Goal: Task Accomplishment & Management: Use online tool/utility

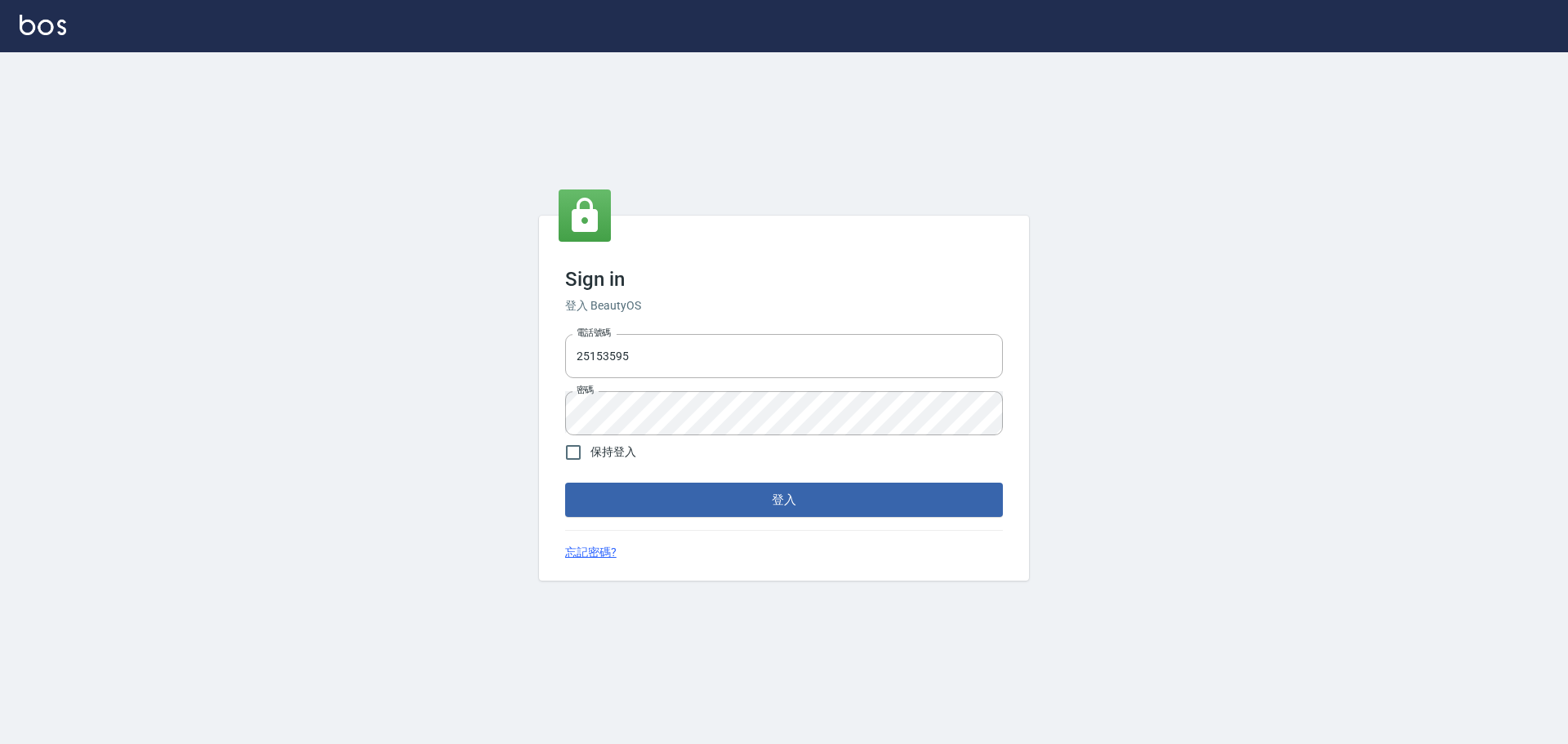
click at [657, 328] on div "電話號碼 [PHONE_NUMBER] 電話號碼 密碼 密碼" at bounding box center [784, 384] width 451 height 114
click at [665, 348] on input "25153595" at bounding box center [784, 356] width 438 height 44
type input "9990001234567"
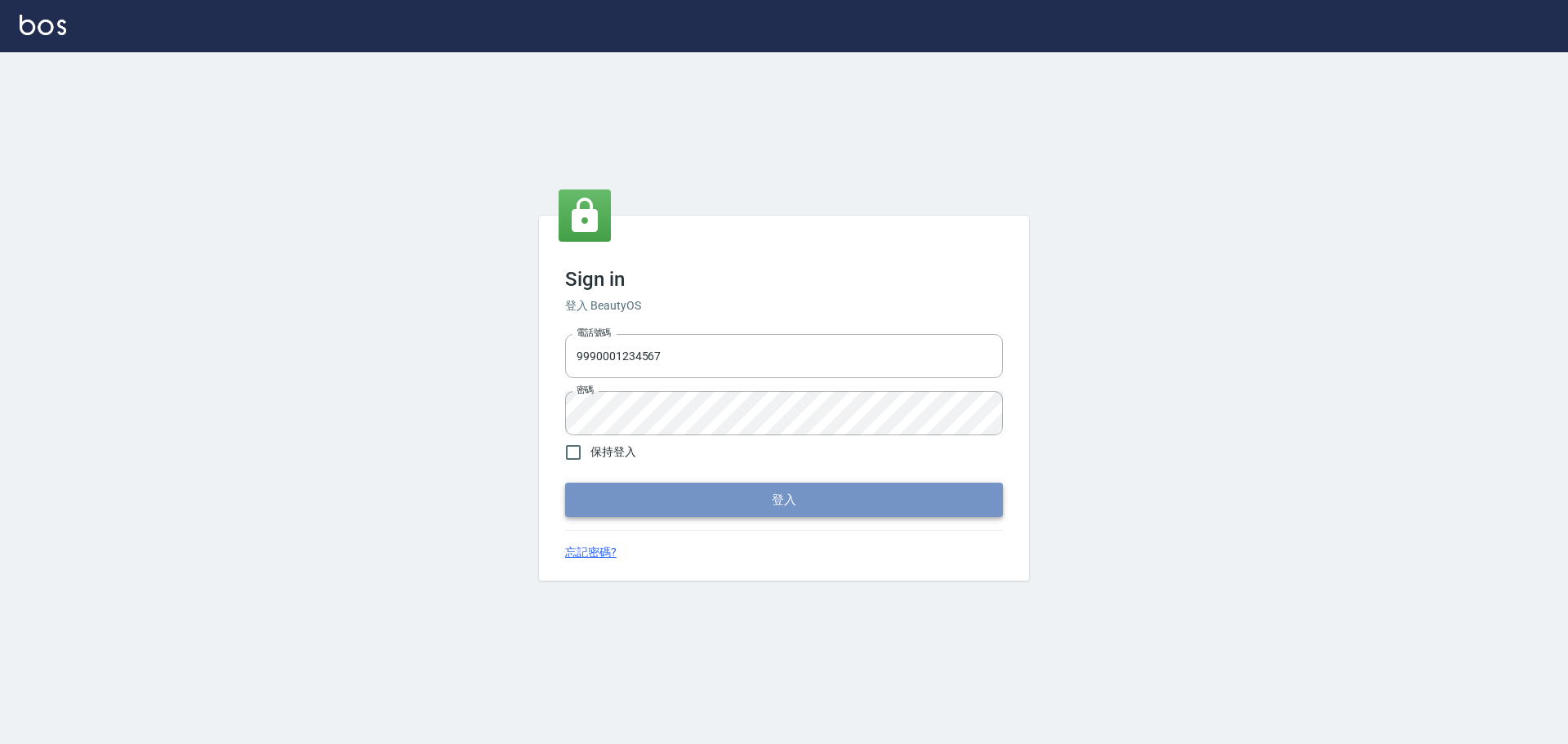
click at [806, 516] on button "登入" at bounding box center [784, 501] width 438 height 35
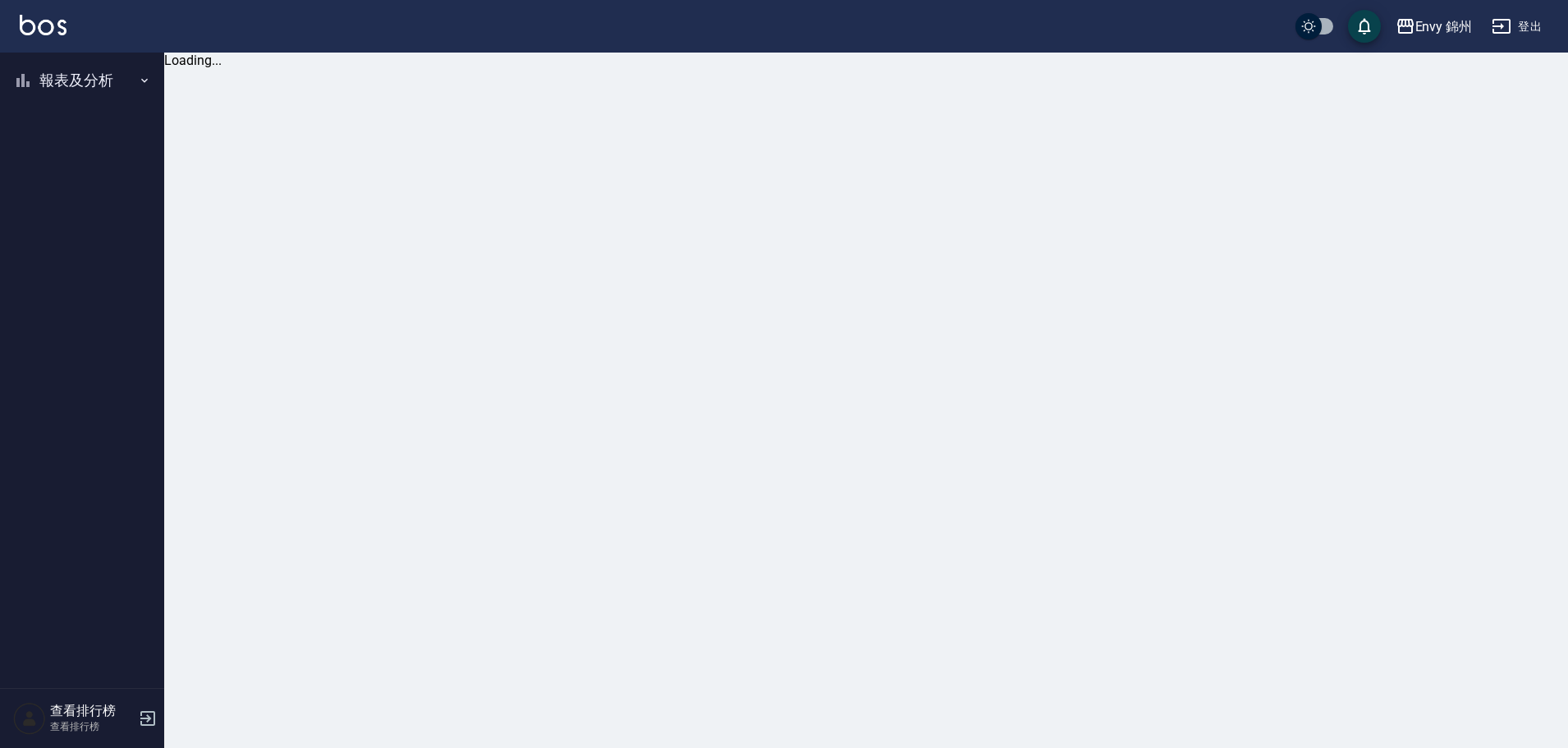
click at [114, 68] on button "報表及分析" at bounding box center [82, 81] width 151 height 43
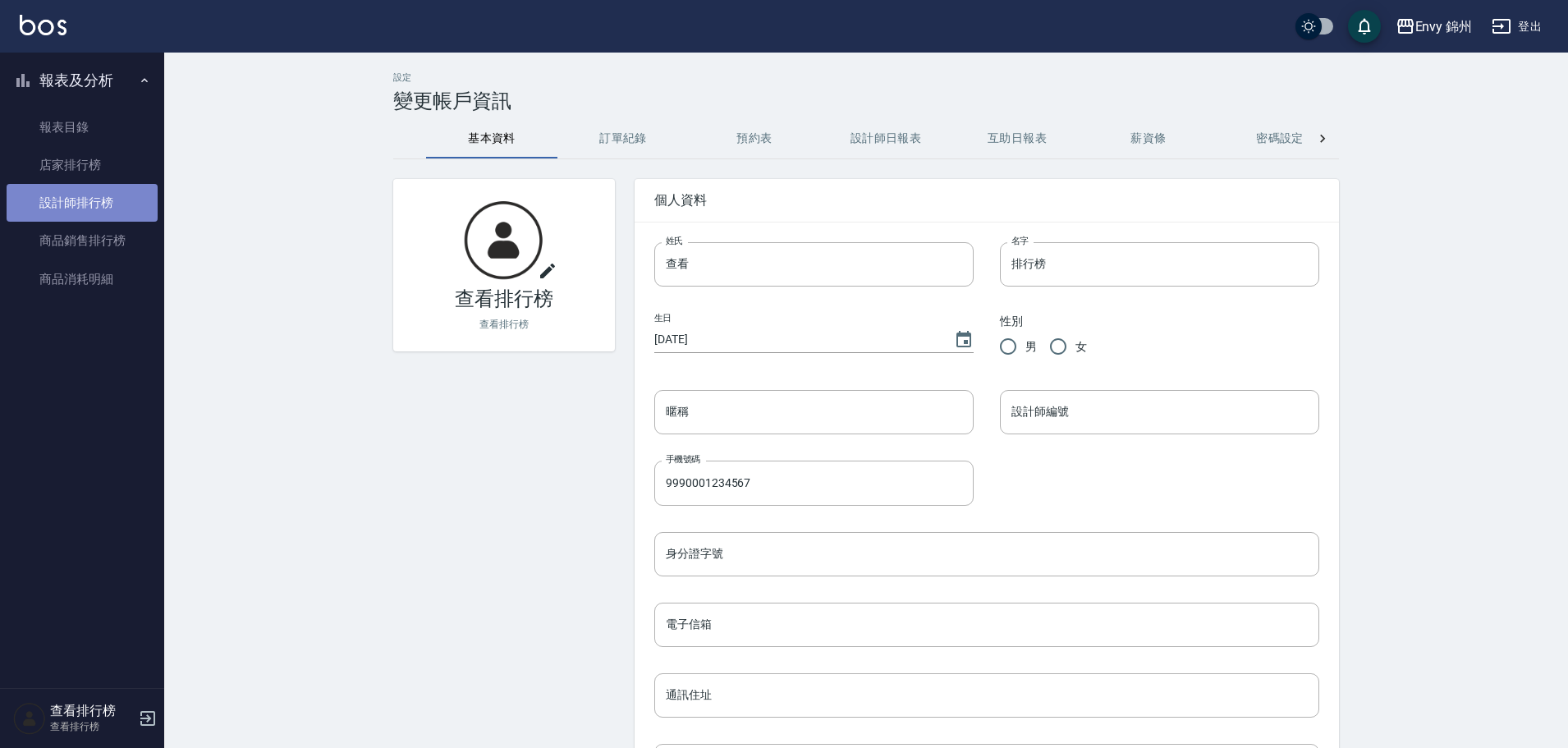
click at [73, 194] on link "設計師排行榜" at bounding box center [82, 203] width 151 height 38
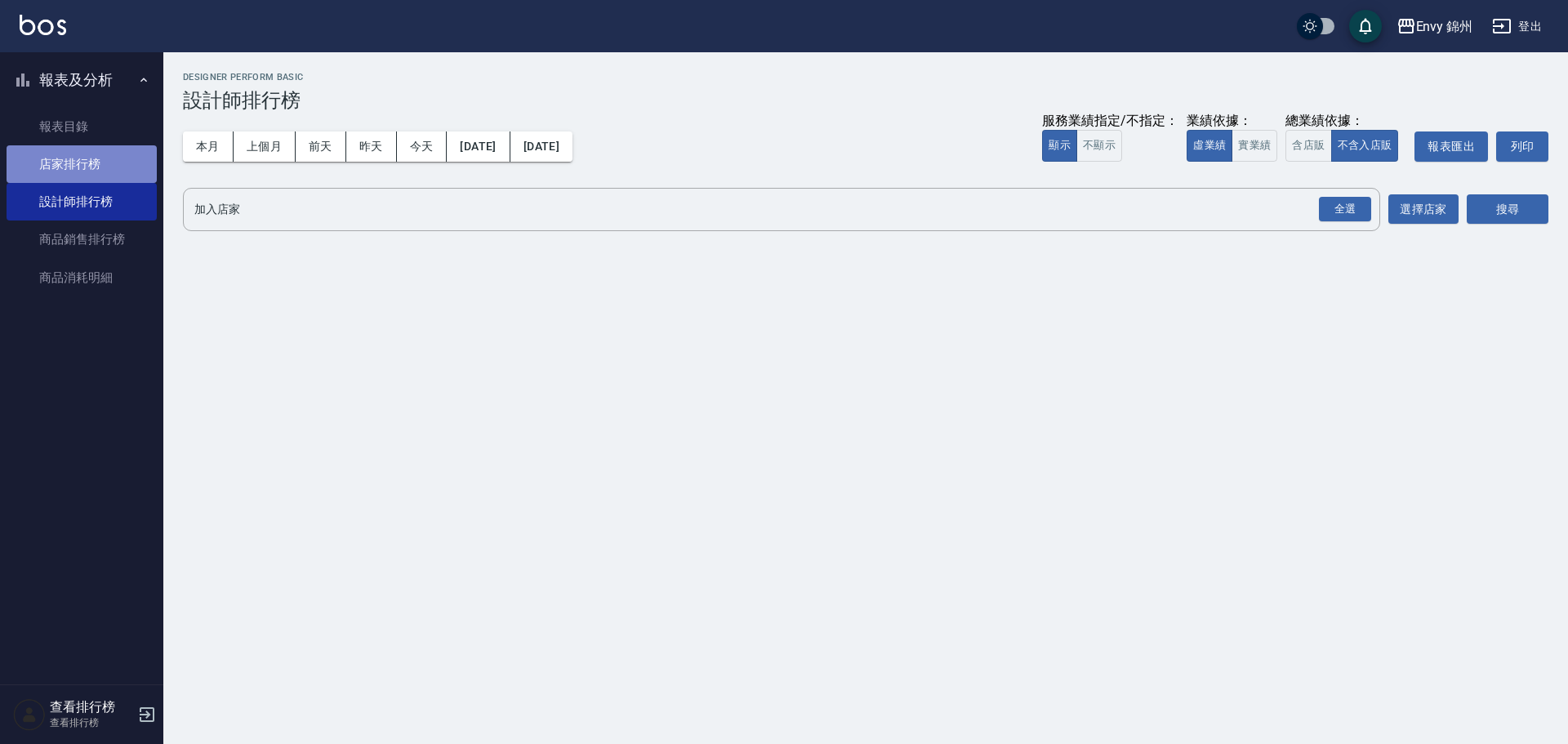
click at [80, 172] on link "店家排行榜" at bounding box center [81, 163] width 150 height 37
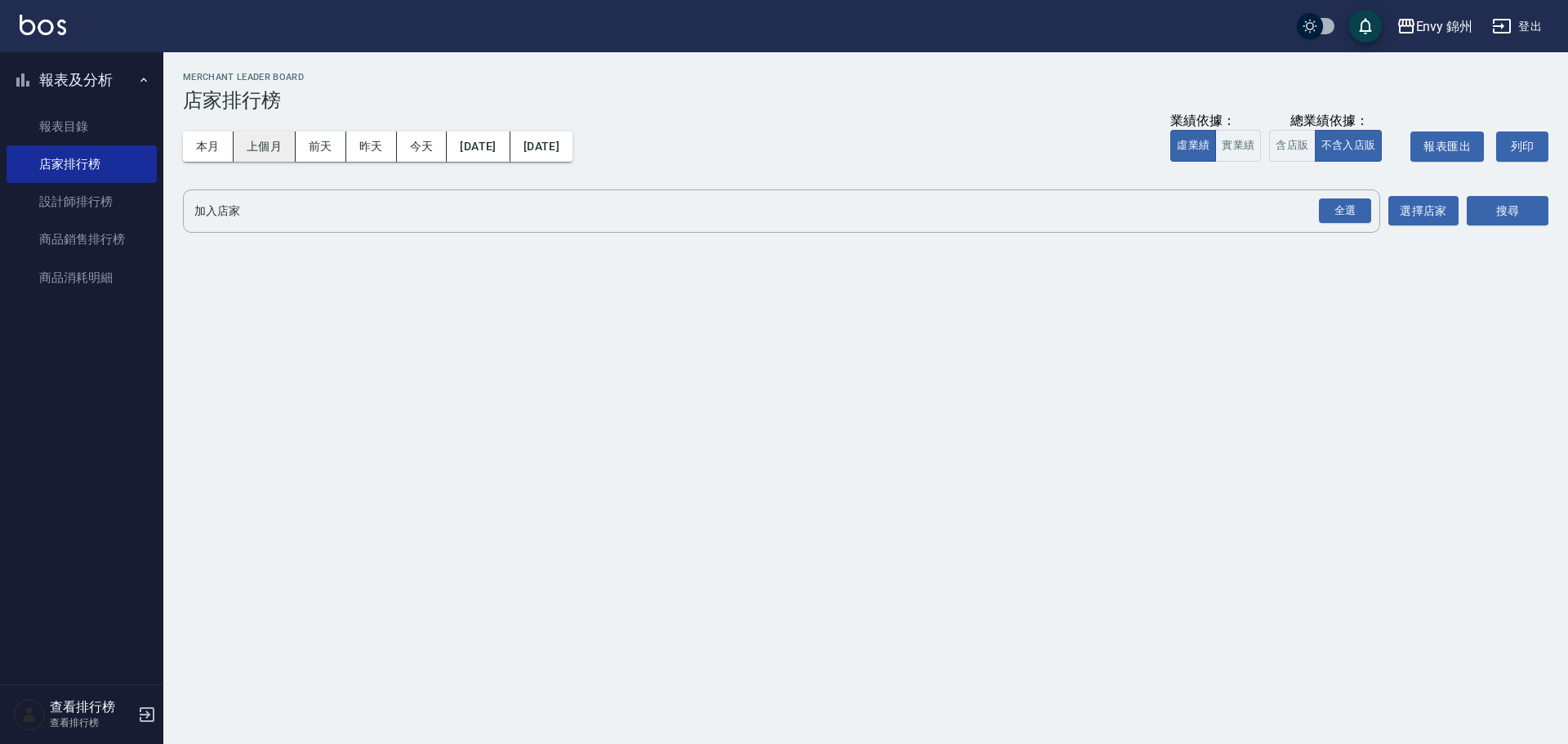
click at [269, 134] on button "上個月" at bounding box center [264, 146] width 62 height 30
click at [1338, 201] on div "全選" at bounding box center [1345, 212] width 52 height 26
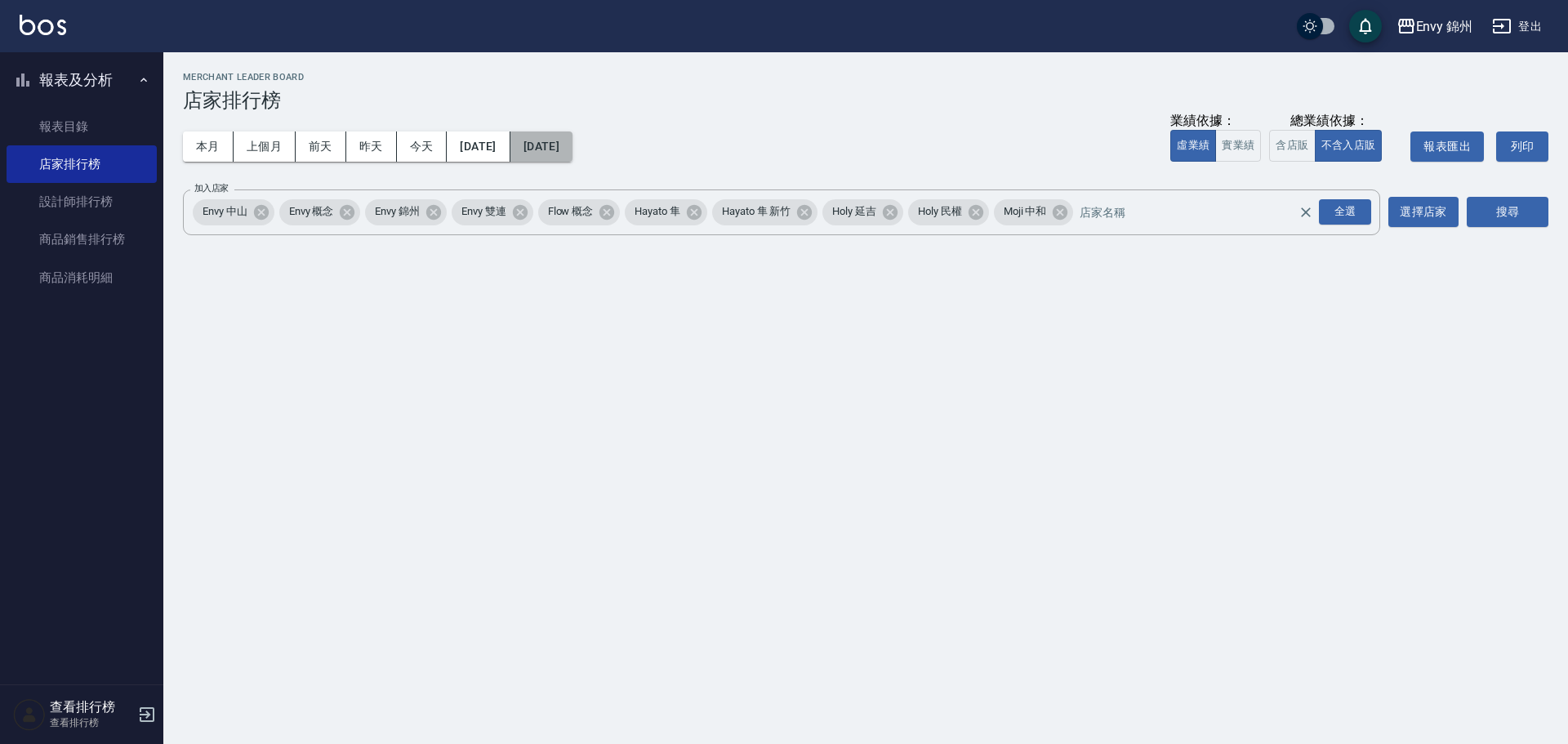
click at [573, 150] on button "[DATE]" at bounding box center [542, 146] width 62 height 30
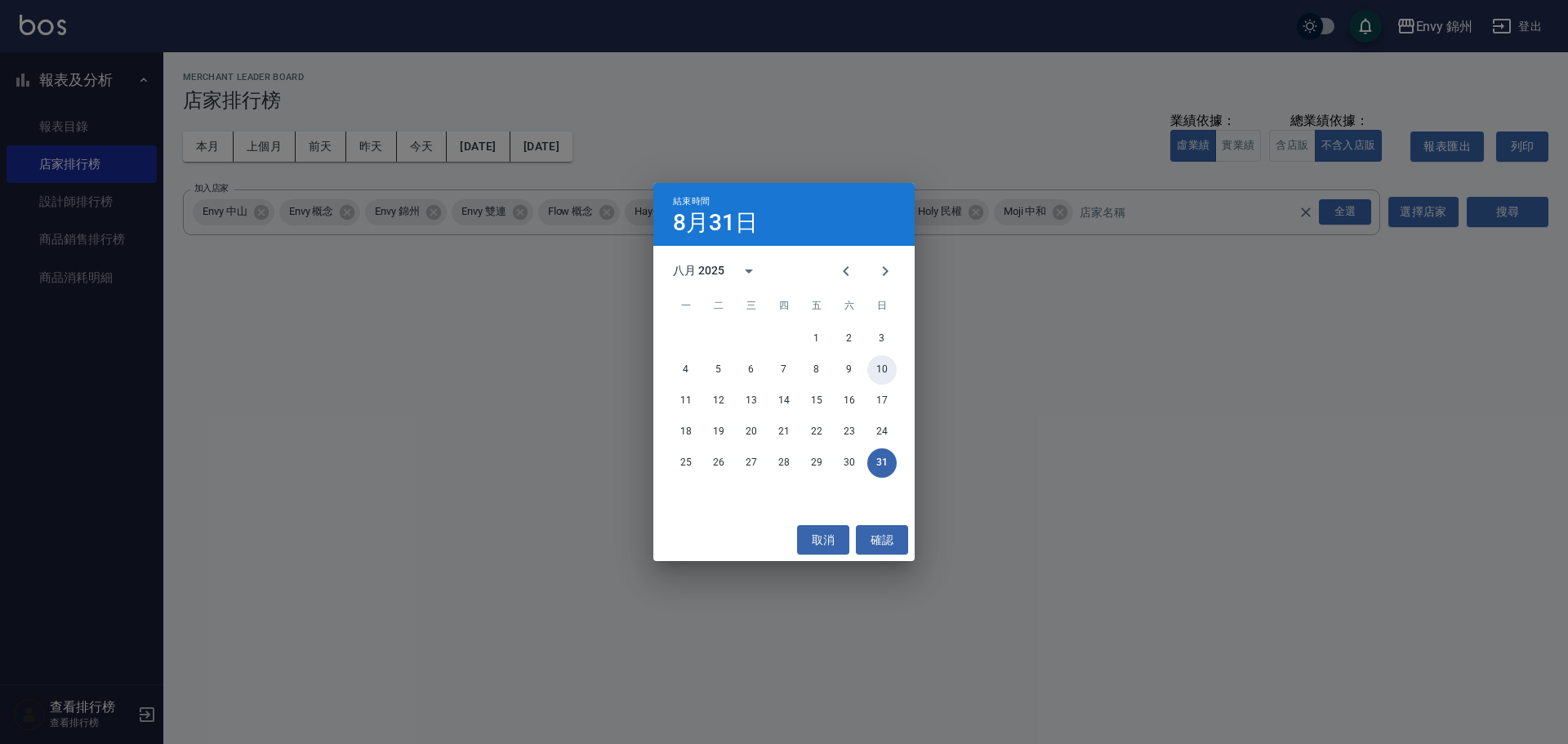
click at [878, 369] on button "10" at bounding box center [882, 370] width 29 height 29
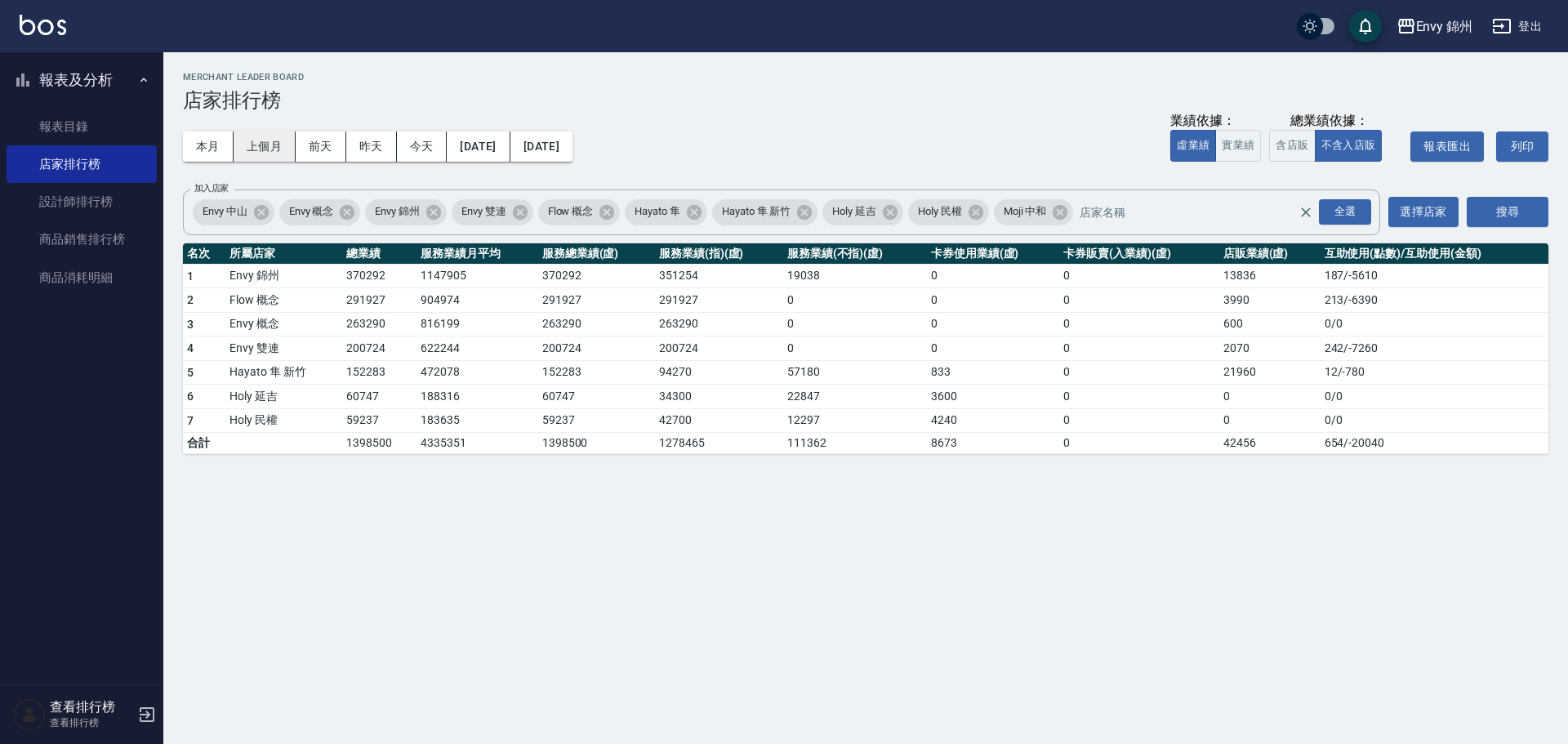
drag, startPoint x: 211, startPoint y: 144, endPoint x: 232, endPoint y: 140, distance: 21.4
click at [211, 144] on button "本月" at bounding box center [209, 146] width 51 height 30
click at [573, 145] on button "[DATE]" at bounding box center [542, 146] width 62 height 30
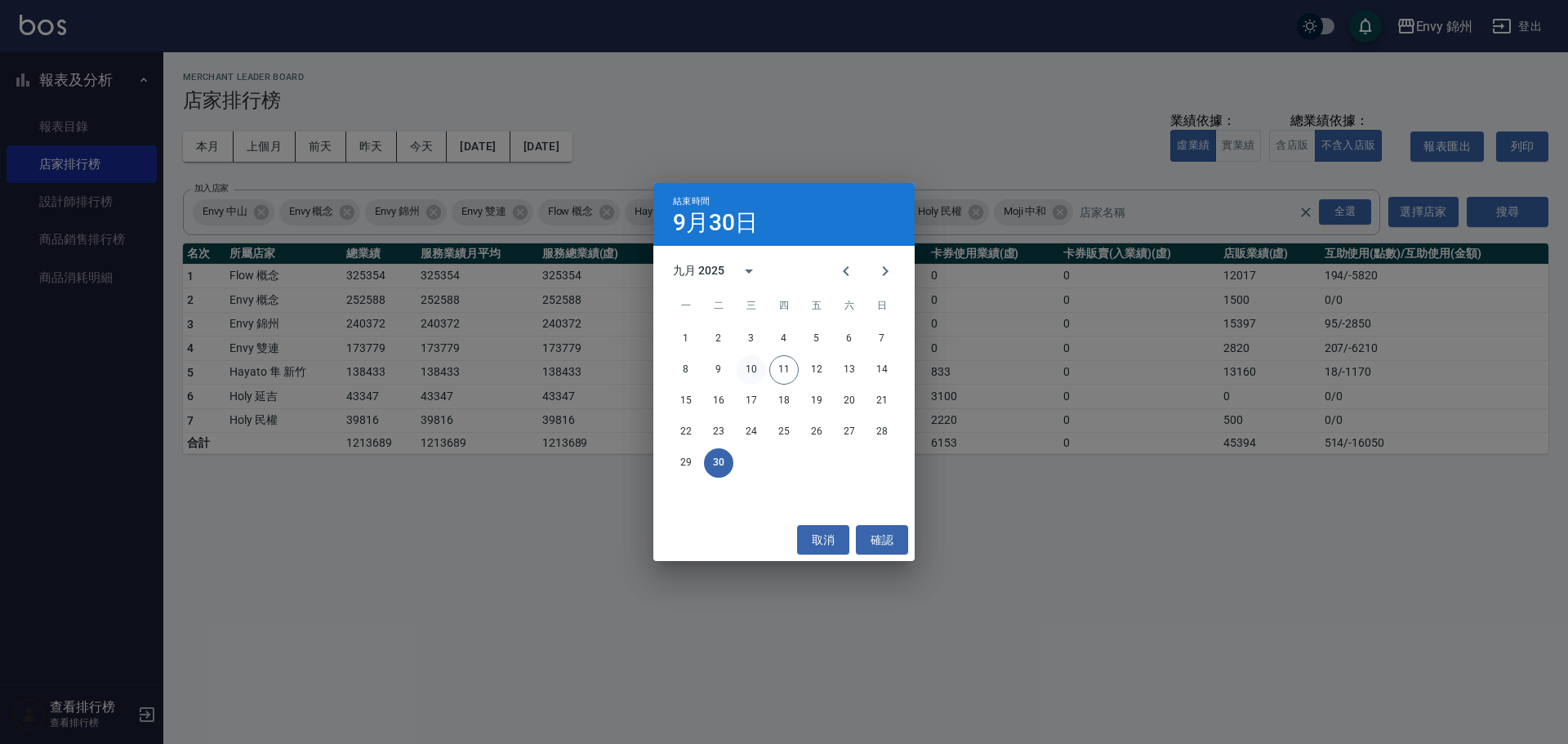
click at [759, 370] on button "10" at bounding box center [751, 370] width 29 height 29
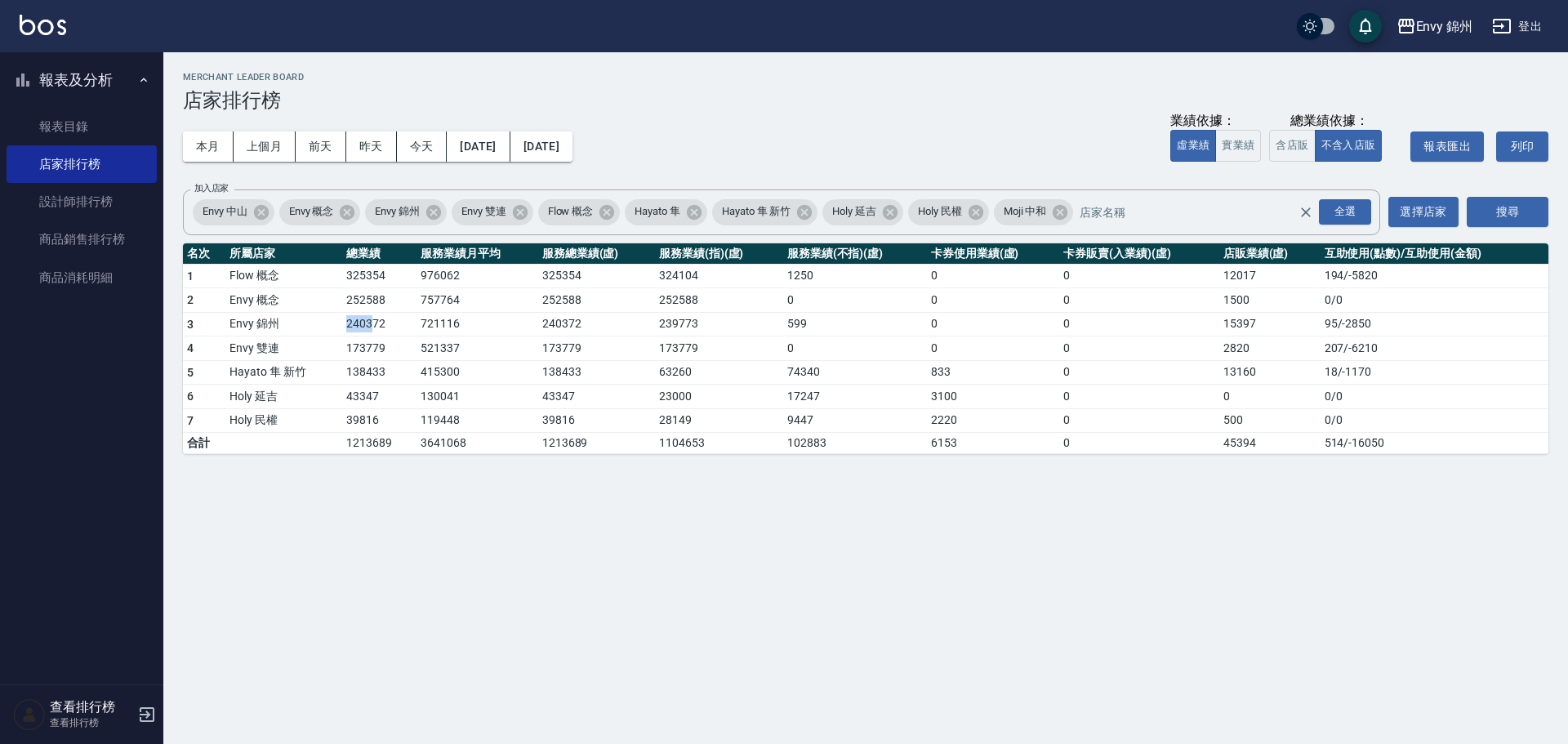
drag, startPoint x: 345, startPoint y: 326, endPoint x: 376, endPoint y: 332, distance: 31.6
click at [376, 328] on td "240372" at bounding box center [379, 324] width 75 height 25
click at [96, 205] on link "設計師排行榜" at bounding box center [81, 202] width 150 height 37
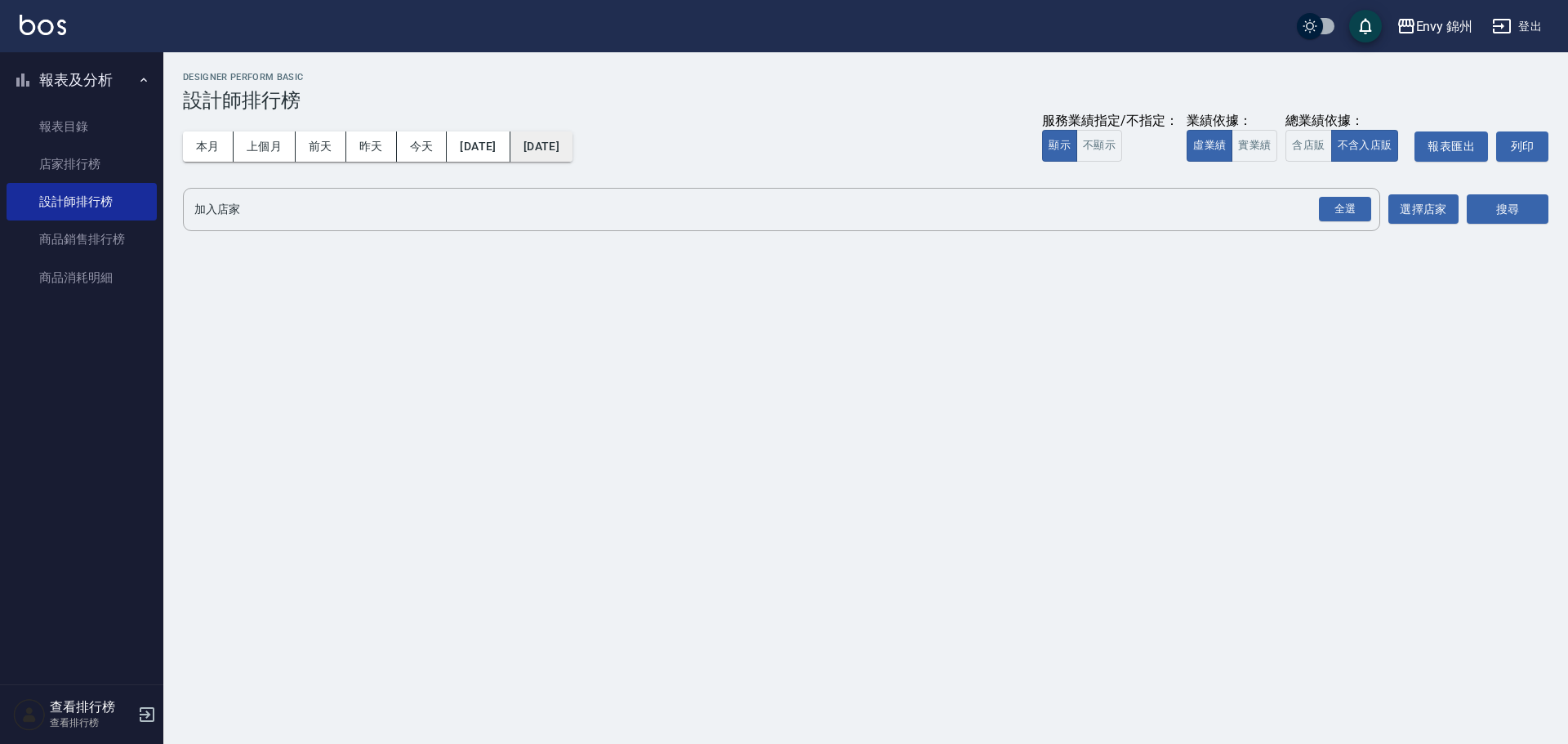
click at [573, 144] on button "[DATE]" at bounding box center [542, 146] width 62 height 30
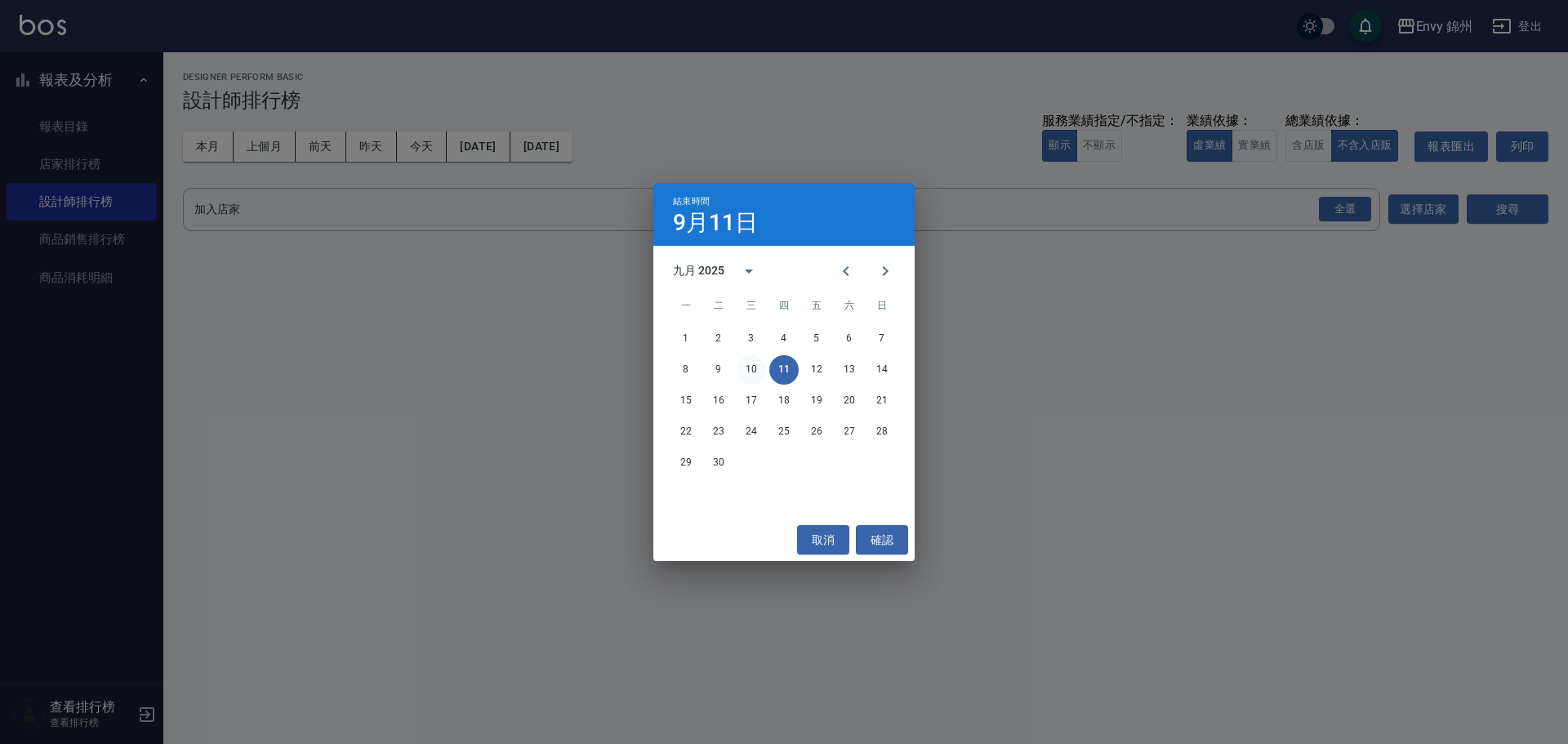
click at [765, 369] on button "10" at bounding box center [751, 370] width 29 height 29
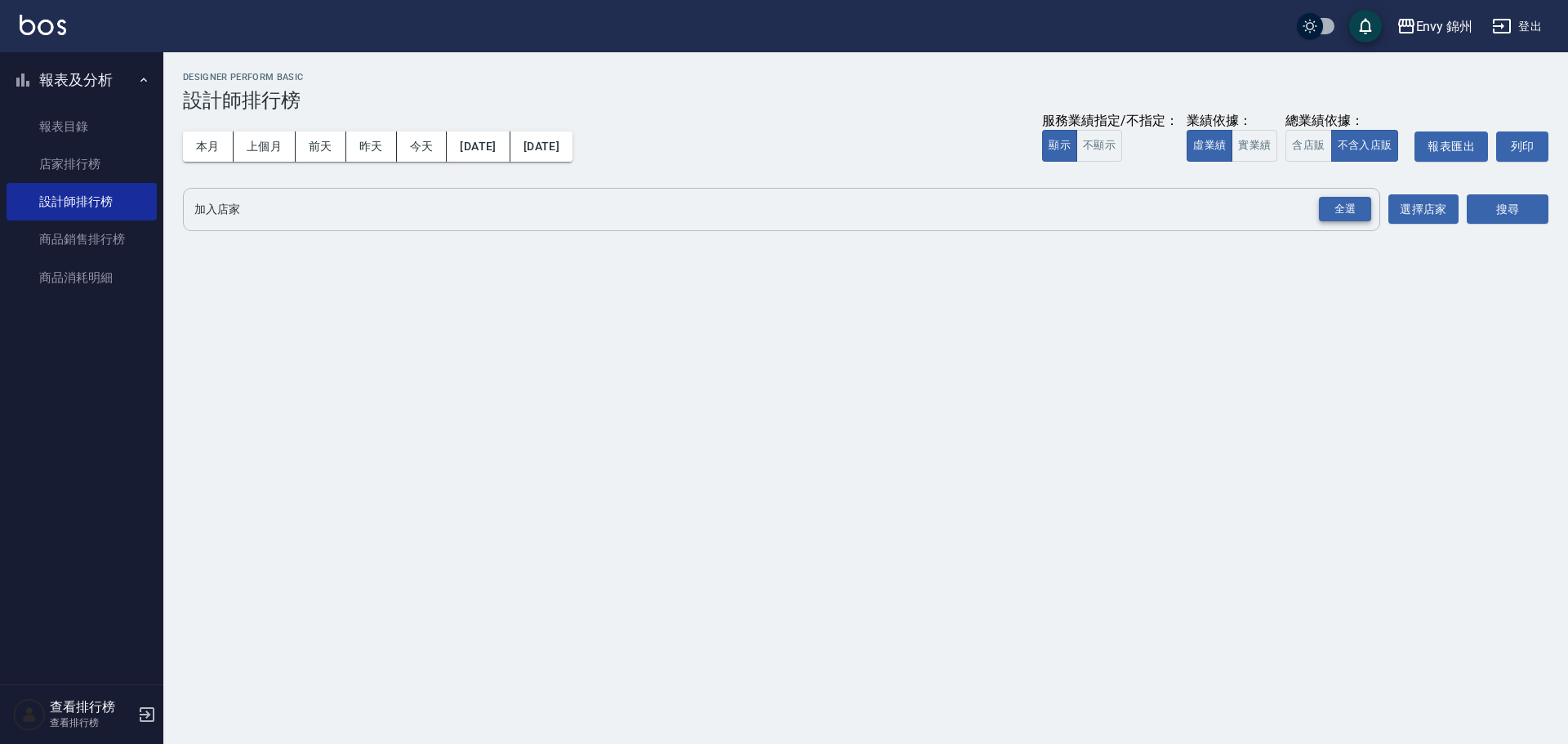
click at [1363, 215] on div "全選" at bounding box center [1345, 210] width 52 height 26
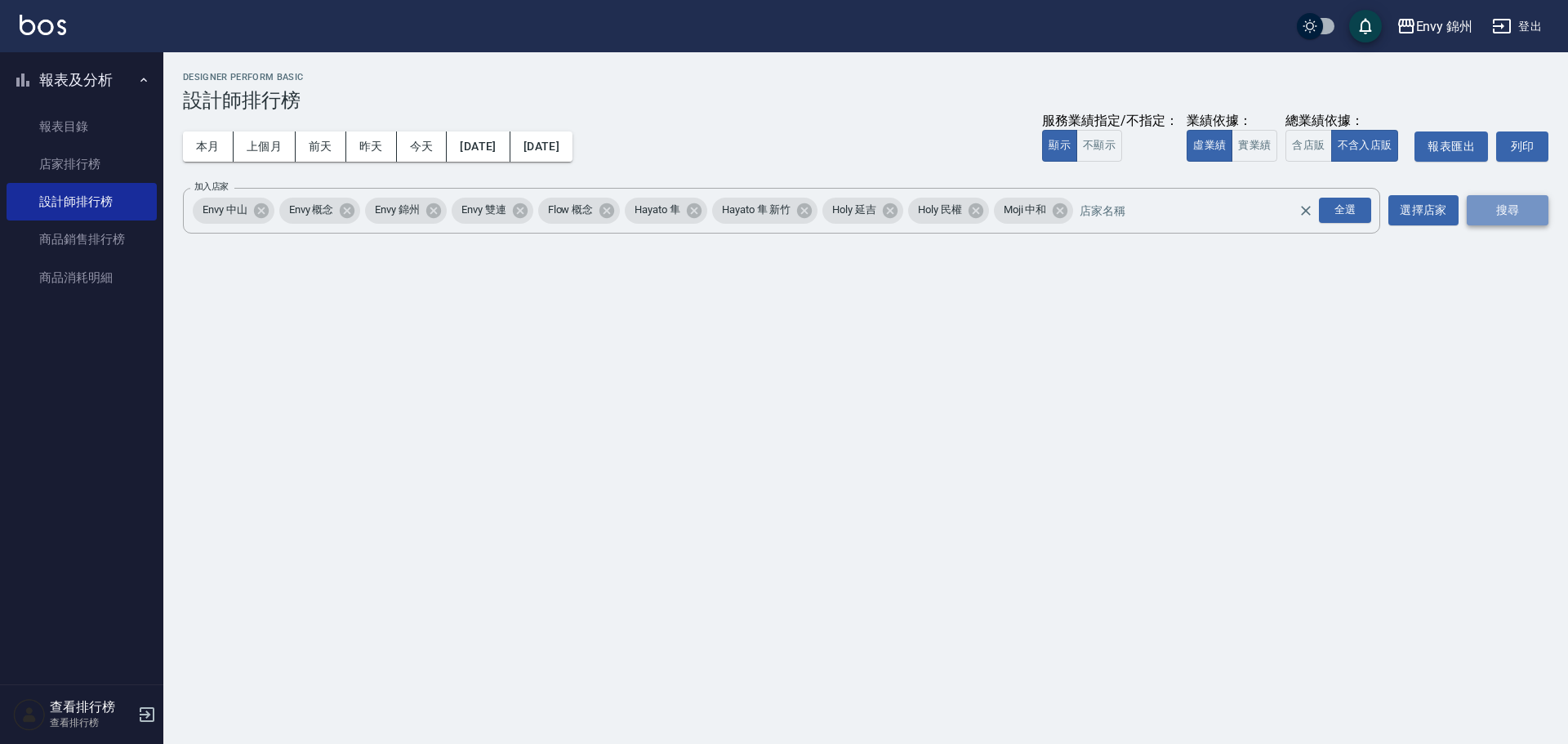
click at [1518, 219] on button "搜尋" at bounding box center [1508, 210] width 82 height 30
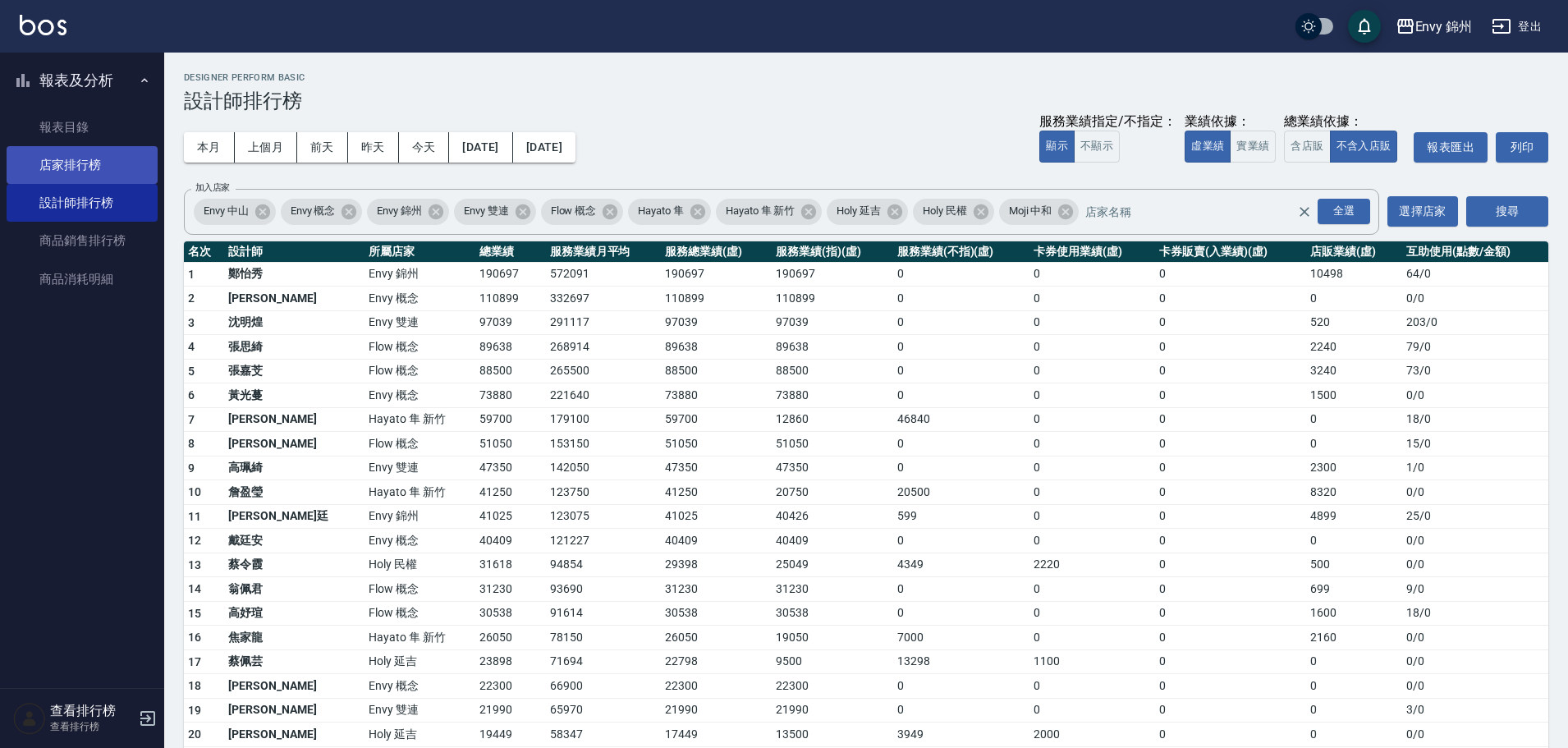
click at [99, 162] on link "店家排行榜" at bounding box center [82, 164] width 151 height 38
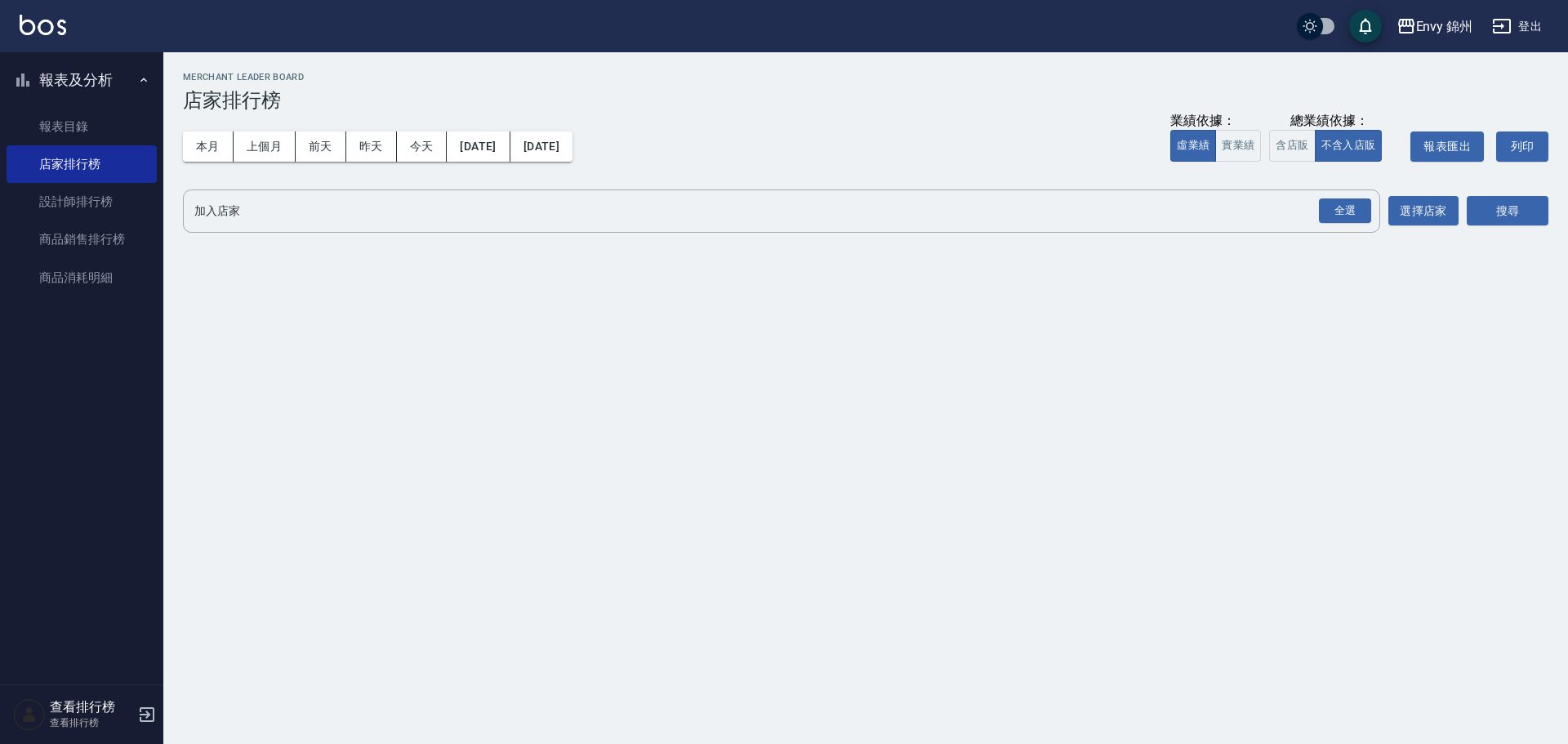
click at [573, 129] on div "本月 上個月 前天 昨天 今天 2025/09/01 2025/09/11" at bounding box center [377, 147] width 389 height 69
click at [573, 133] on button "[DATE]" at bounding box center [542, 146] width 62 height 30
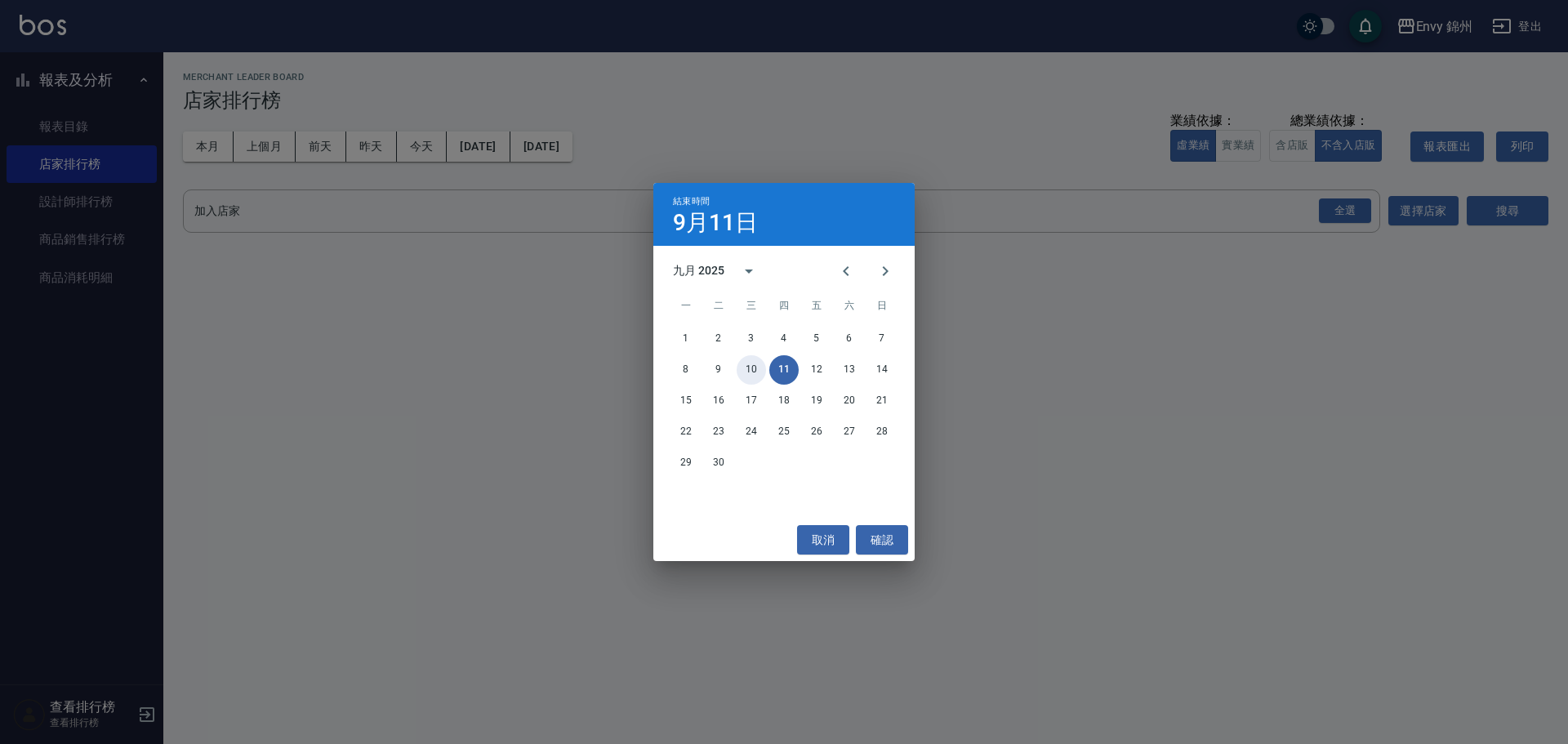
click at [744, 366] on button "10" at bounding box center [751, 370] width 29 height 29
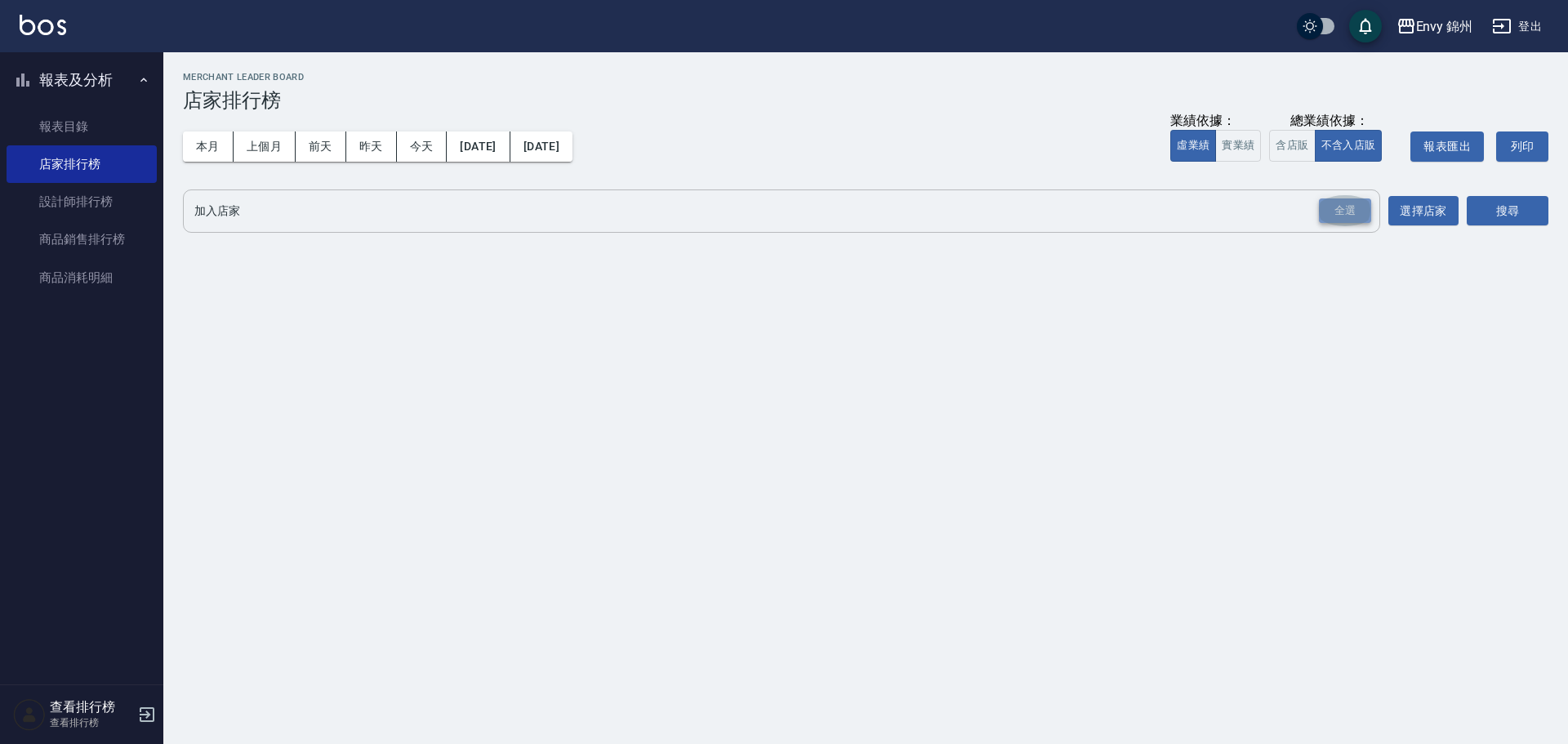
click at [1334, 216] on div "全選" at bounding box center [1345, 212] width 52 height 26
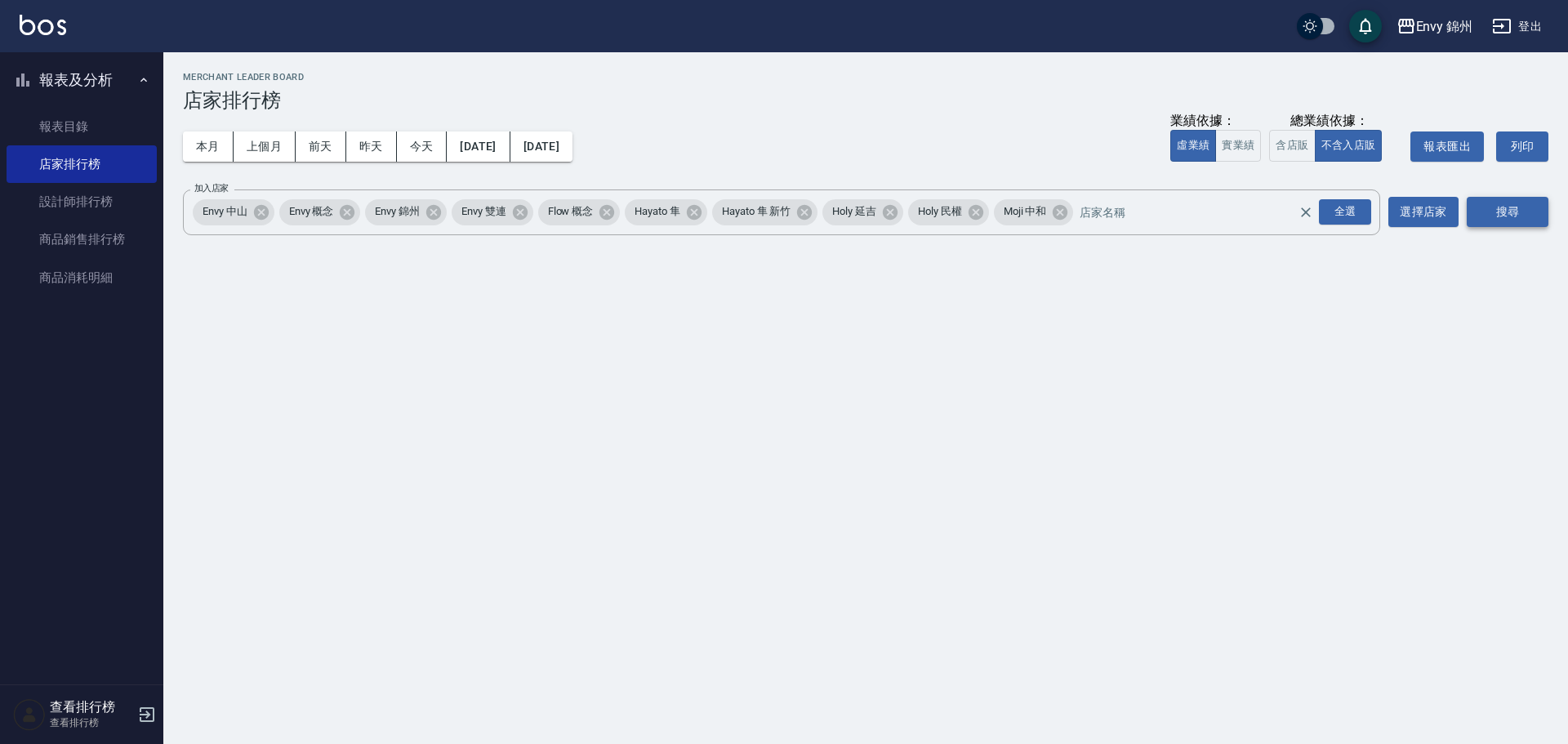
click at [1505, 212] on button "搜尋" at bounding box center [1508, 212] width 82 height 30
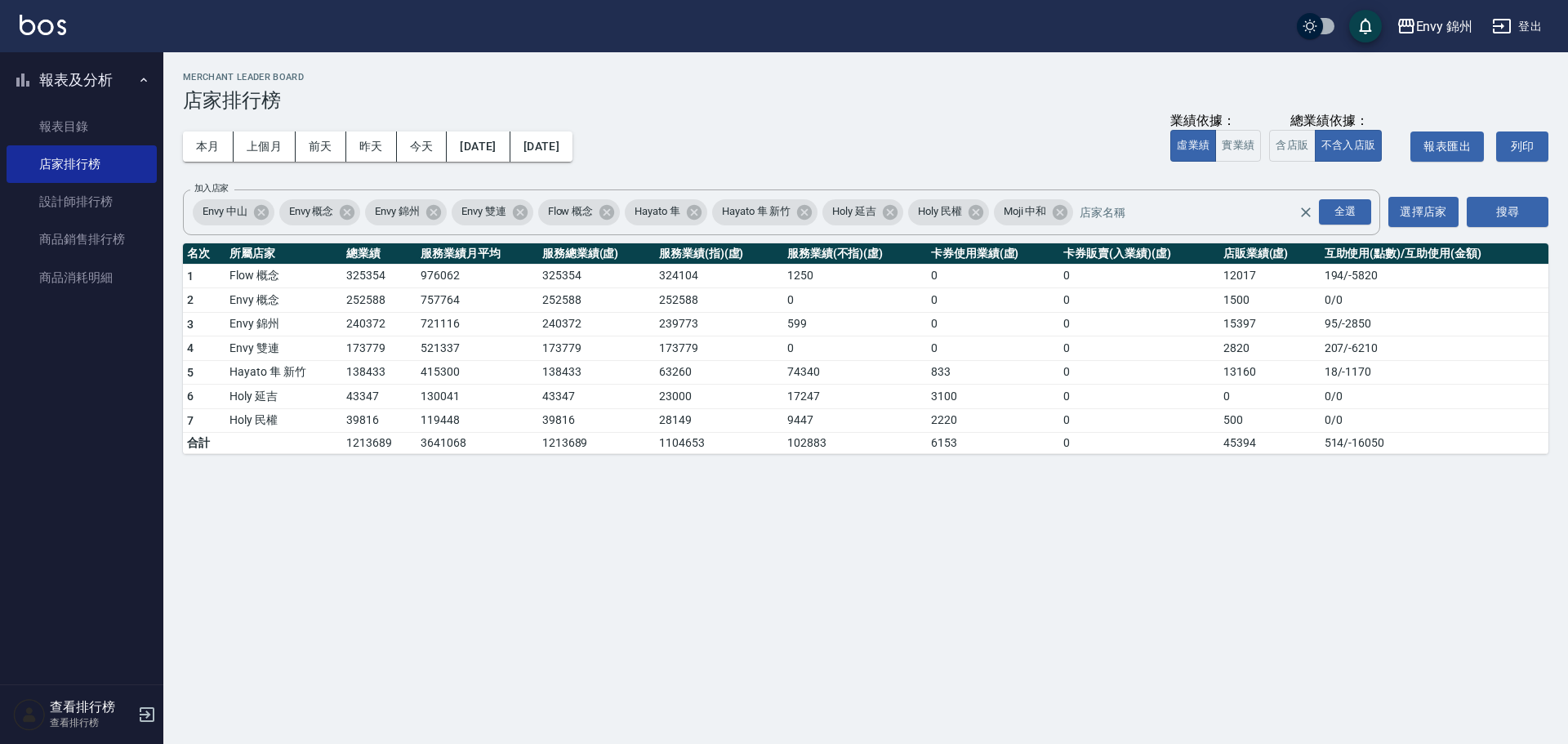
click at [851, 294] on td "0" at bounding box center [855, 300] width 144 height 25
click at [271, 151] on button "上個月" at bounding box center [264, 146] width 62 height 30
drag, startPoint x: 351, startPoint y: 334, endPoint x: 404, endPoint y: 326, distance: 53.6
click at [404, 326] on td "902508" at bounding box center [379, 324] width 75 height 25
click at [84, 206] on link "設計師排行榜" at bounding box center [81, 202] width 150 height 37
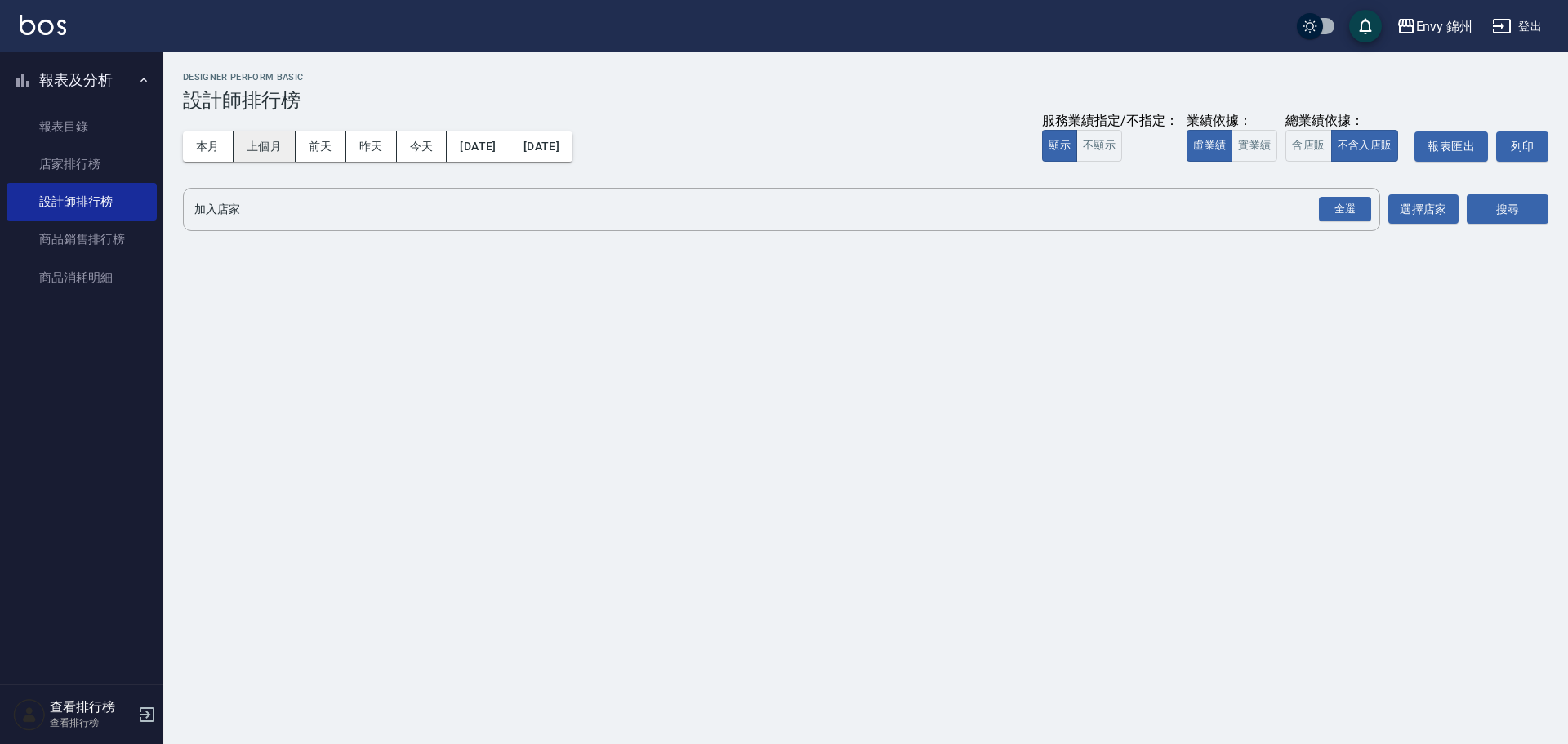
click at [279, 145] on button "上個月" at bounding box center [264, 146] width 62 height 30
click at [1347, 206] on div "全選" at bounding box center [1345, 210] width 52 height 26
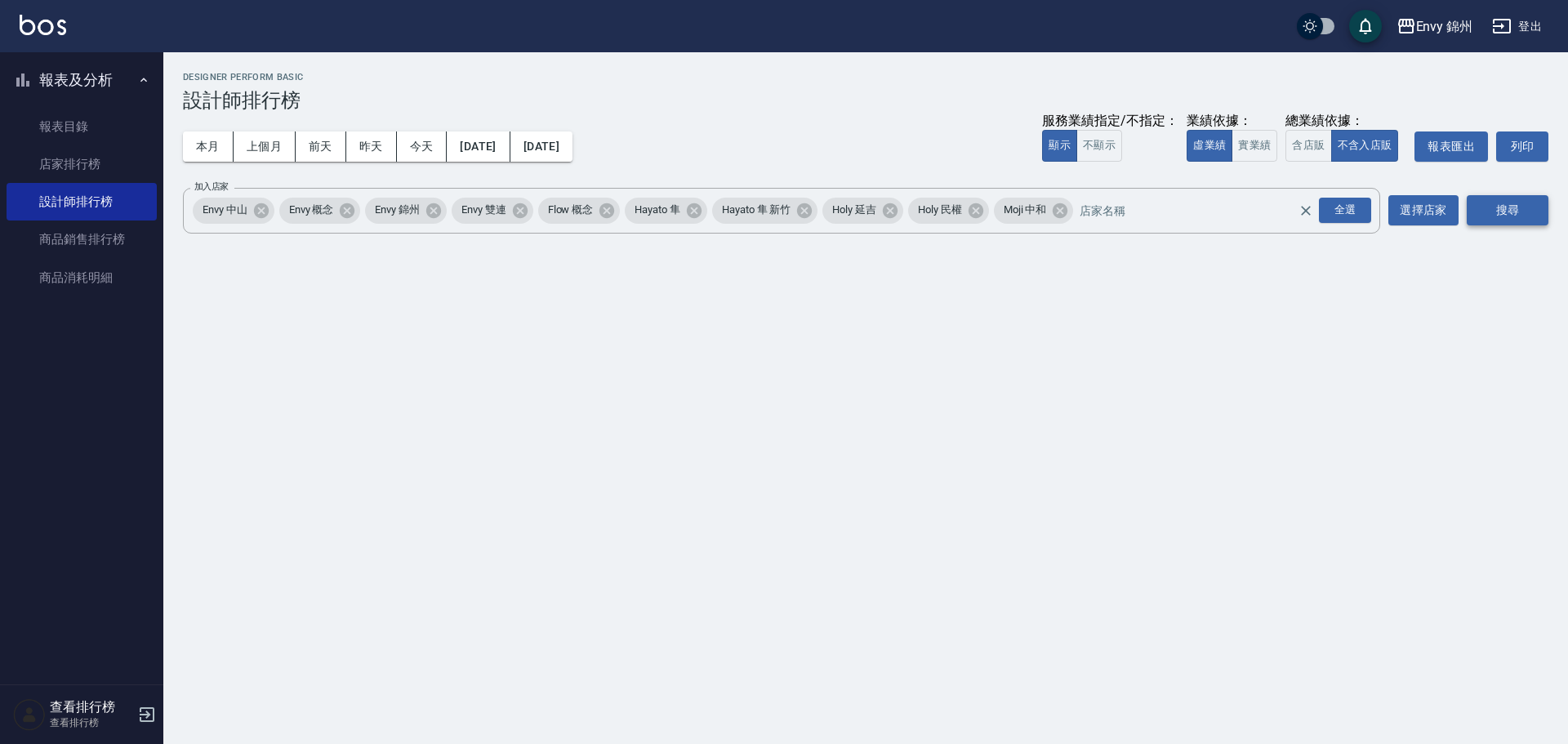
click at [1530, 210] on button "搜尋" at bounding box center [1508, 210] width 82 height 30
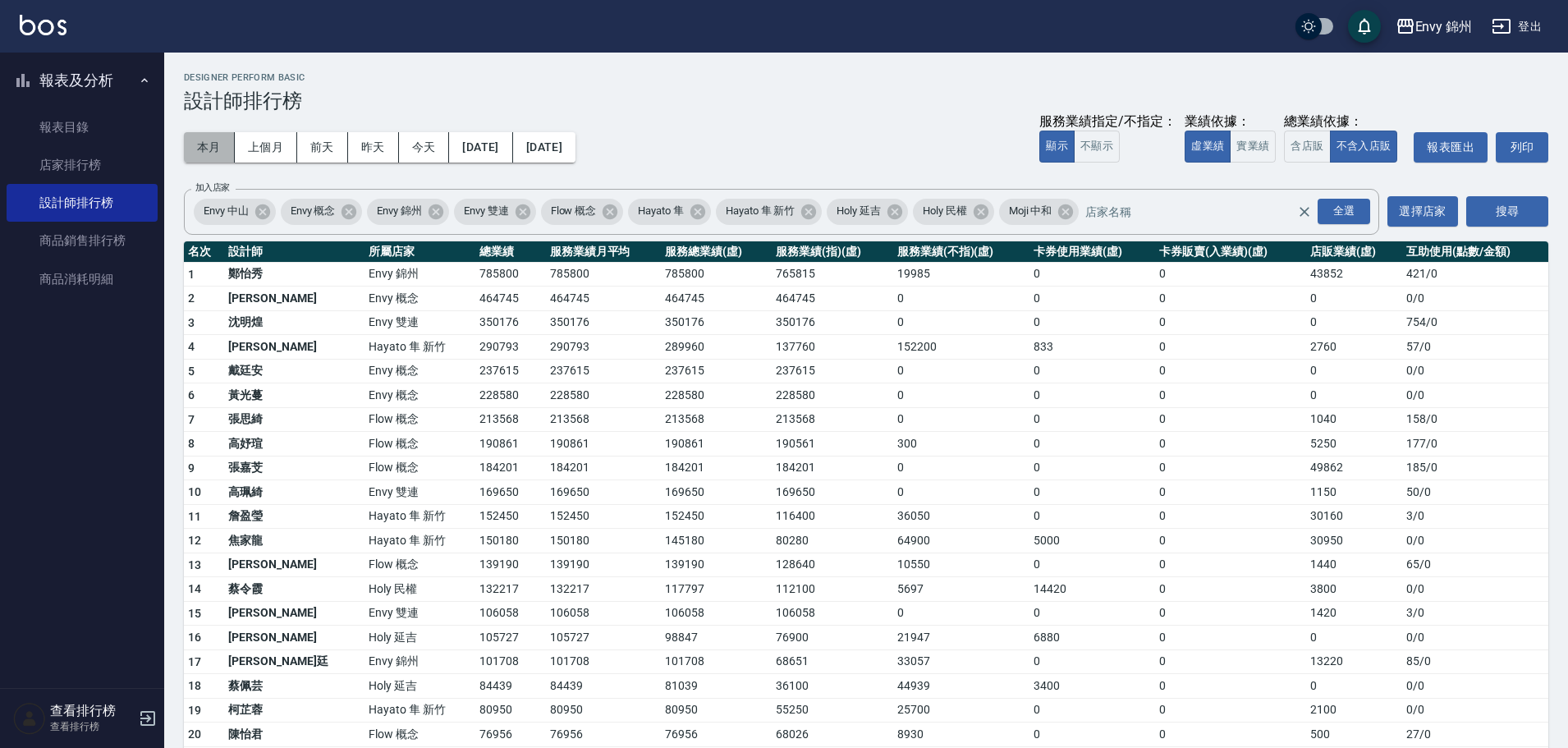
click at [213, 141] on button "本月" at bounding box center [210, 147] width 51 height 30
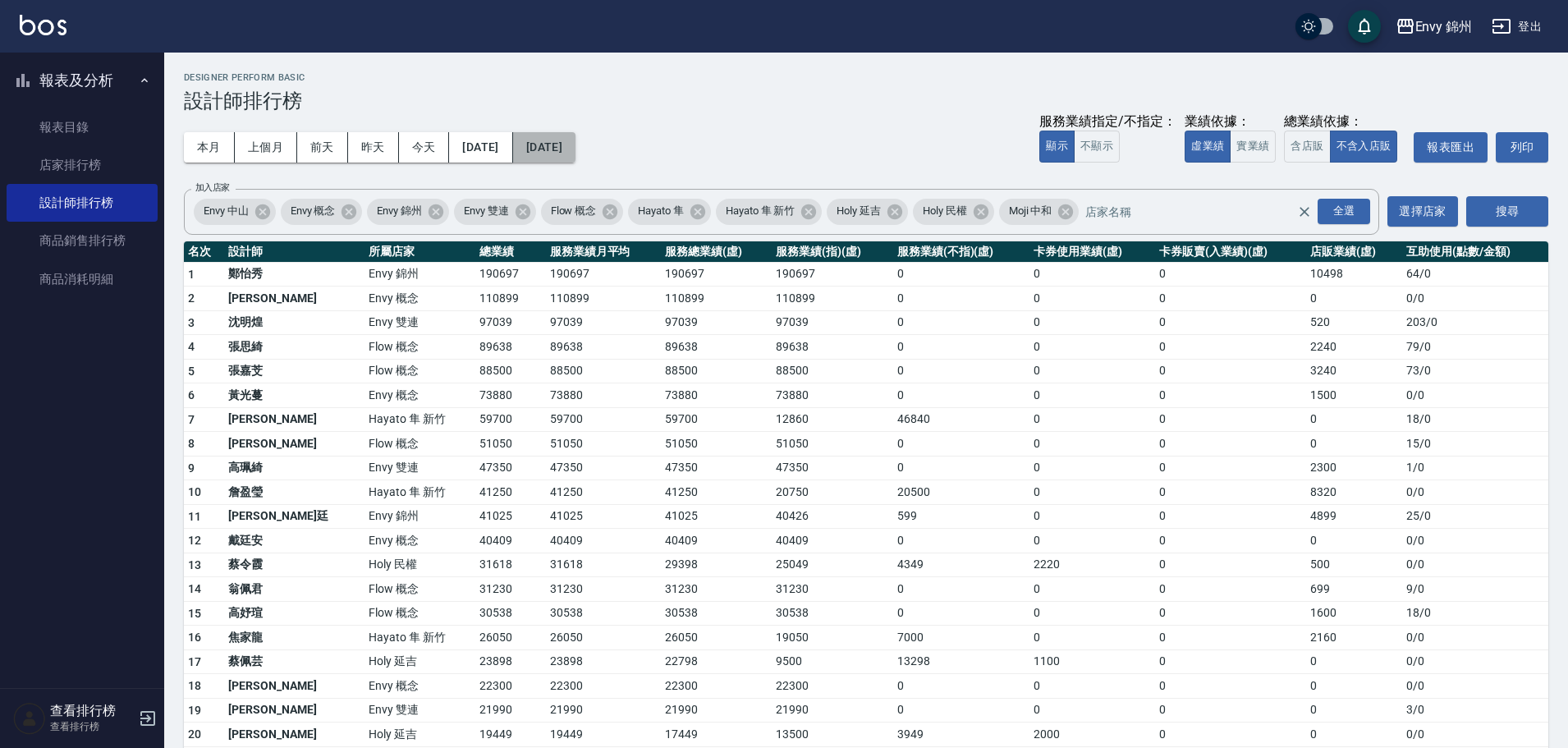
click at [576, 141] on button "[DATE]" at bounding box center [544, 147] width 62 height 30
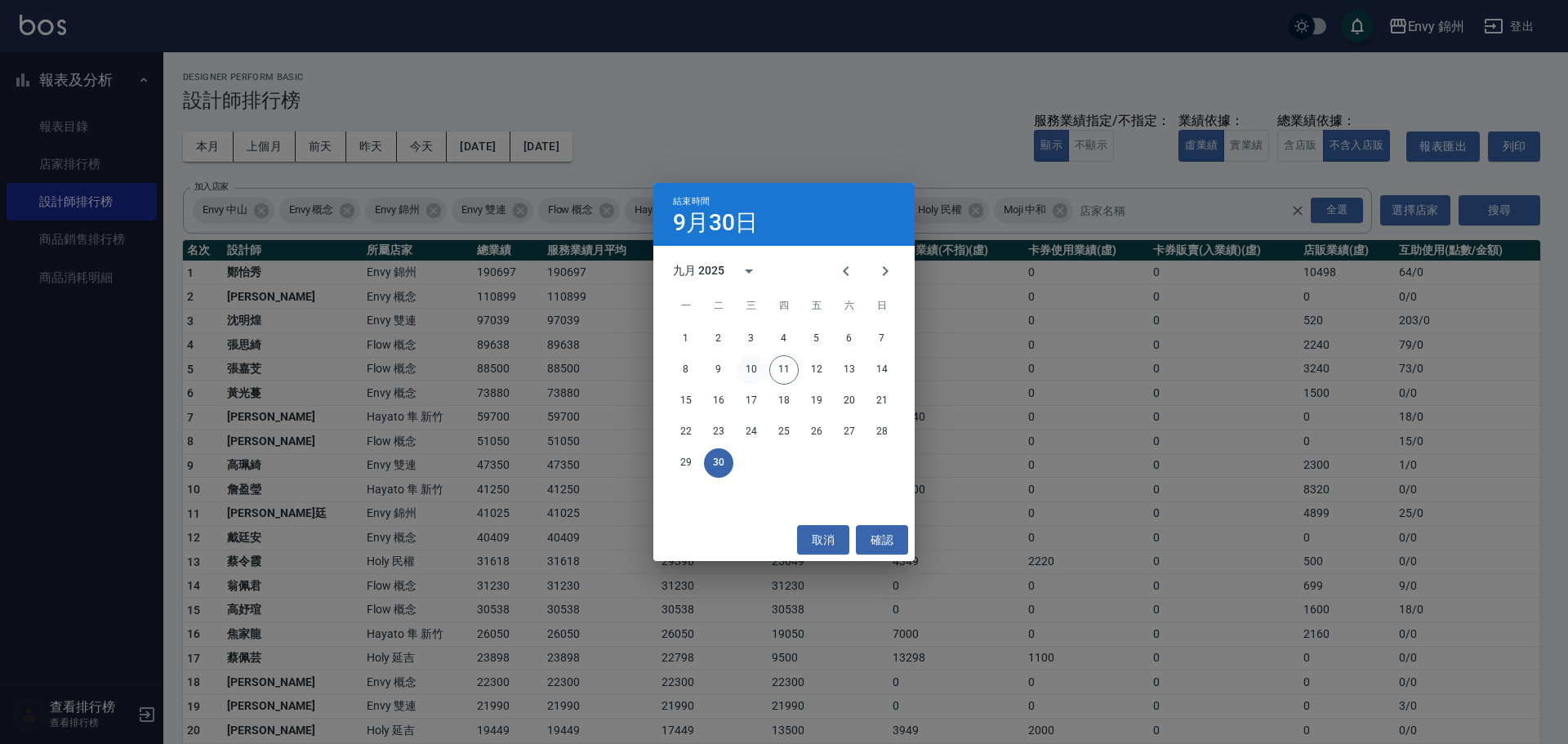
click at [755, 366] on button "10" at bounding box center [751, 370] width 29 height 29
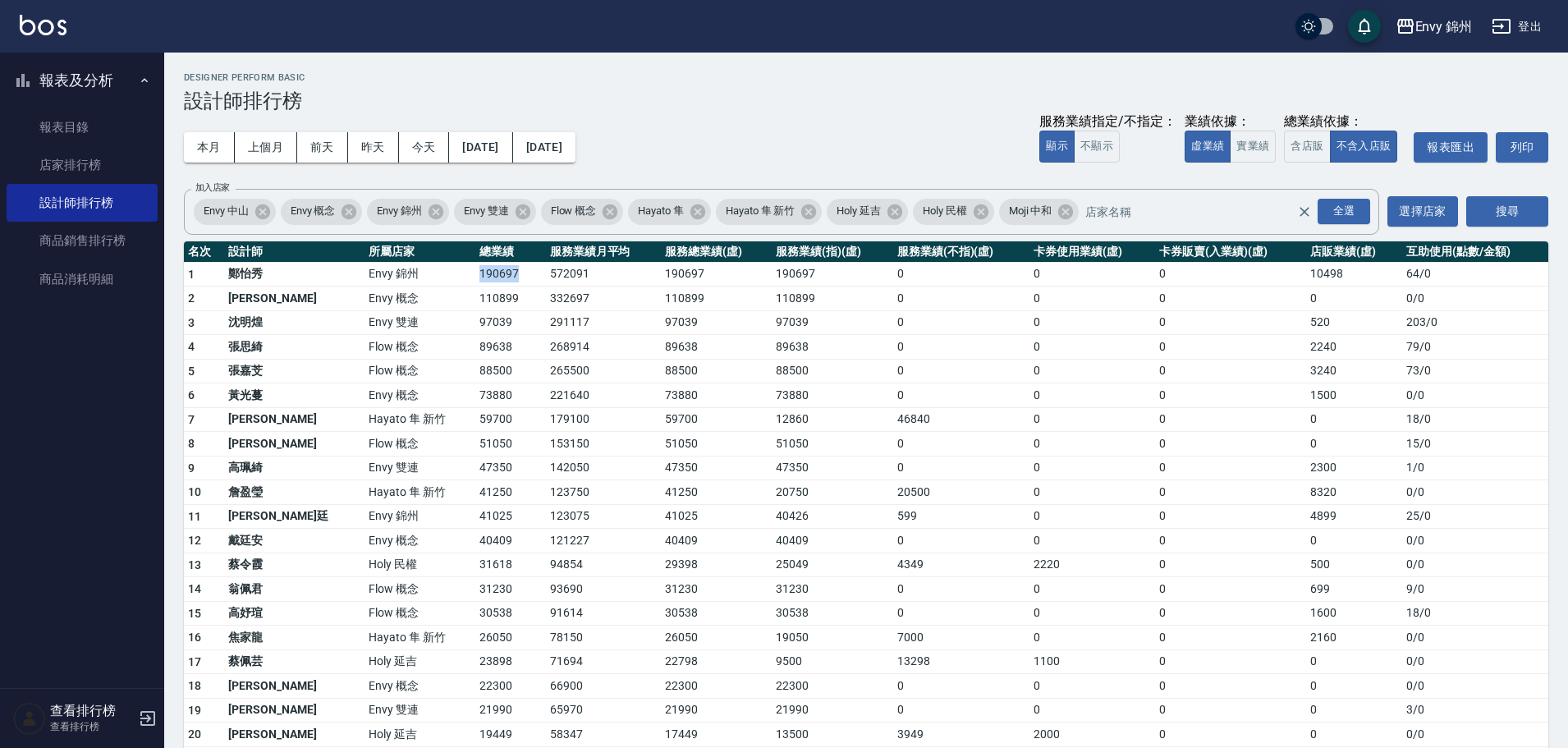
drag, startPoint x: 413, startPoint y: 277, endPoint x: 467, endPoint y: 278, distance: 54.0
click at [476, 278] on td "190697" at bounding box center [510, 274] width 71 height 25
click at [476, 288] on td "110899" at bounding box center [510, 299] width 71 height 25
click at [476, 397] on td "73880" at bounding box center [510, 395] width 71 height 25
drag, startPoint x: 1266, startPoint y: 272, endPoint x: 1315, endPoint y: 280, distance: 49.6
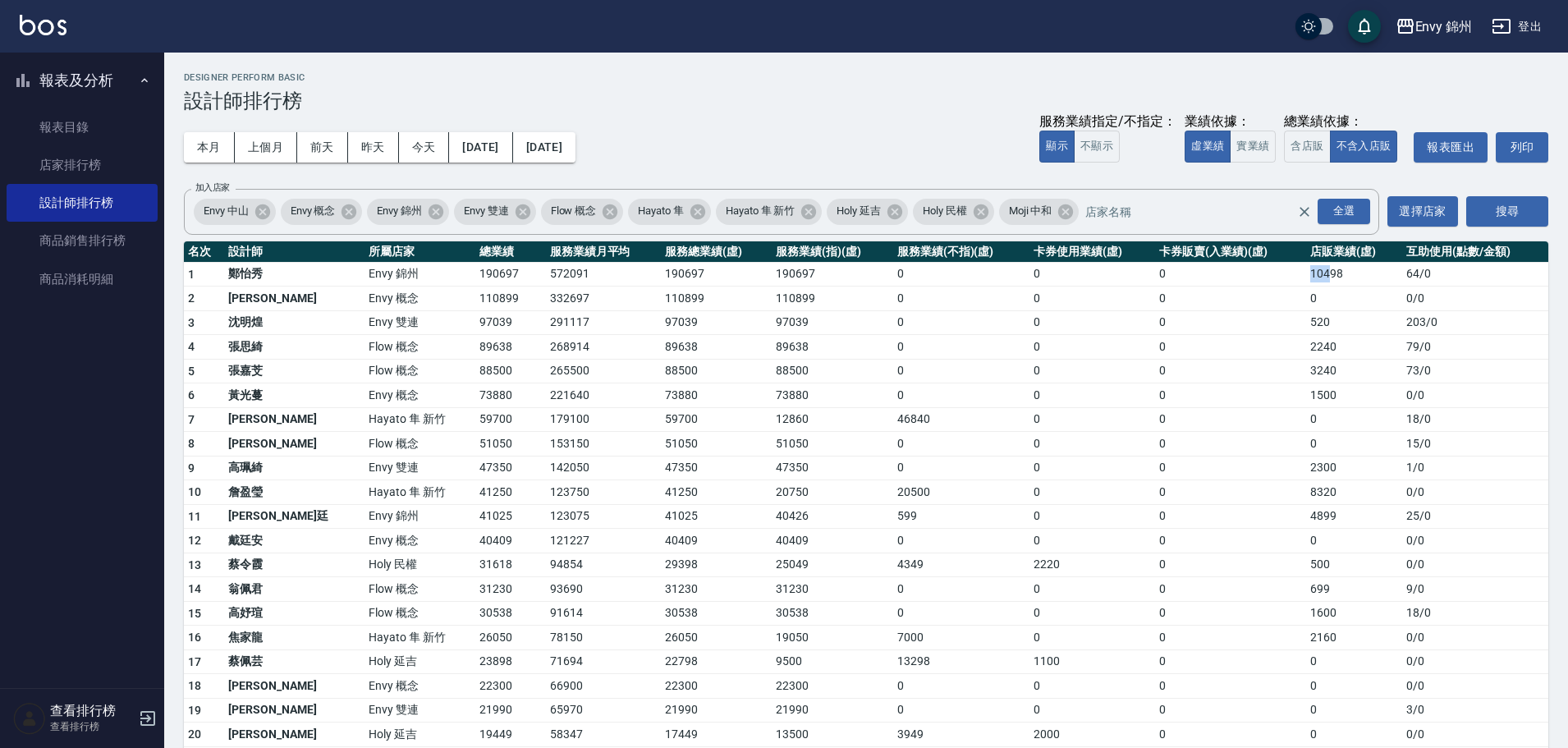
click at [1315, 280] on tr "1 鄭怡秀 Envy 錦州 190697 572091 190697 190697 0 0 0 10498 64 / 0" at bounding box center [866, 274] width 1365 height 25
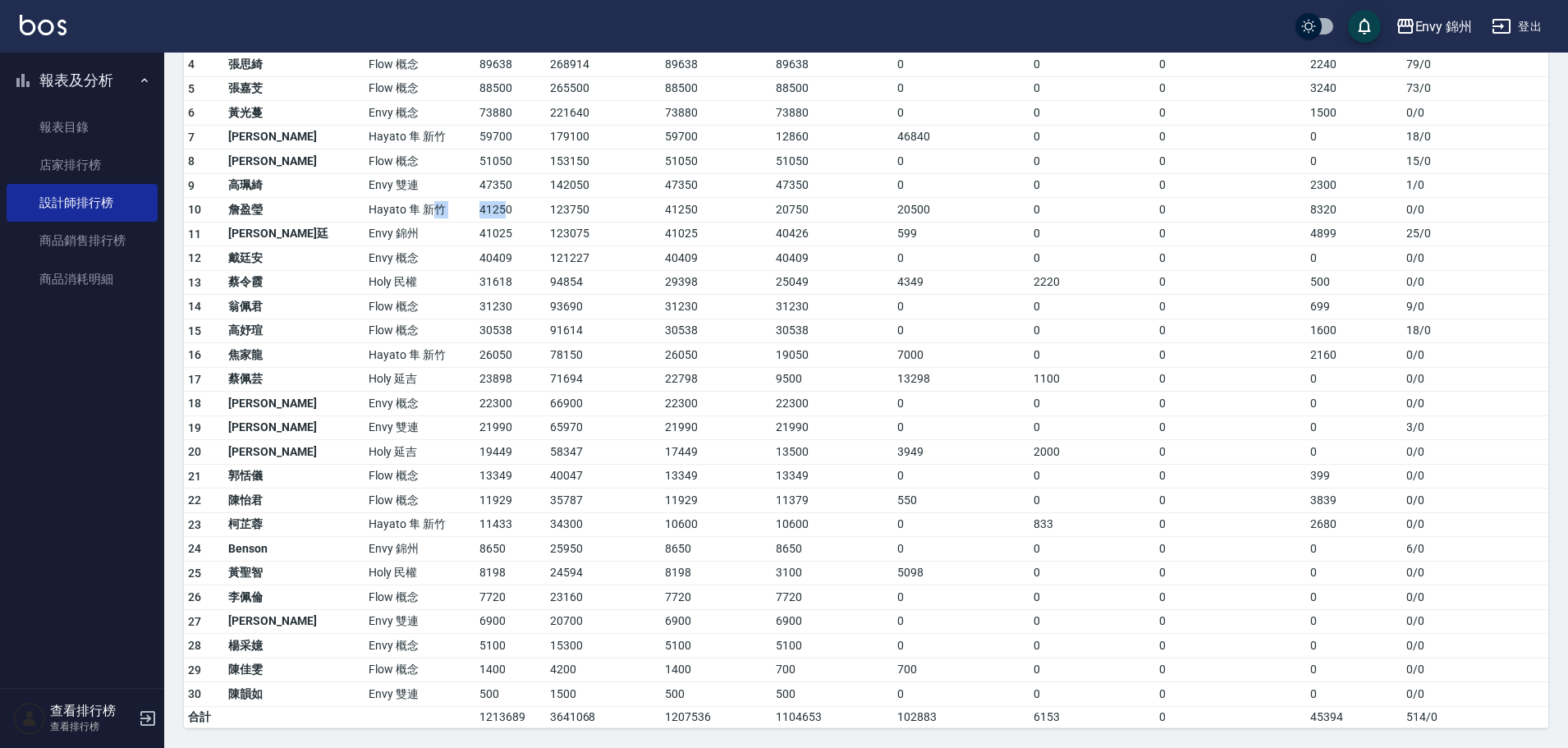
drag, startPoint x: 360, startPoint y: 202, endPoint x: 442, endPoint y: 218, distance: 83.5
click at [442, 218] on tr "10 詹盈瑩 Hayato 隼 新竹 41250 123750 41250 20750 20500 0 0 8320 0 / 0" at bounding box center [866, 210] width 1365 height 25
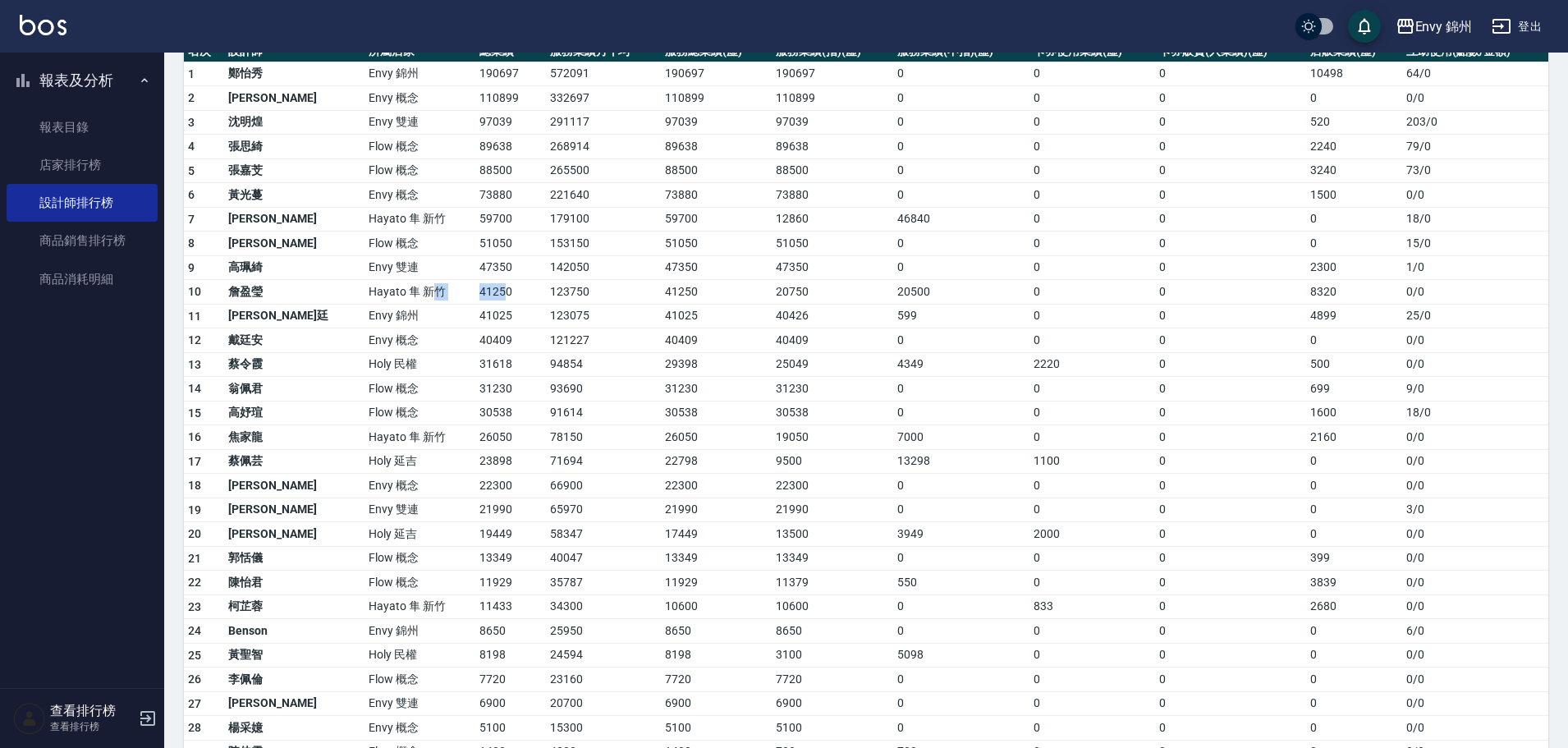
scroll to position [36, 0]
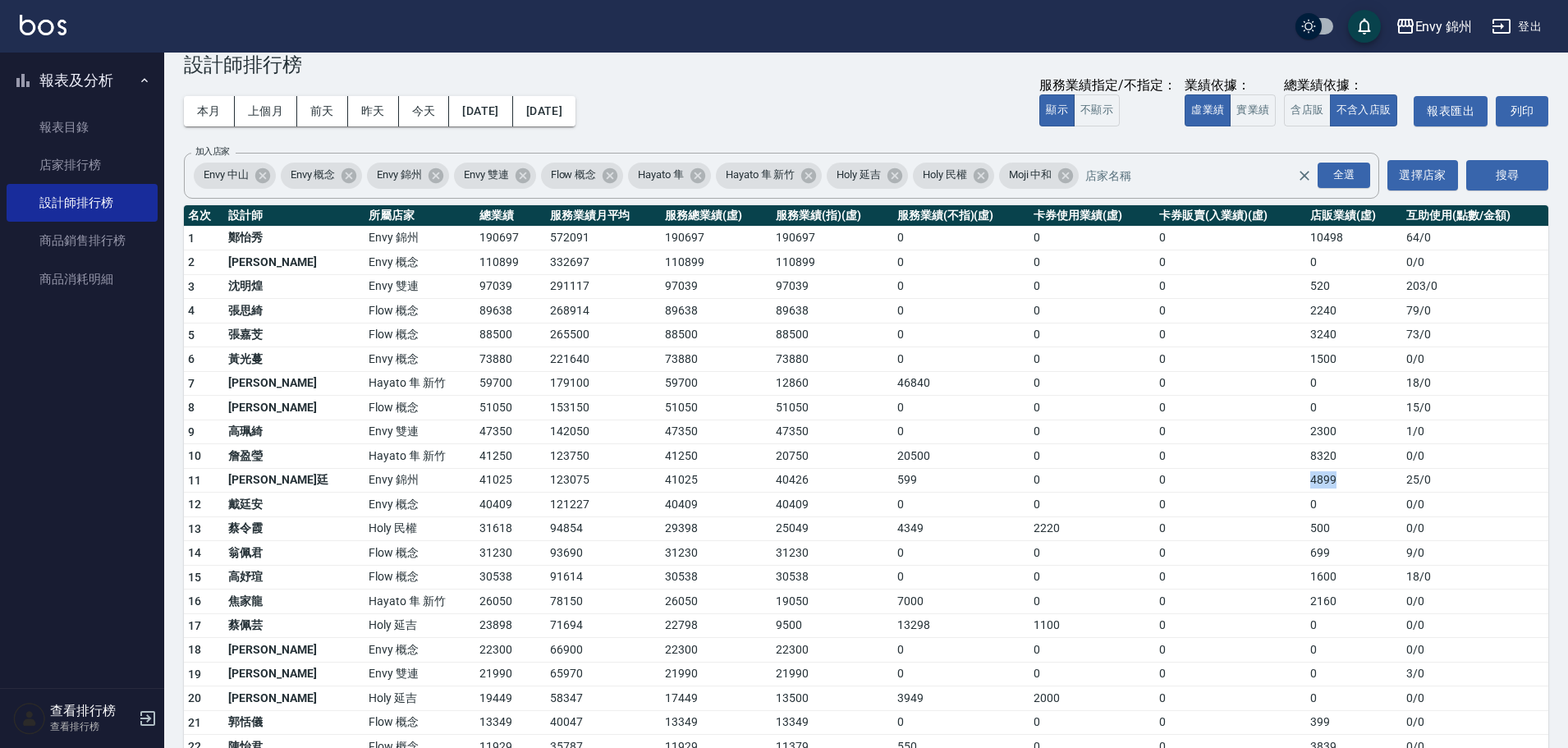
drag, startPoint x: 1288, startPoint y: 483, endPoint x: 1336, endPoint y: 478, distance: 48.3
click at [1336, 478] on tr "11 潘昀廷 Envy 錦州 41025 123075 41025 40426 599 0 0 4899 25 / 0" at bounding box center [866, 480] width 1365 height 25
drag, startPoint x: 396, startPoint y: 460, endPoint x: 465, endPoint y: 461, distance: 69.0
click at [465, 461] on tr "10 詹盈瑩 Hayato 隼 新竹 41250 123750 41250 20750 20500 0 0 8320 0 / 0" at bounding box center [866, 456] width 1365 height 25
drag, startPoint x: 400, startPoint y: 479, endPoint x: 466, endPoint y: 478, distance: 66.0
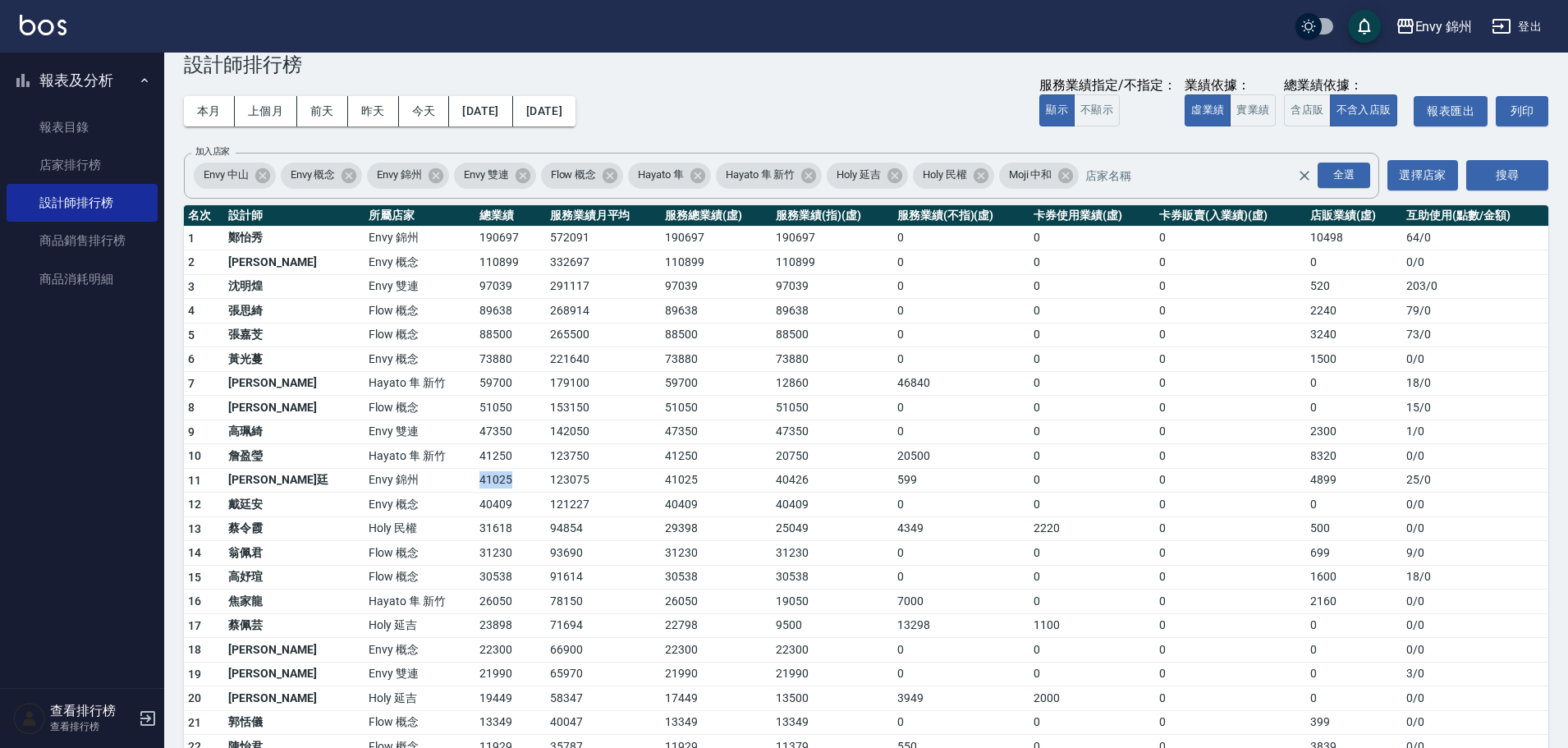
click at [466, 478] on tr "11 潘昀廷 Envy 錦州 41025 123075 41025 40426 599 0 0 4899 25 / 0" at bounding box center [866, 480] width 1365 height 25
click at [772, 437] on td "47350" at bounding box center [832, 432] width 122 height 25
drag, startPoint x: 409, startPoint y: 228, endPoint x: 456, endPoint y: 232, distance: 47.2
click at [456, 232] on tr "1 鄭怡秀 Envy 錦州 190697 572091 190697 190697 0 0 0 10498 64 / 0" at bounding box center [866, 237] width 1365 height 25
click at [62, 170] on link "店家排行榜" at bounding box center [82, 164] width 151 height 38
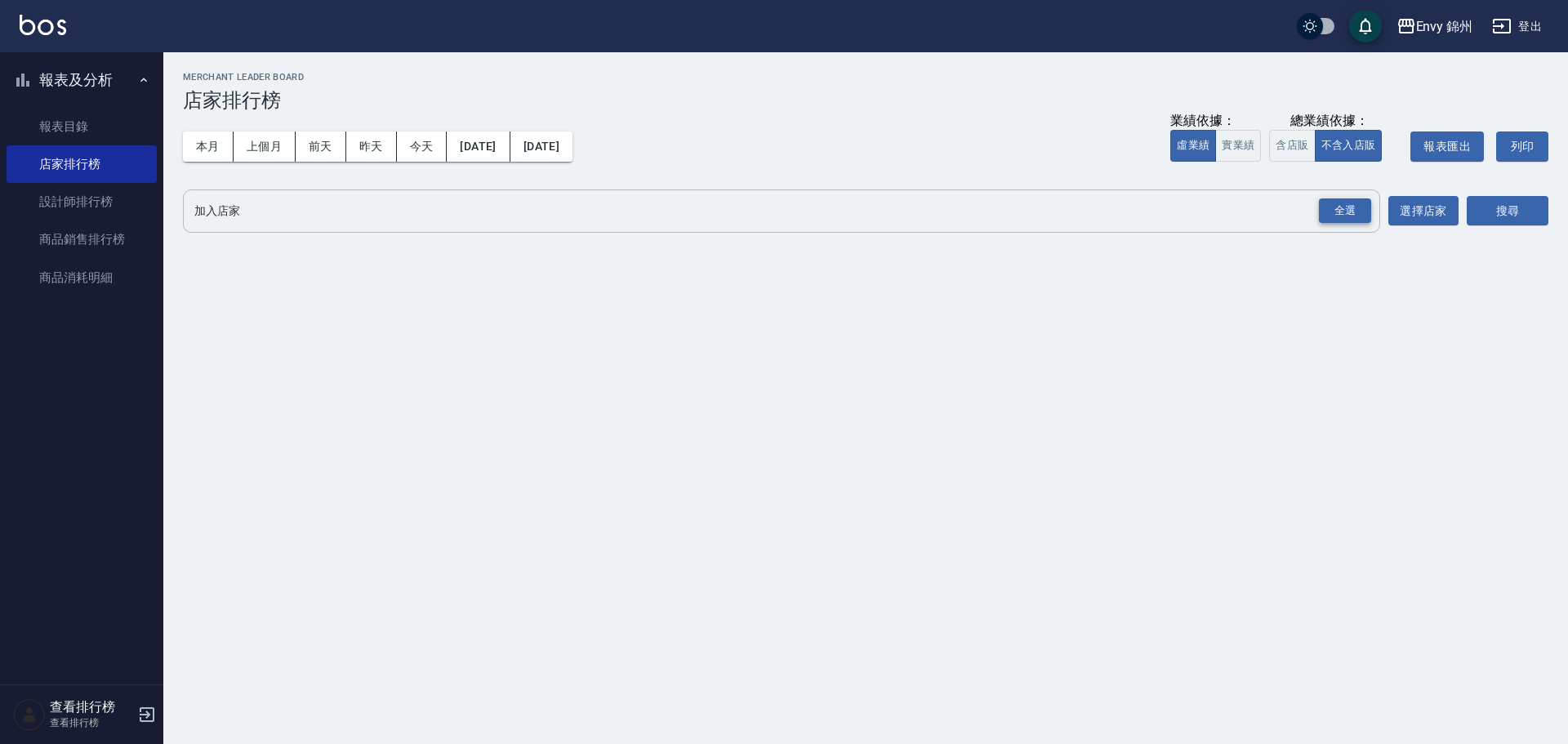
click at [1343, 208] on div "全選" at bounding box center [1345, 212] width 52 height 26
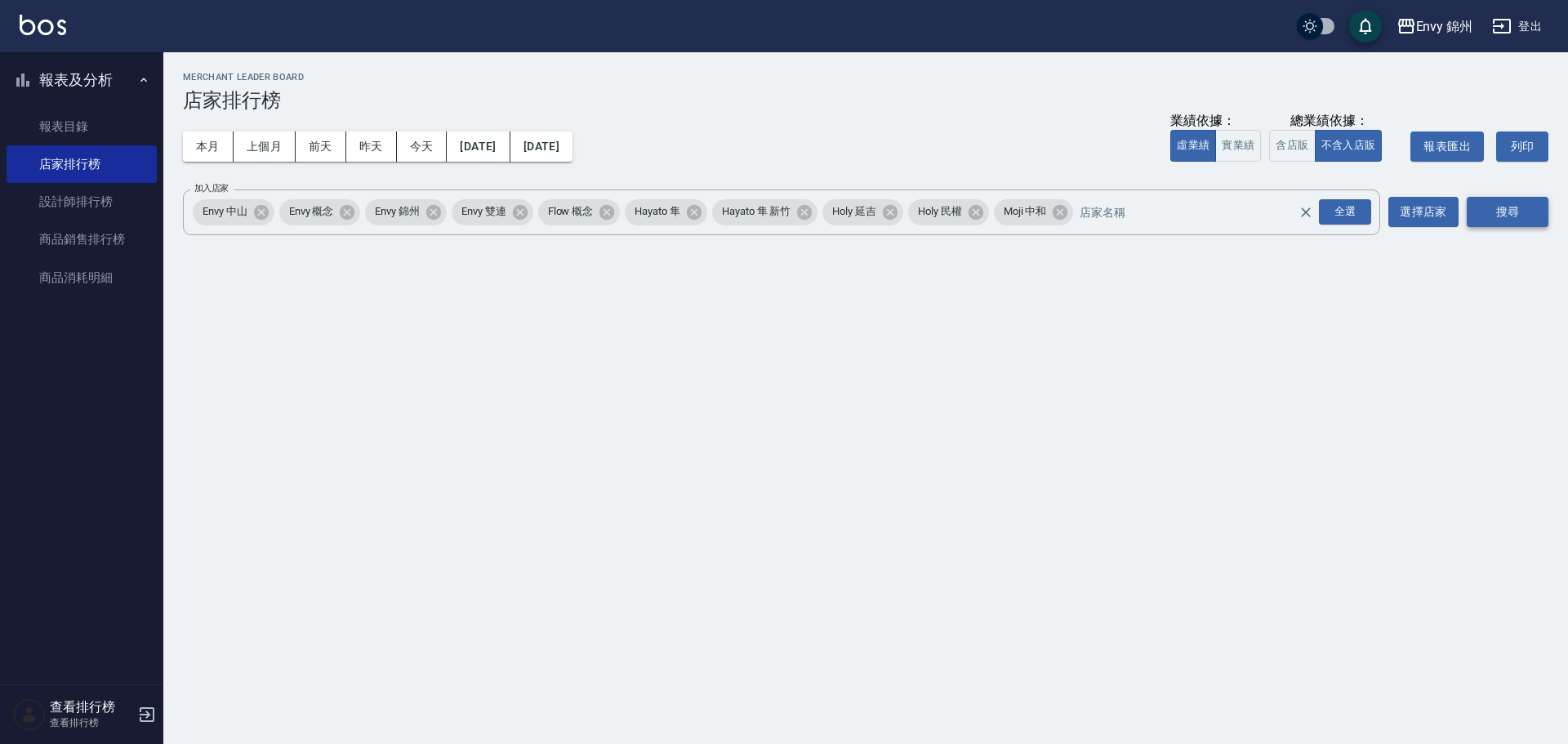
click at [1494, 213] on button "搜尋" at bounding box center [1508, 212] width 82 height 30
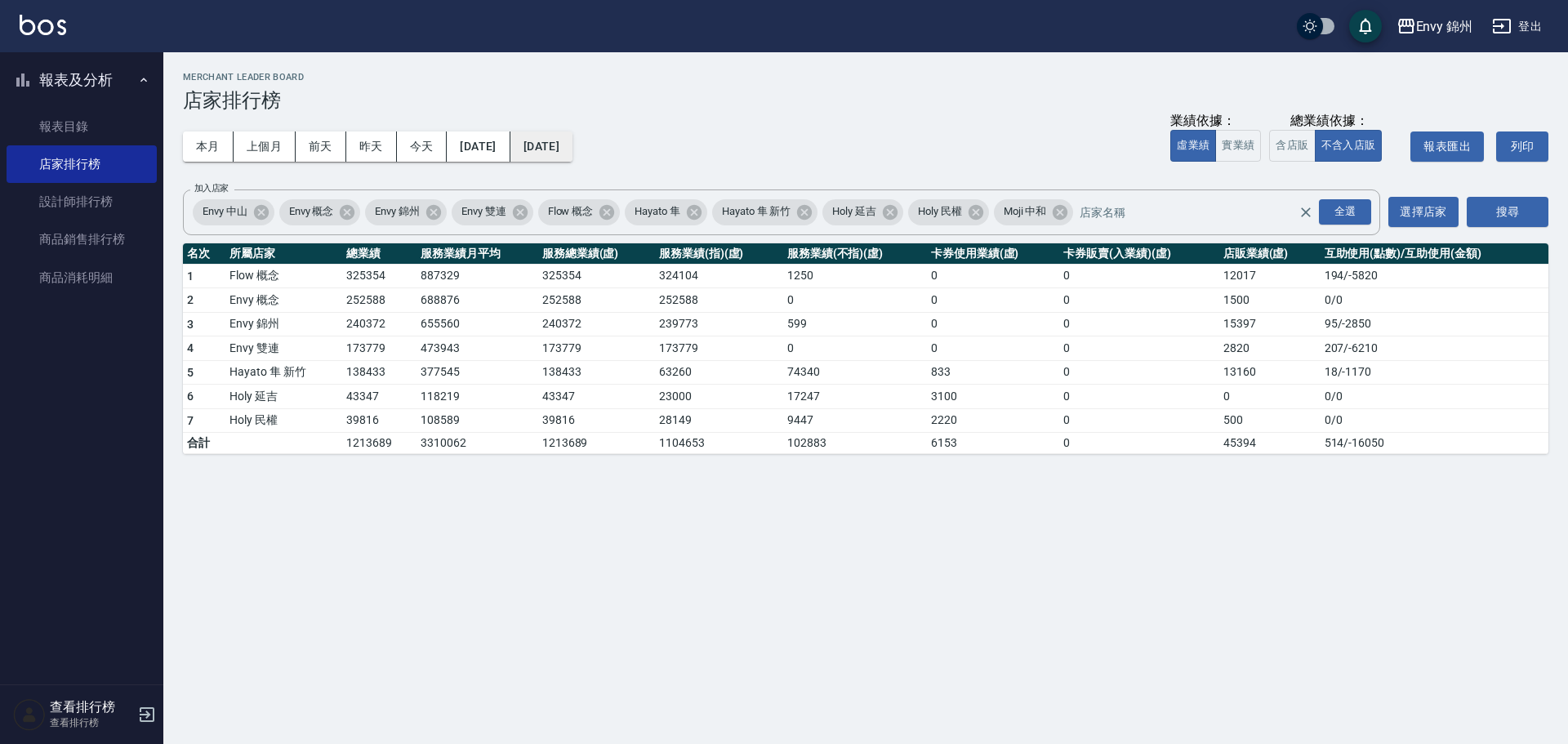
click at [573, 149] on button "[DATE]" at bounding box center [542, 146] width 62 height 30
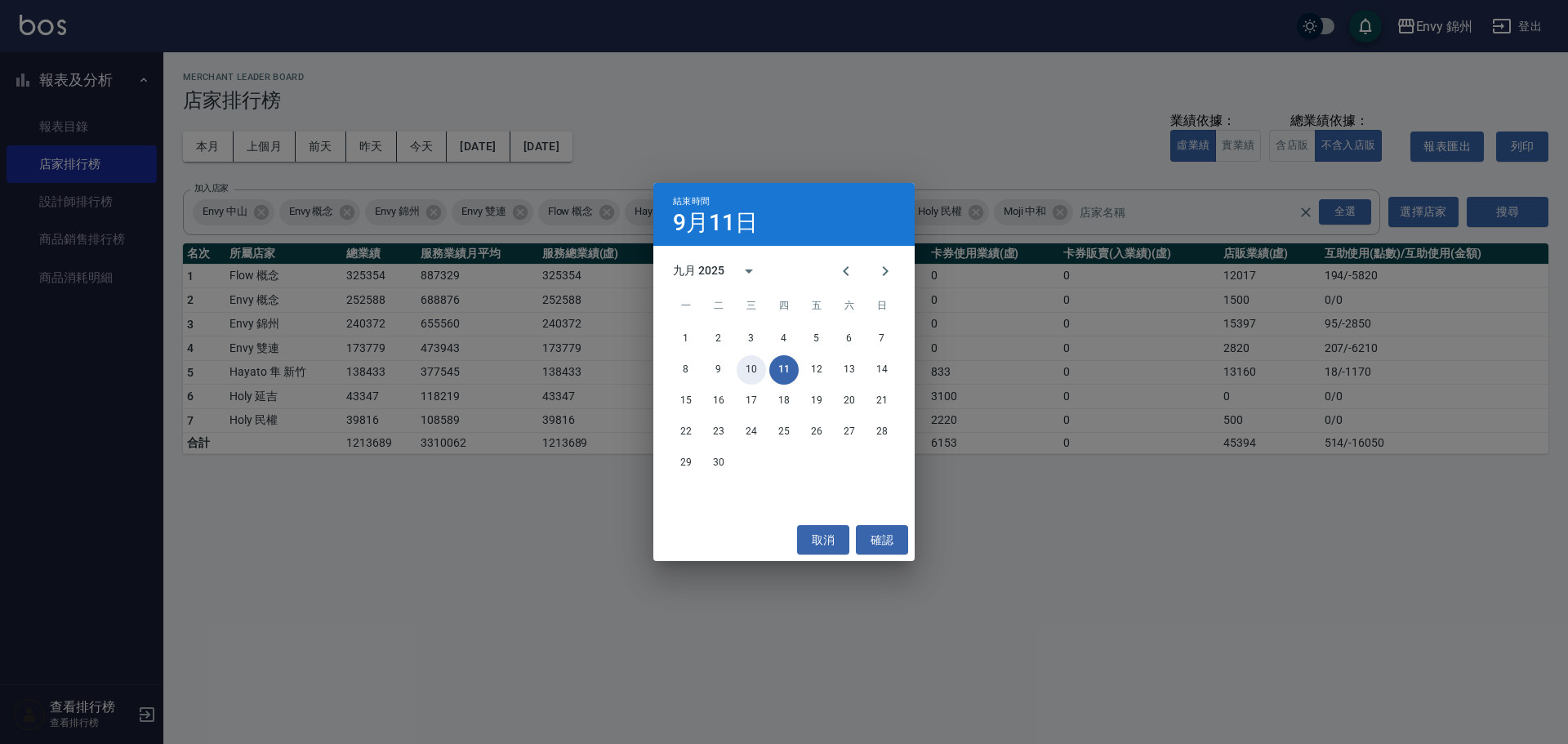
click at [751, 367] on button "10" at bounding box center [751, 370] width 29 height 29
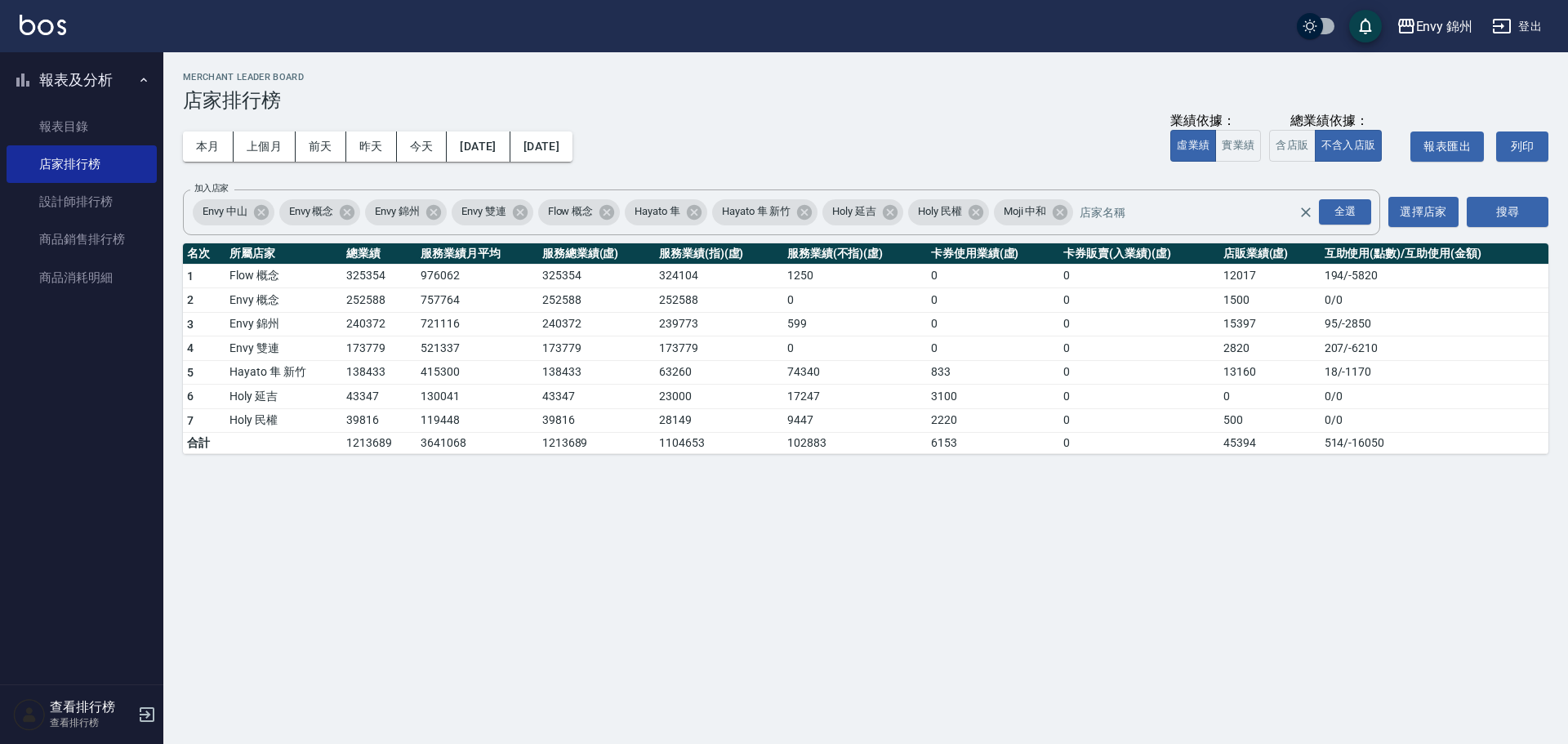
click at [1537, 25] on button "登出" at bounding box center [1517, 26] width 63 height 30
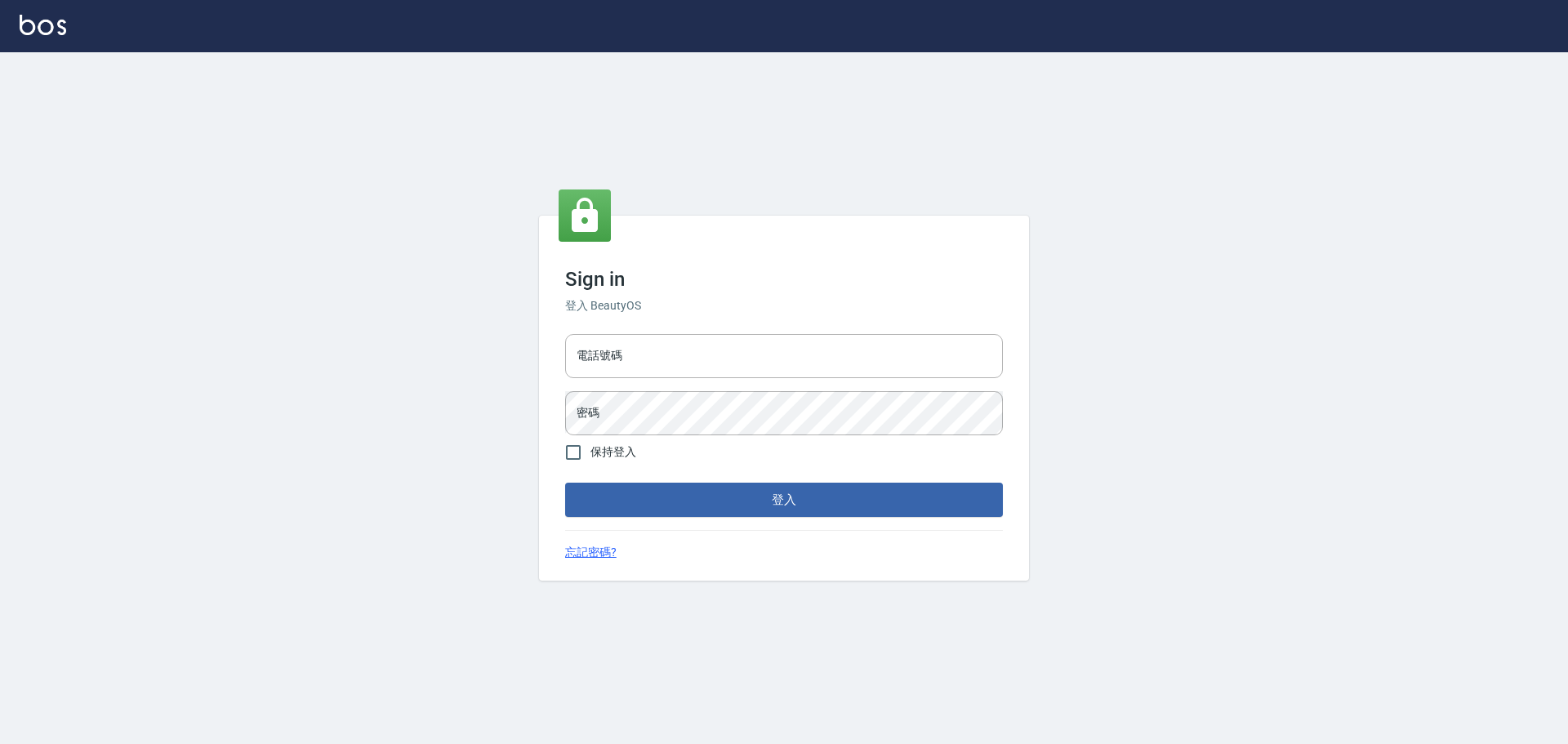
type input "9990001234567"
click at [751, 493] on button "登入" at bounding box center [784, 501] width 438 height 35
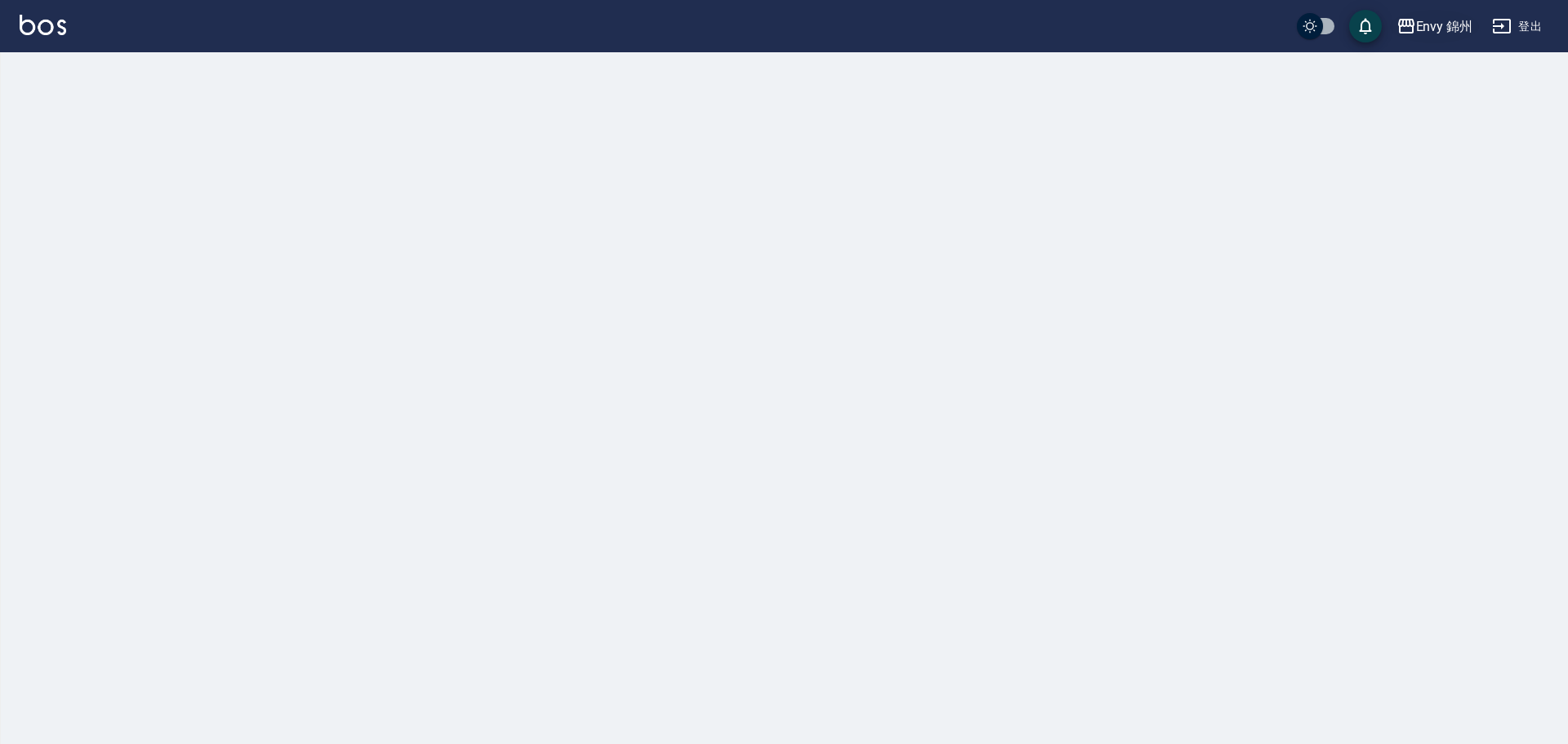
click at [1429, 32] on div "Envy 錦州" at bounding box center [1445, 26] width 57 height 20
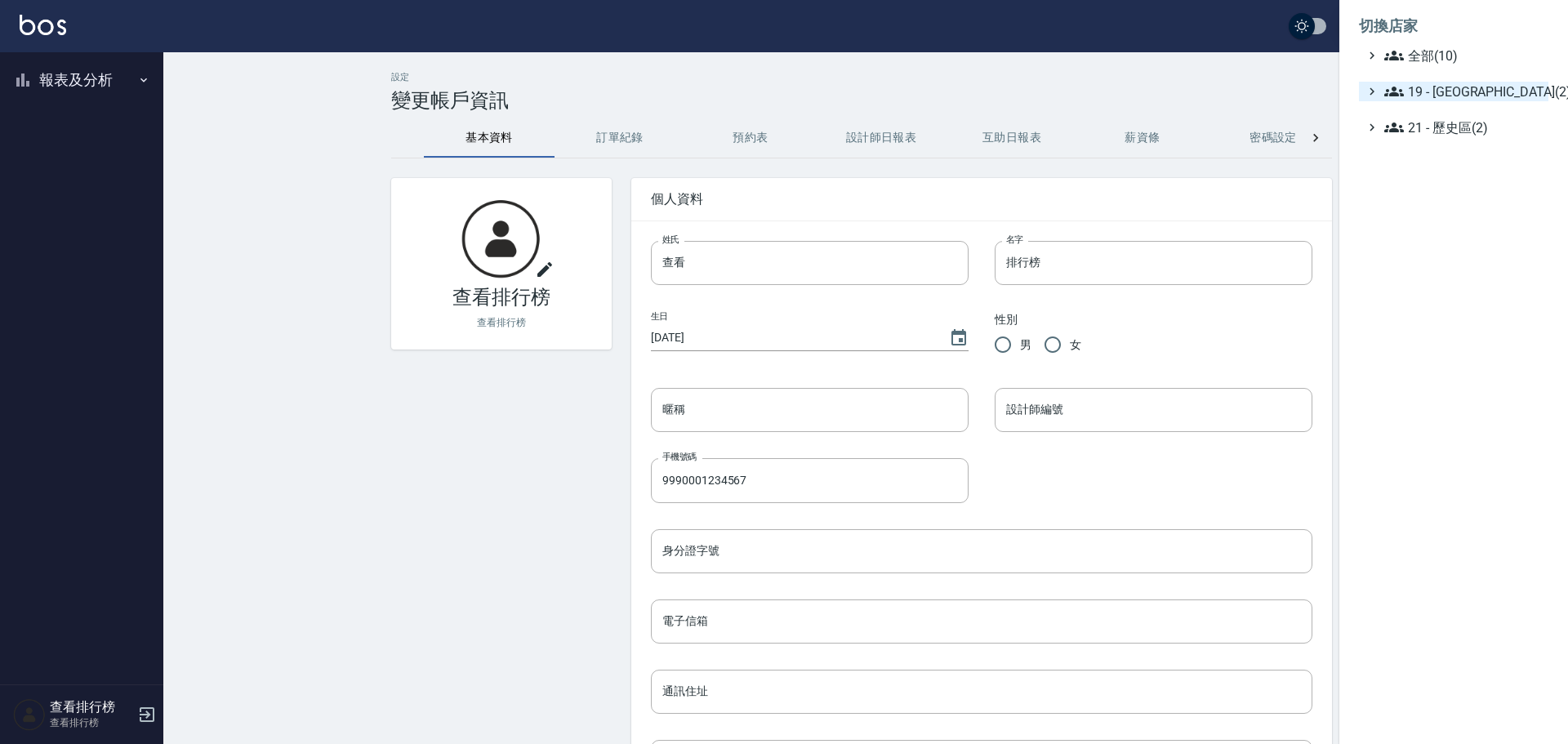
click at [1435, 100] on ul "全部(10) 19 - 新城區(2) 21 - 歷史區(2)" at bounding box center [1454, 91] width 190 height 91
click at [1442, 93] on span "19 - 新城區(2)" at bounding box center [1463, 92] width 158 height 20
click at [1473, 113] on span "19.01 - 新城區 (3)" at bounding box center [1471, 111] width 141 height 20
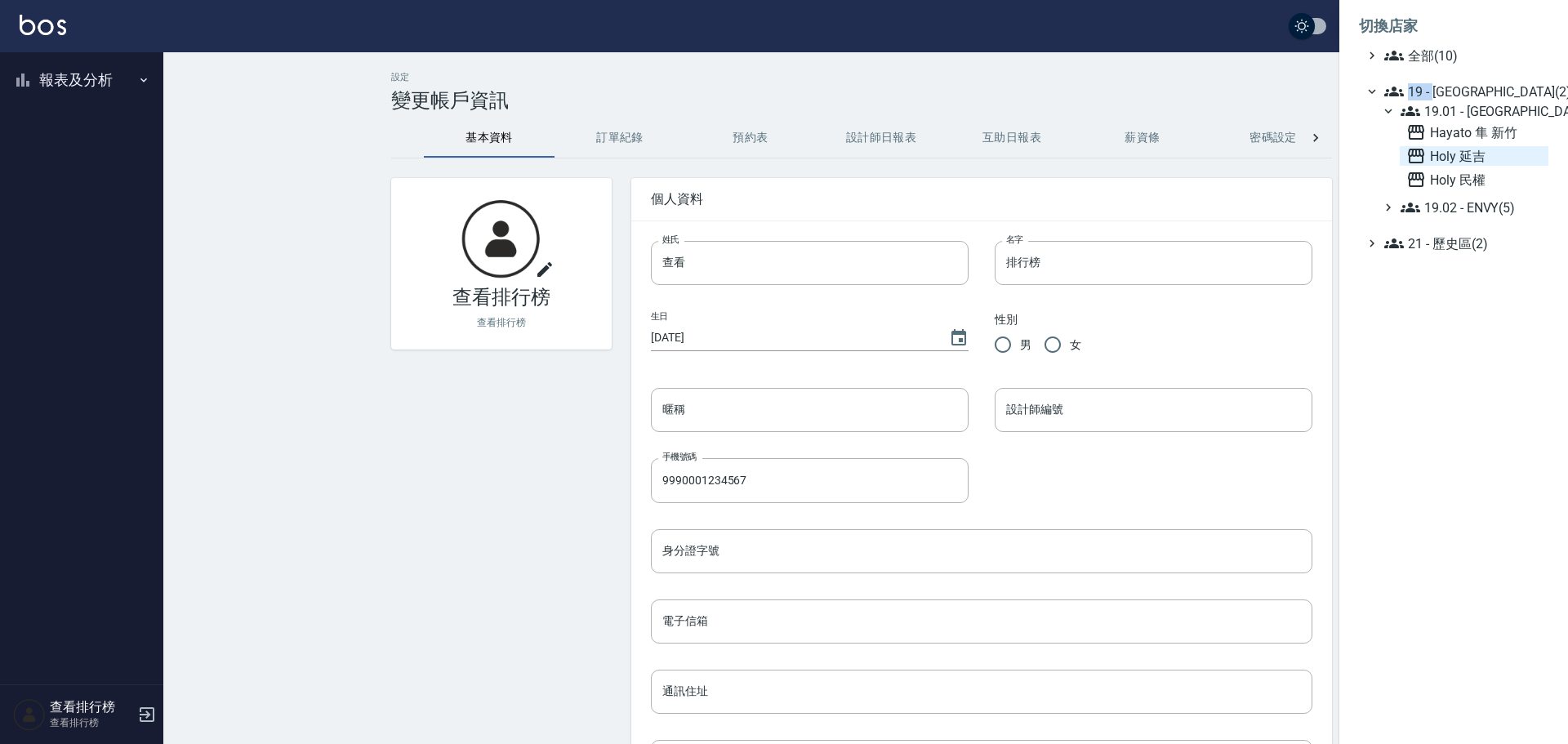
click at [1471, 153] on span "Holy 延吉" at bounding box center [1474, 156] width 136 height 20
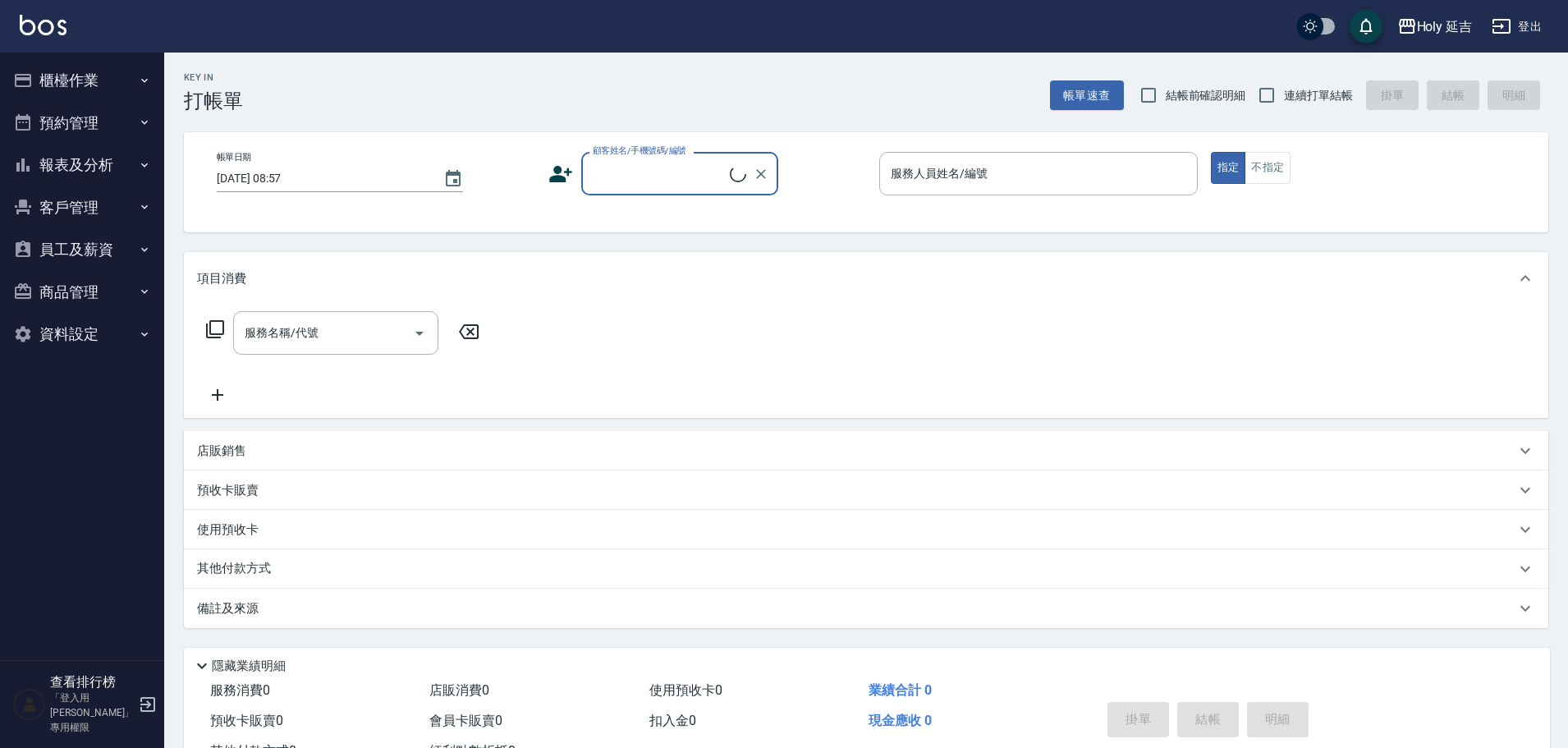
click at [75, 162] on button "報表及分析" at bounding box center [82, 165] width 151 height 43
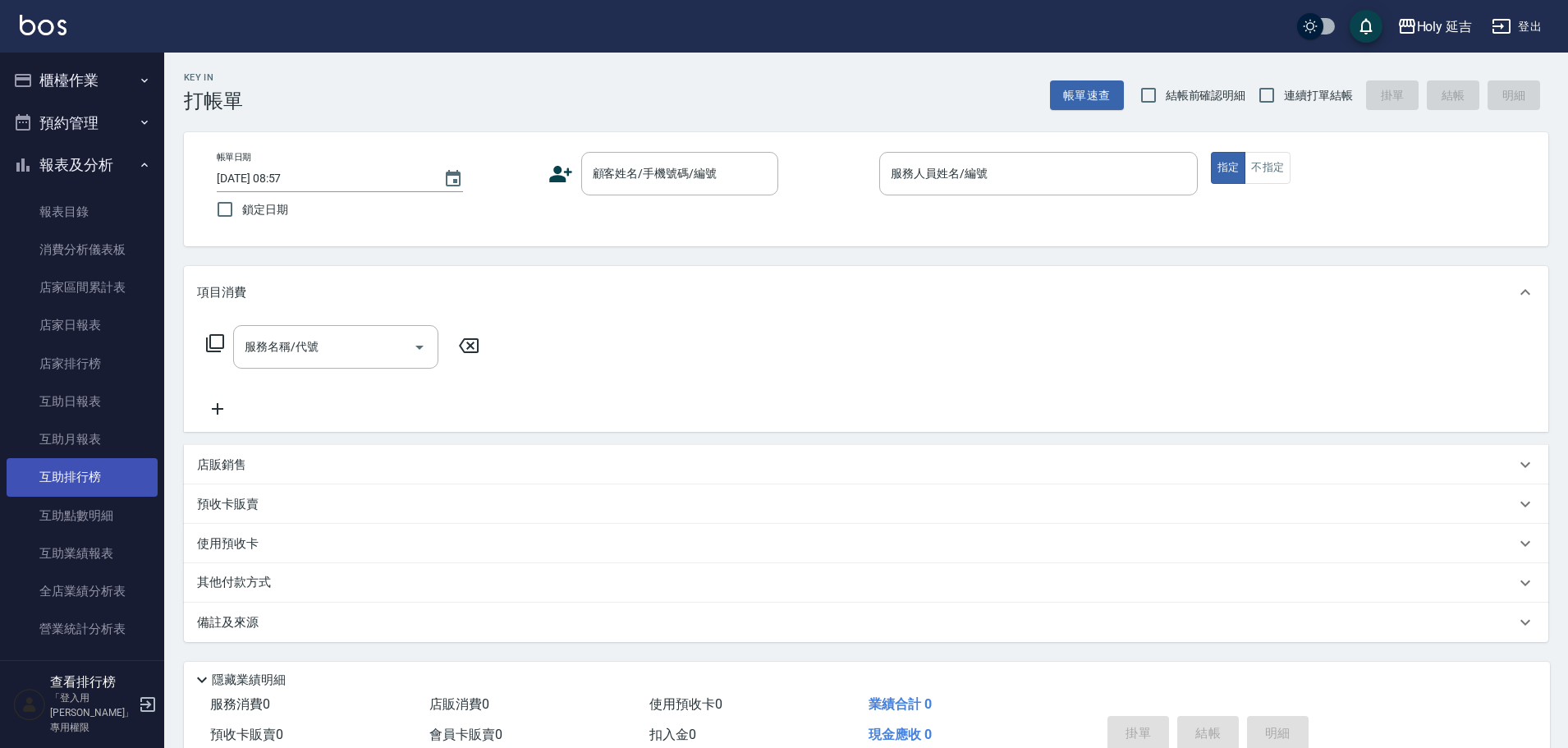
click at [68, 481] on link "互助排行榜" at bounding box center [82, 477] width 151 height 38
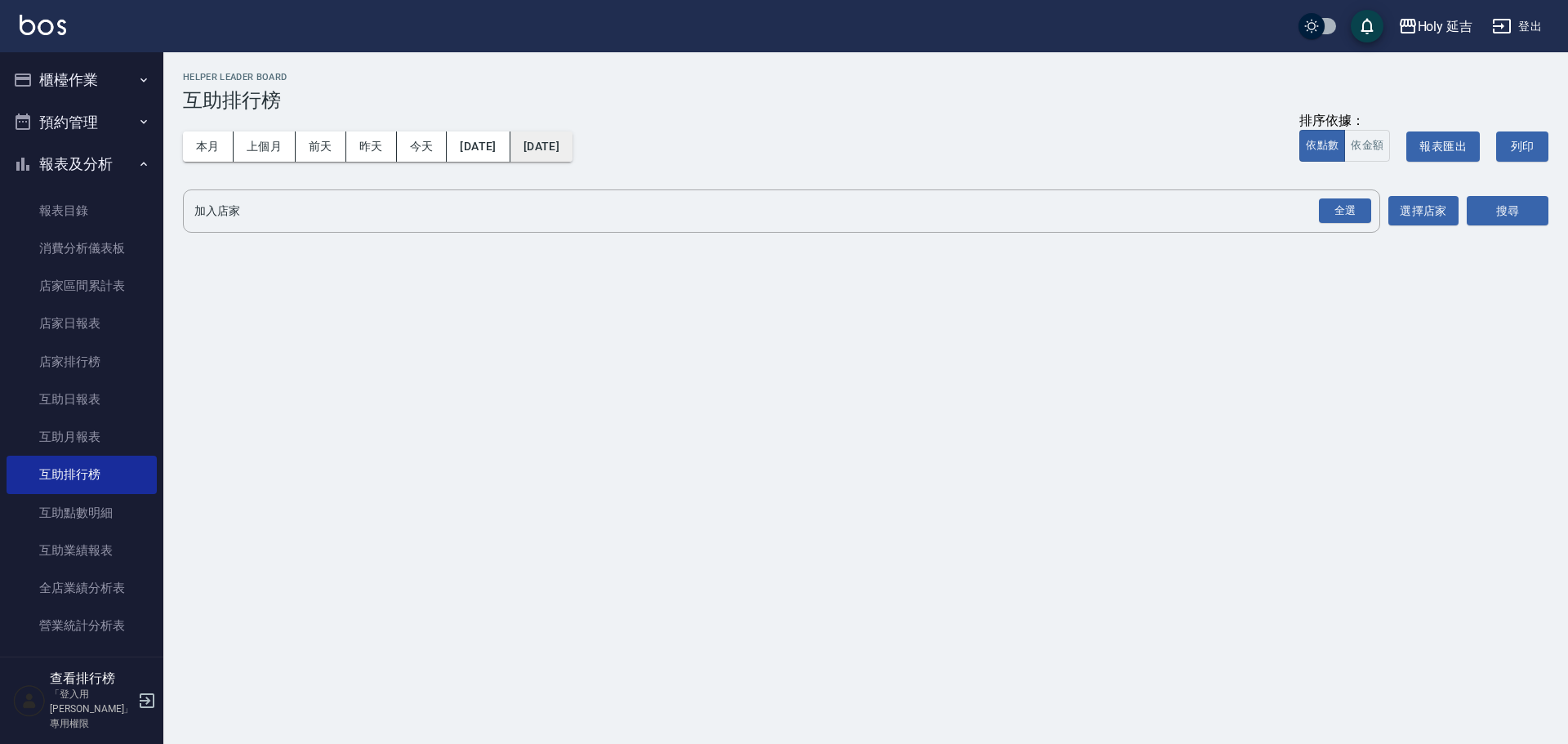
click at [573, 142] on button "2025/09/11" at bounding box center [542, 146] width 62 height 30
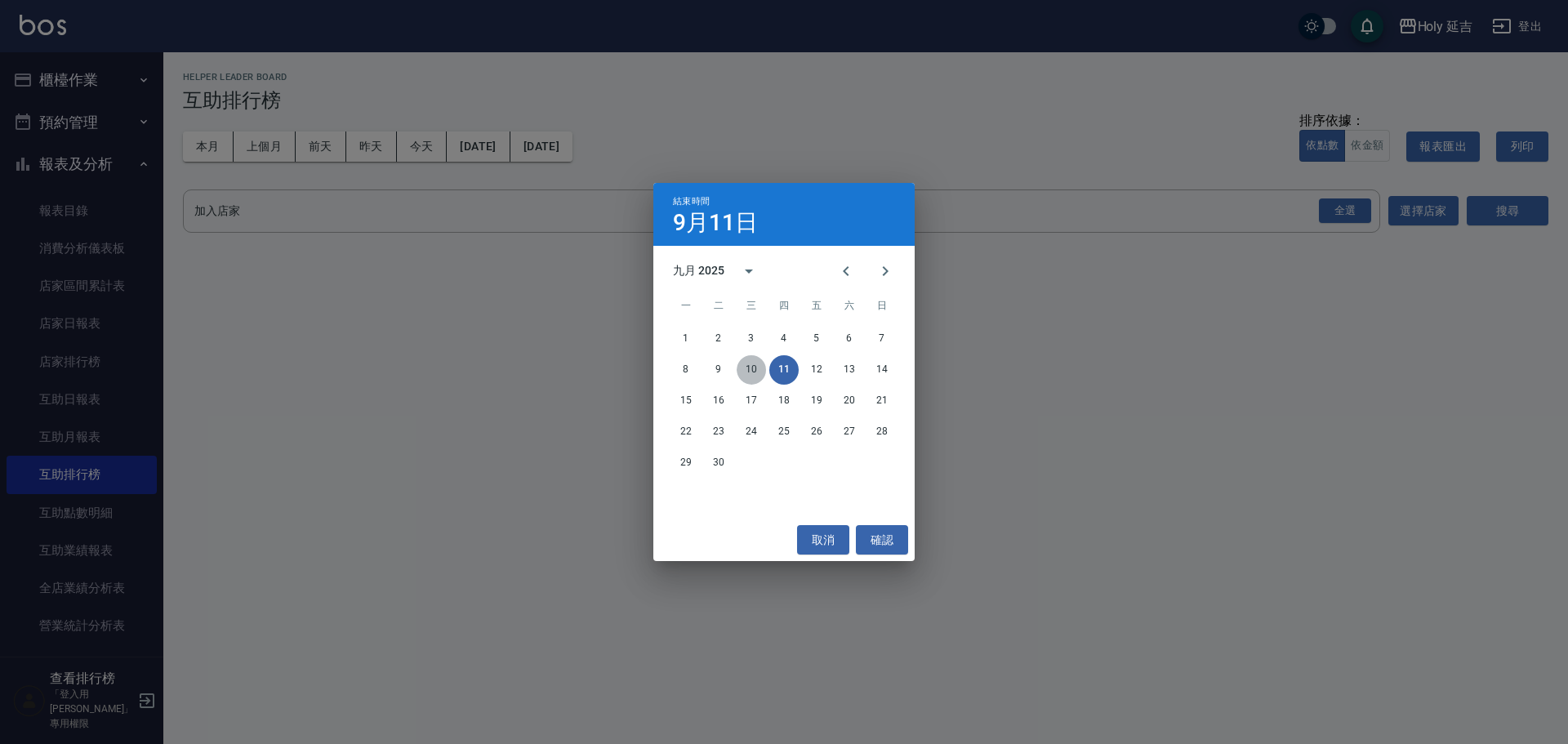
click at [750, 366] on button "10" at bounding box center [751, 370] width 29 height 29
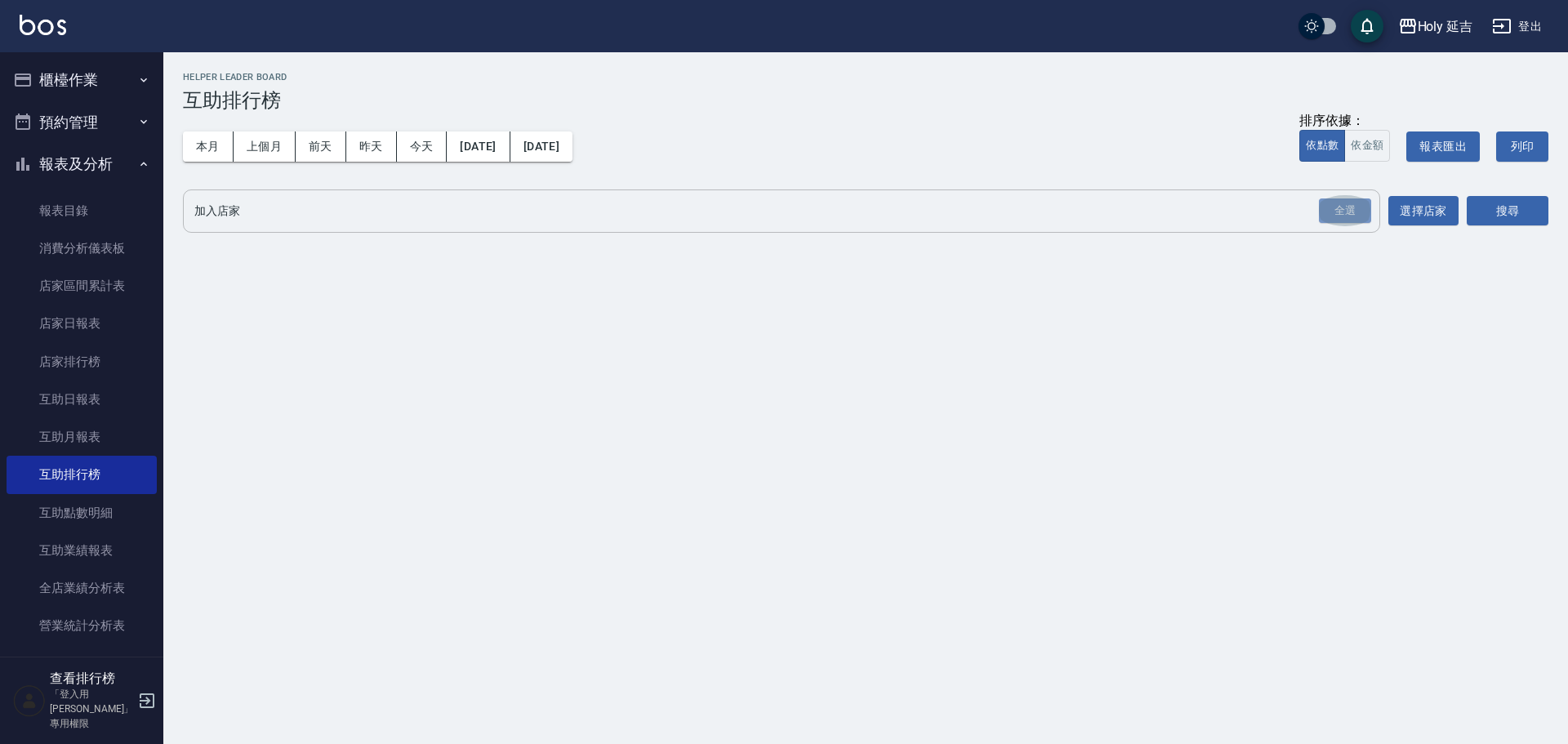
click at [1355, 199] on div "全選" at bounding box center [1345, 212] width 52 height 26
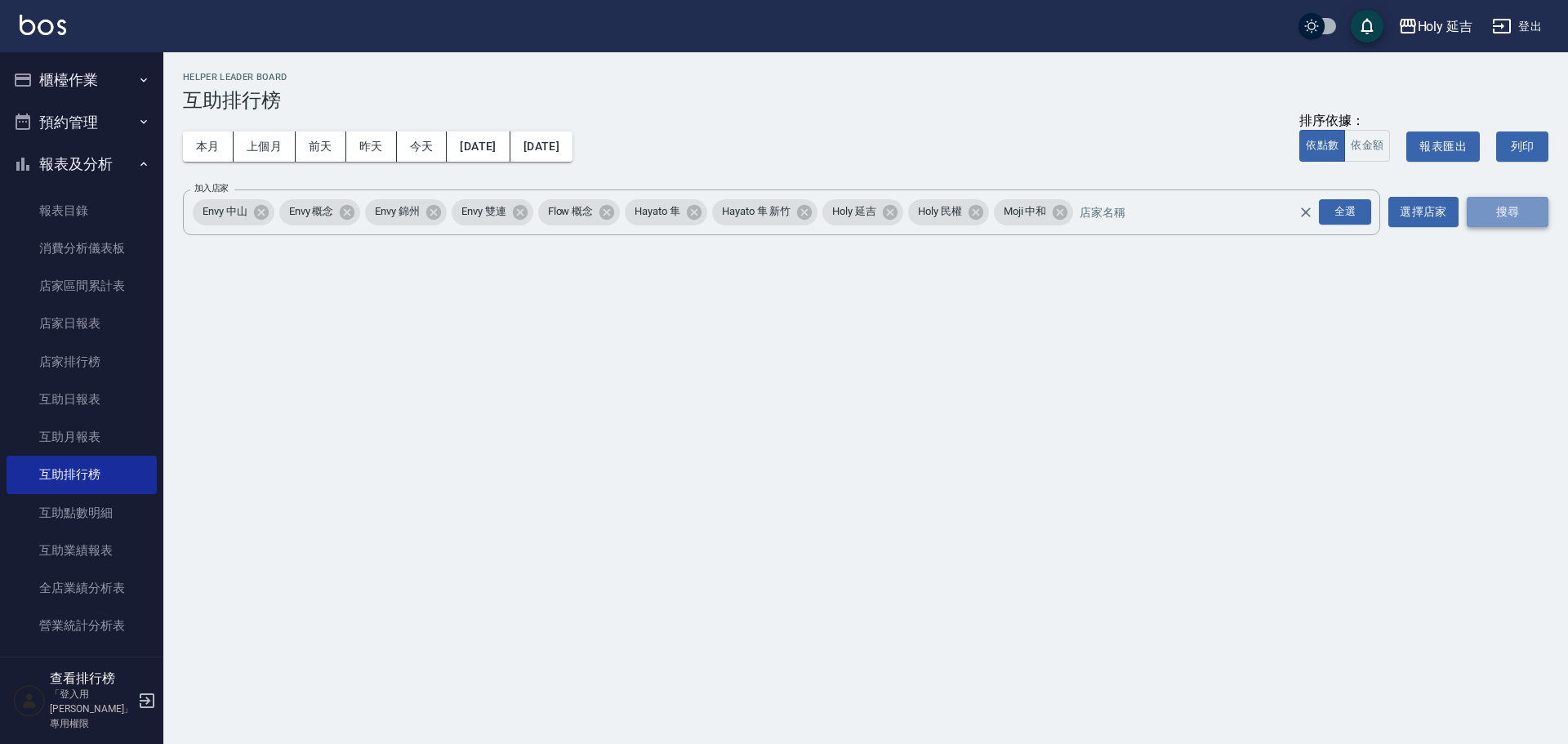
click at [1533, 203] on button "搜尋" at bounding box center [1508, 212] width 82 height 30
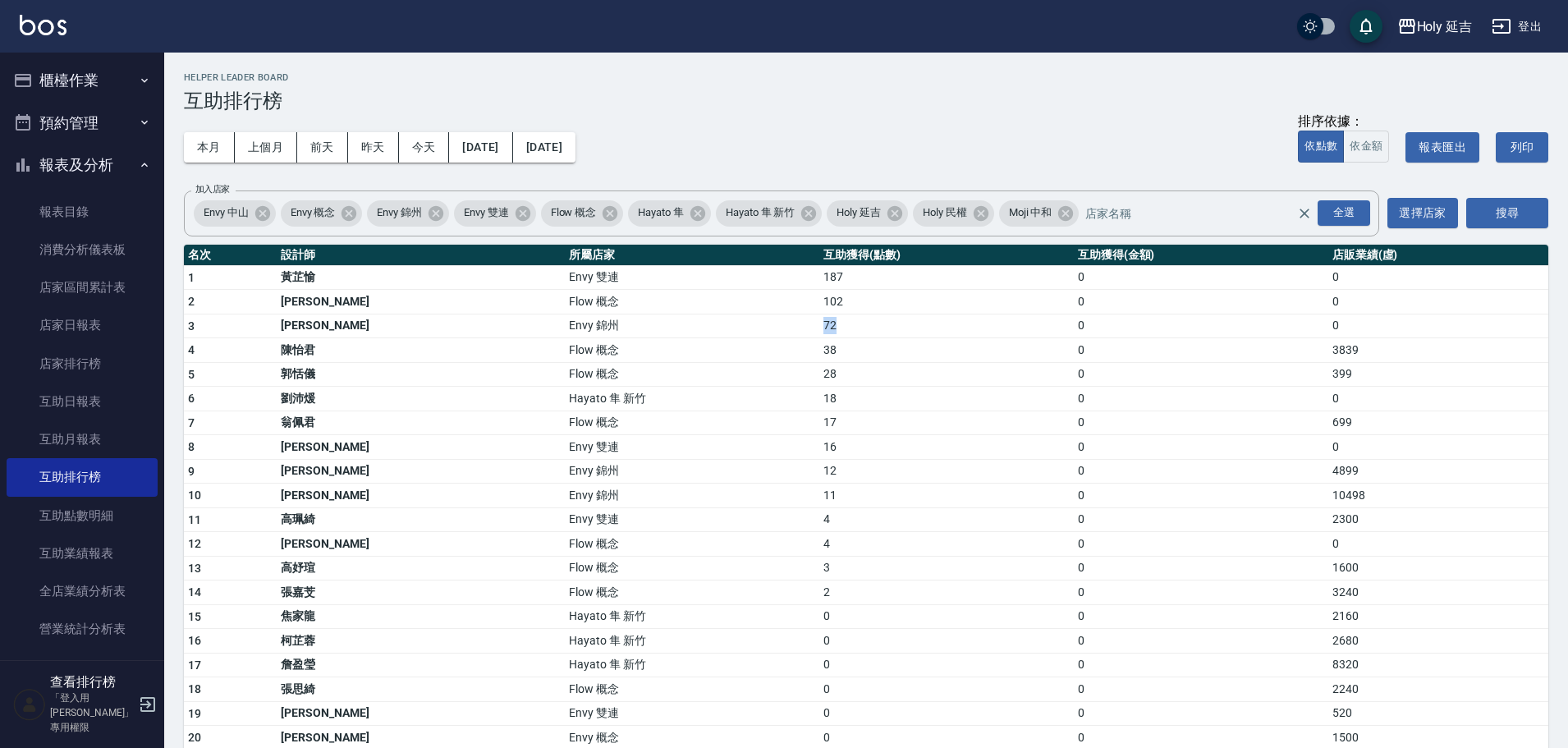
drag, startPoint x: 718, startPoint y: 328, endPoint x: 745, endPoint y: 325, distance: 27.2
click at [745, 325] on tr "3 何玉真 Envy 錦州 72 0 0" at bounding box center [866, 325] width 1365 height 25
drag, startPoint x: 727, startPoint y: 465, endPoint x: 742, endPoint y: 469, distance: 15.5
click at [819, 469] on td "12" at bounding box center [947, 471] width 255 height 25
drag, startPoint x: 696, startPoint y: 267, endPoint x: 770, endPoint y: 281, distance: 75.3
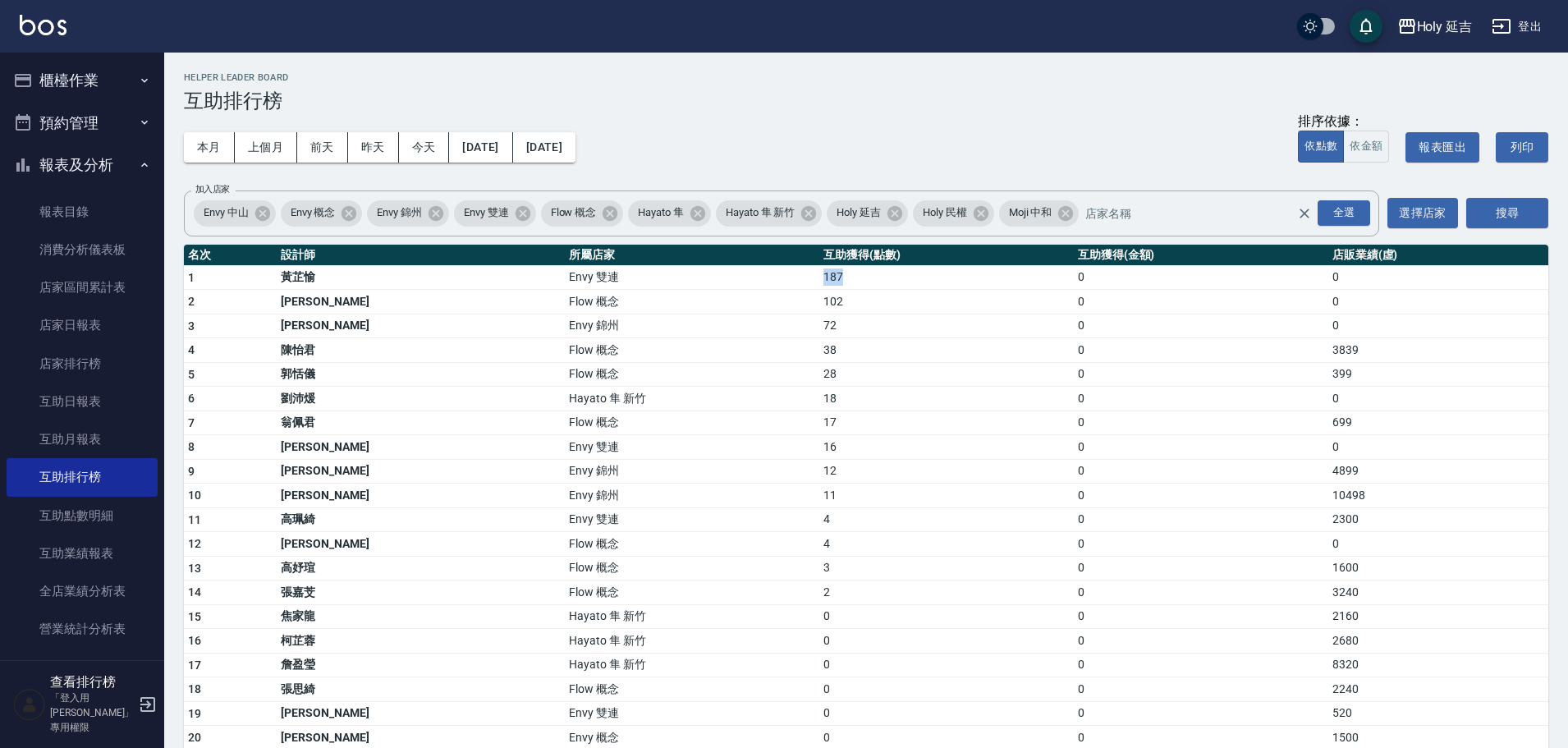
click at [770, 281] on tr "1 黃芷愉 Envy 雙連 187 0 0" at bounding box center [866, 277] width 1365 height 25
drag, startPoint x: 702, startPoint y: 298, endPoint x: 766, endPoint y: 305, distance: 64.4
click at [766, 305] on tr "2 楊佳蒨 Flow 概念 102 0 0" at bounding box center [866, 302] width 1365 height 25
drag, startPoint x: 715, startPoint y: 321, endPoint x: 739, endPoint y: 325, distance: 24.3
click at [739, 325] on tr "3 何玉真 Envy 錦州 72 0 0" at bounding box center [866, 325] width 1365 height 25
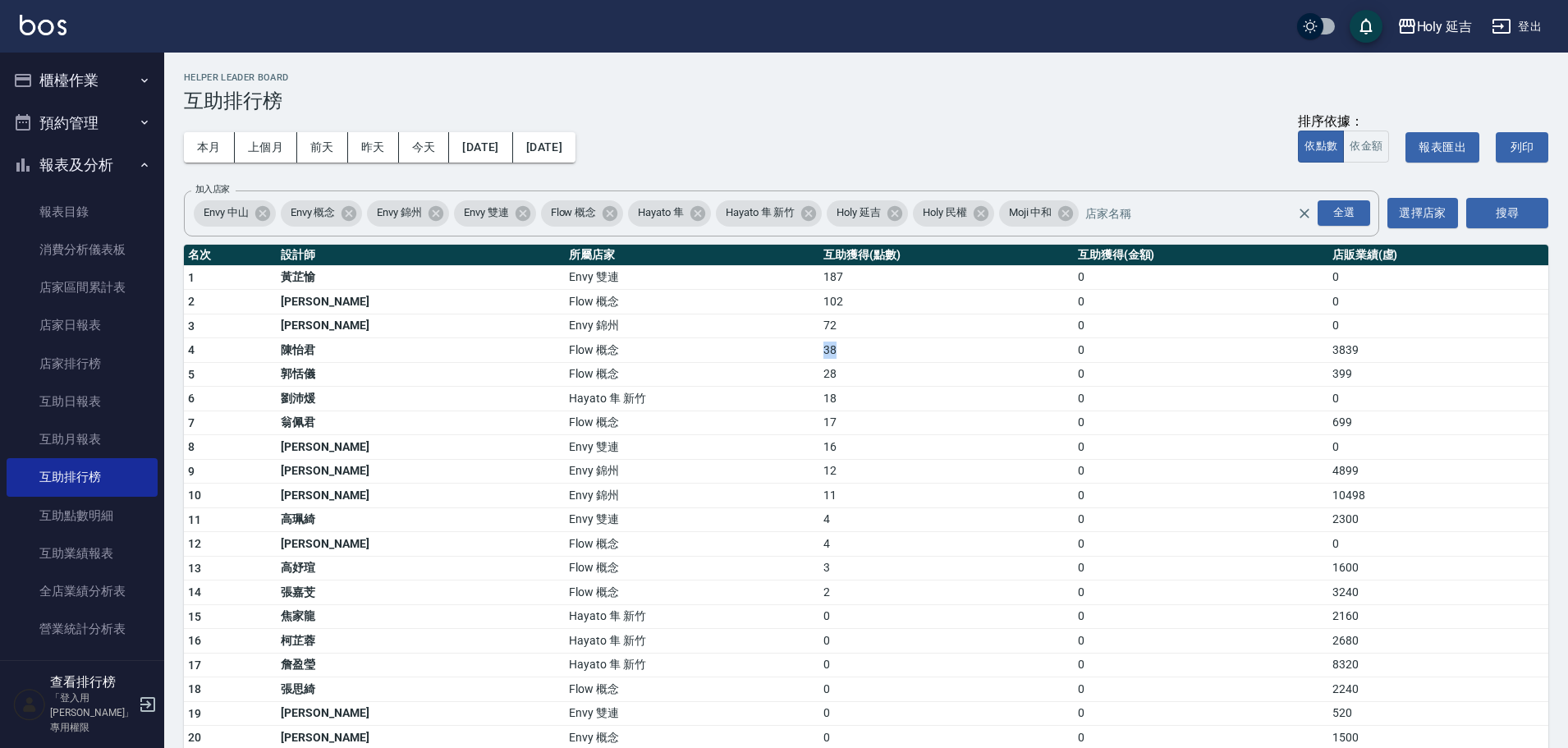
drag, startPoint x: 723, startPoint y: 351, endPoint x: 740, endPoint y: 352, distance: 17.0
click at [819, 352] on td "38" at bounding box center [947, 350] width 255 height 25
drag, startPoint x: 727, startPoint y: 374, endPoint x: 739, endPoint y: 374, distance: 12.0
click at [819, 374] on td "28" at bounding box center [947, 374] width 255 height 25
click at [1137, 346] on td "0" at bounding box center [1201, 350] width 255 height 25
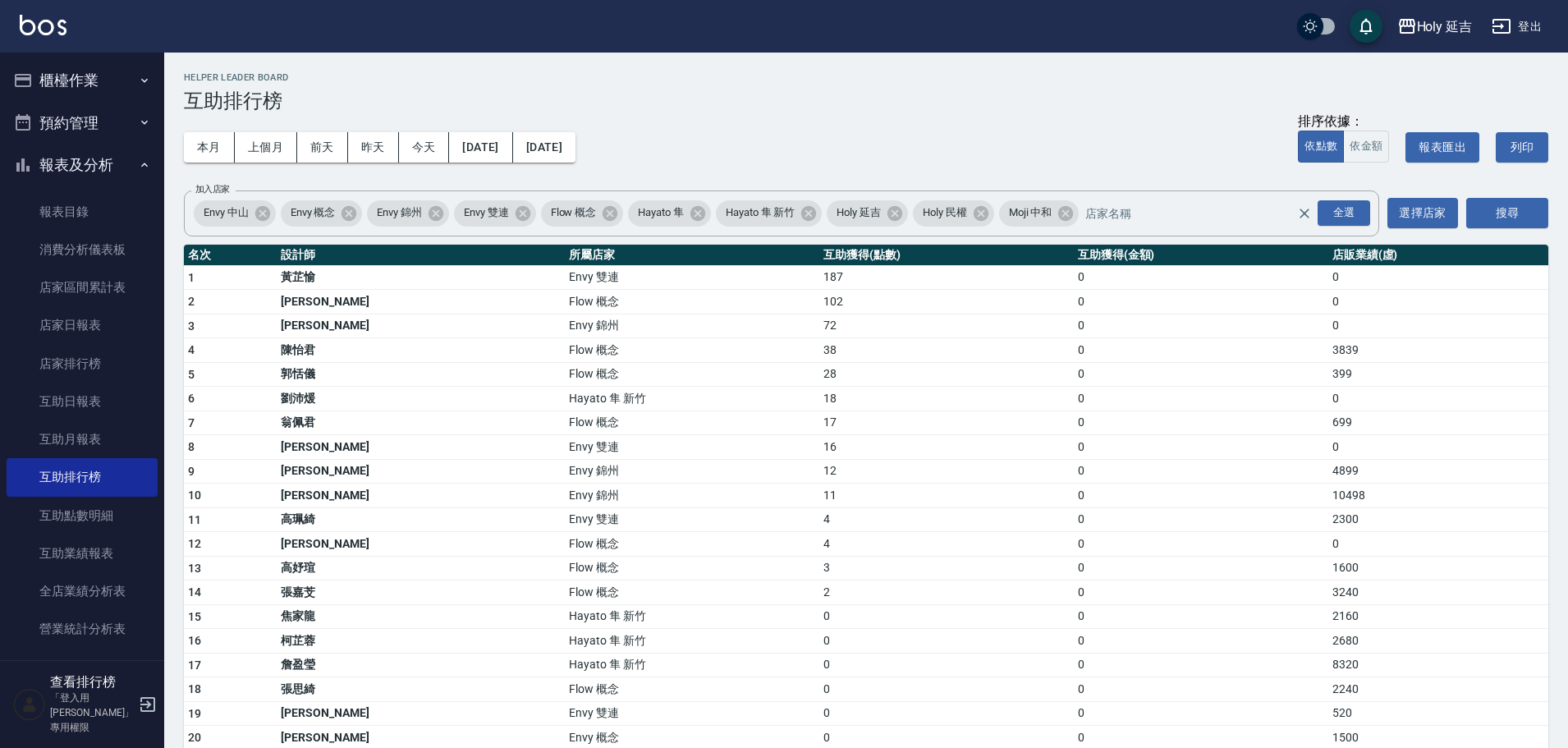
click at [1543, 33] on button "登出" at bounding box center [1517, 27] width 63 height 30
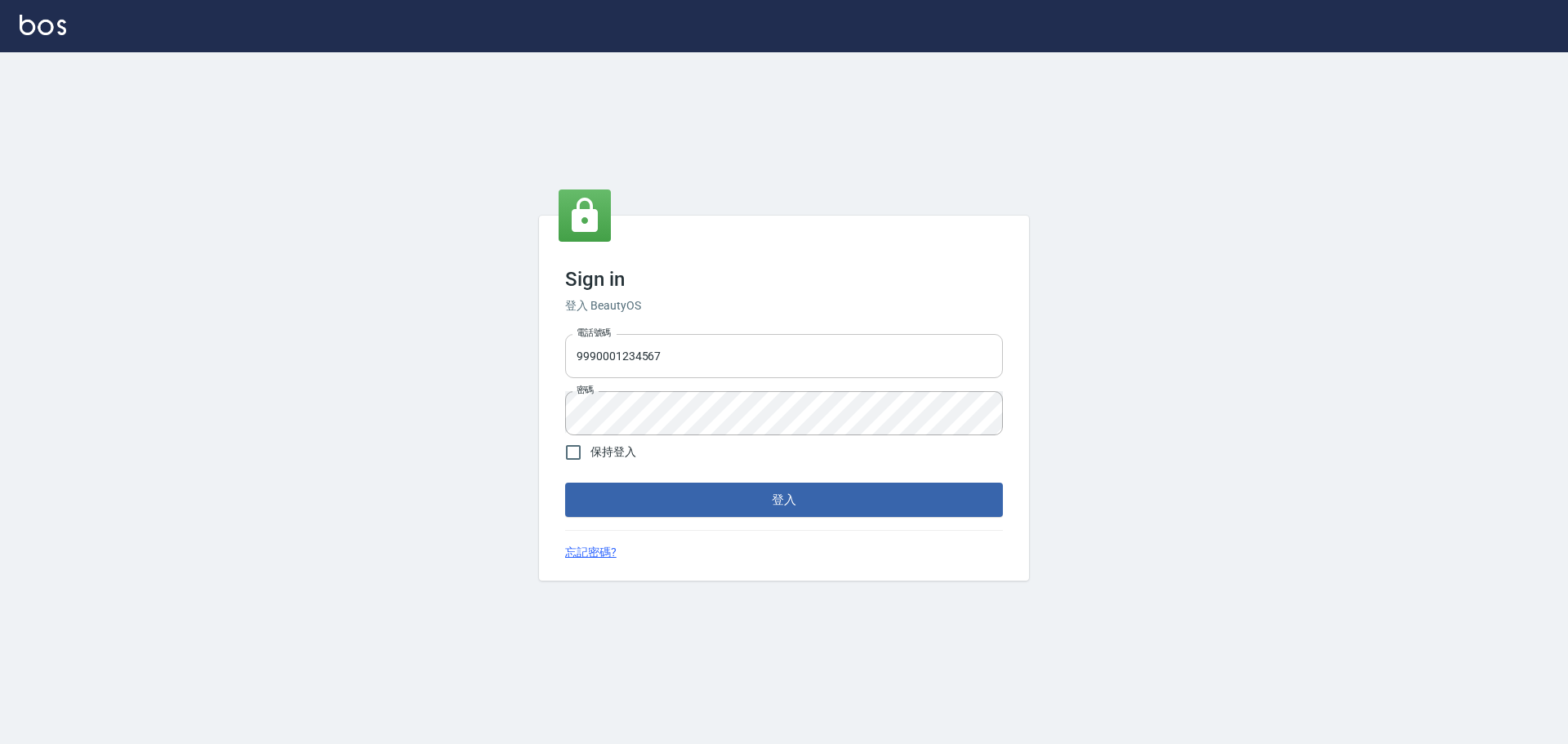
drag, startPoint x: 0, startPoint y: 0, endPoint x: 727, endPoint y: 373, distance: 817.1
click at [727, 363] on input "9990001234567" at bounding box center [784, 356] width 438 height 44
type input "25153595"
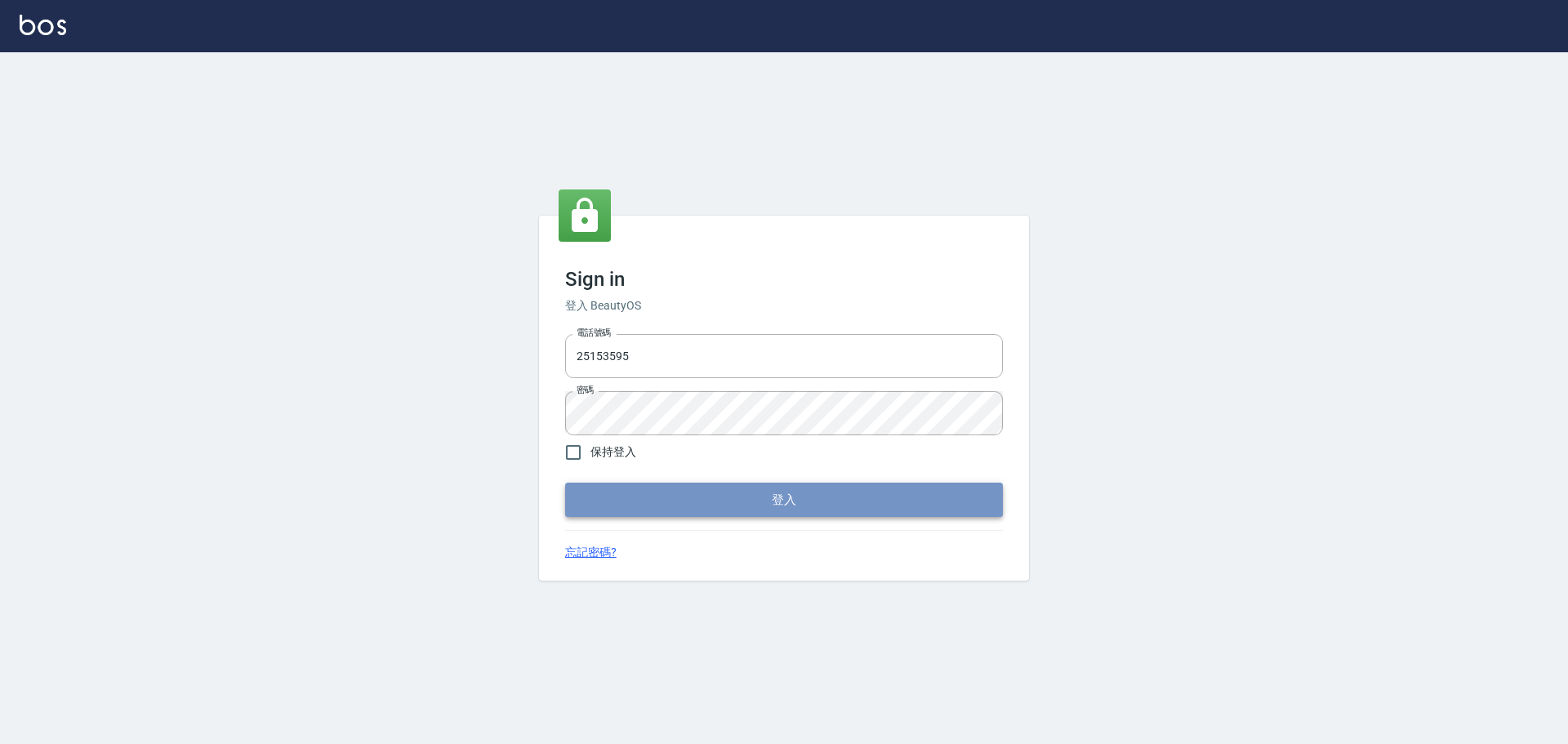
click at [762, 500] on button "登入" at bounding box center [784, 501] width 438 height 35
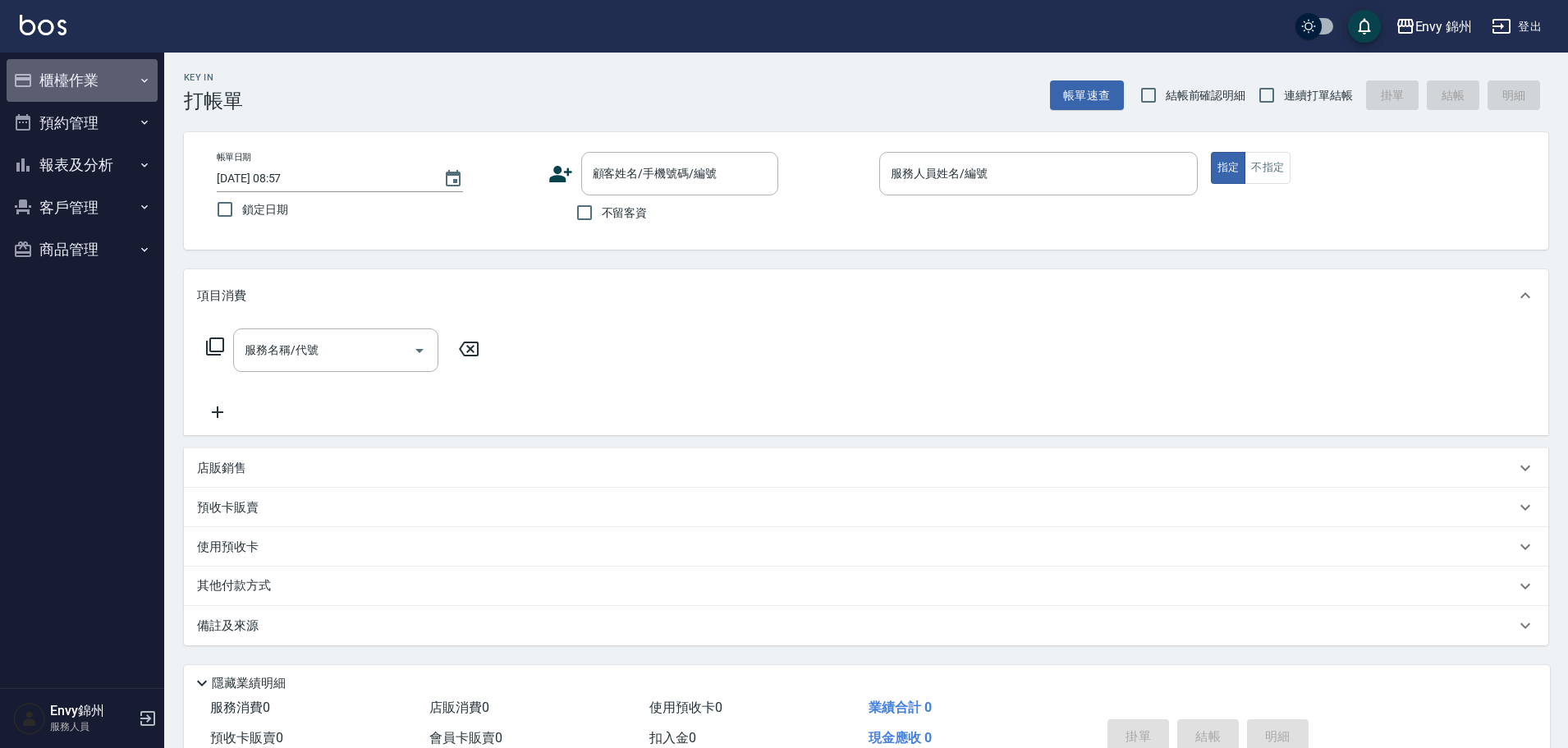
click at [31, 75] on icon "button" at bounding box center [23, 81] width 16 height 13
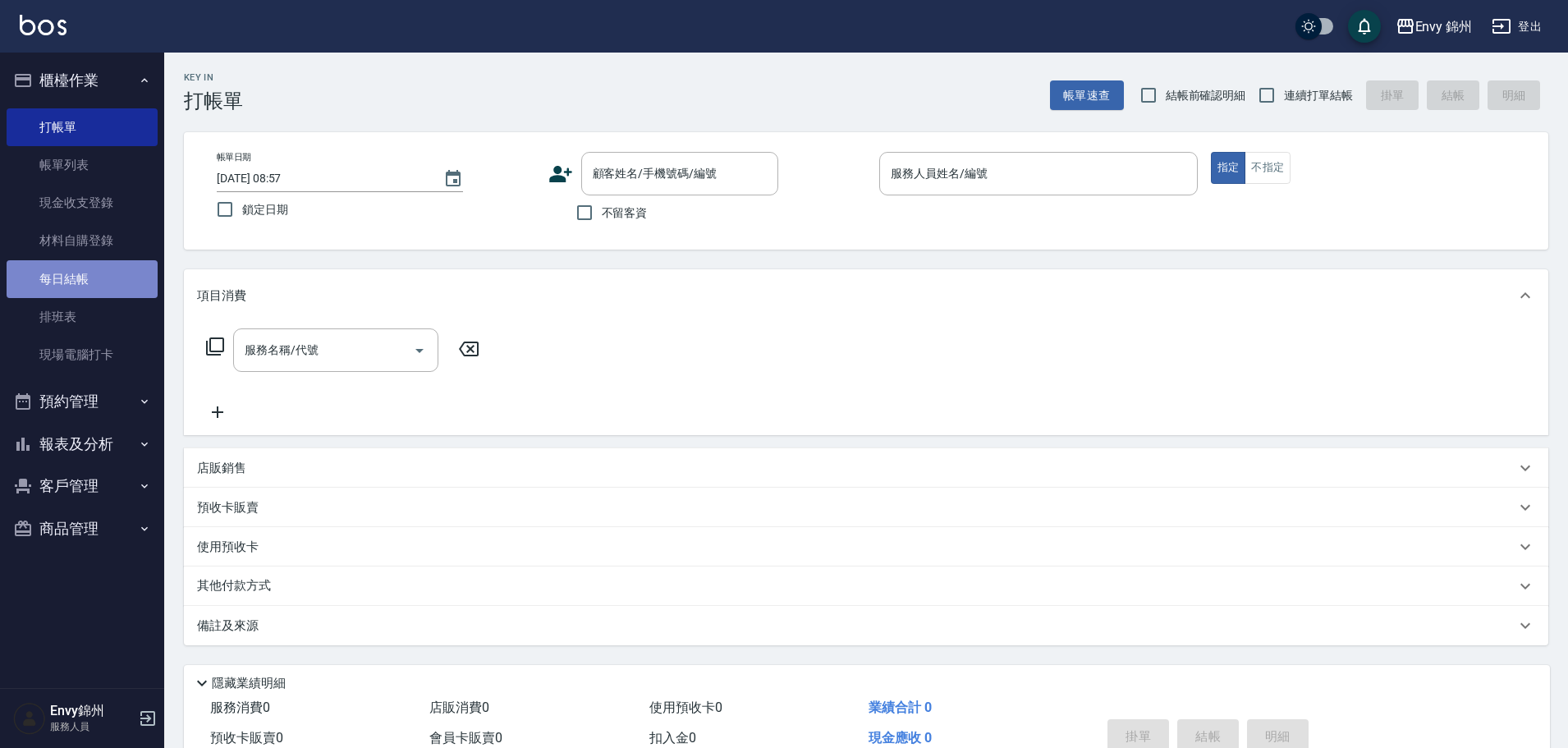
click at [58, 279] on link "每日結帳" at bounding box center [82, 279] width 151 height 38
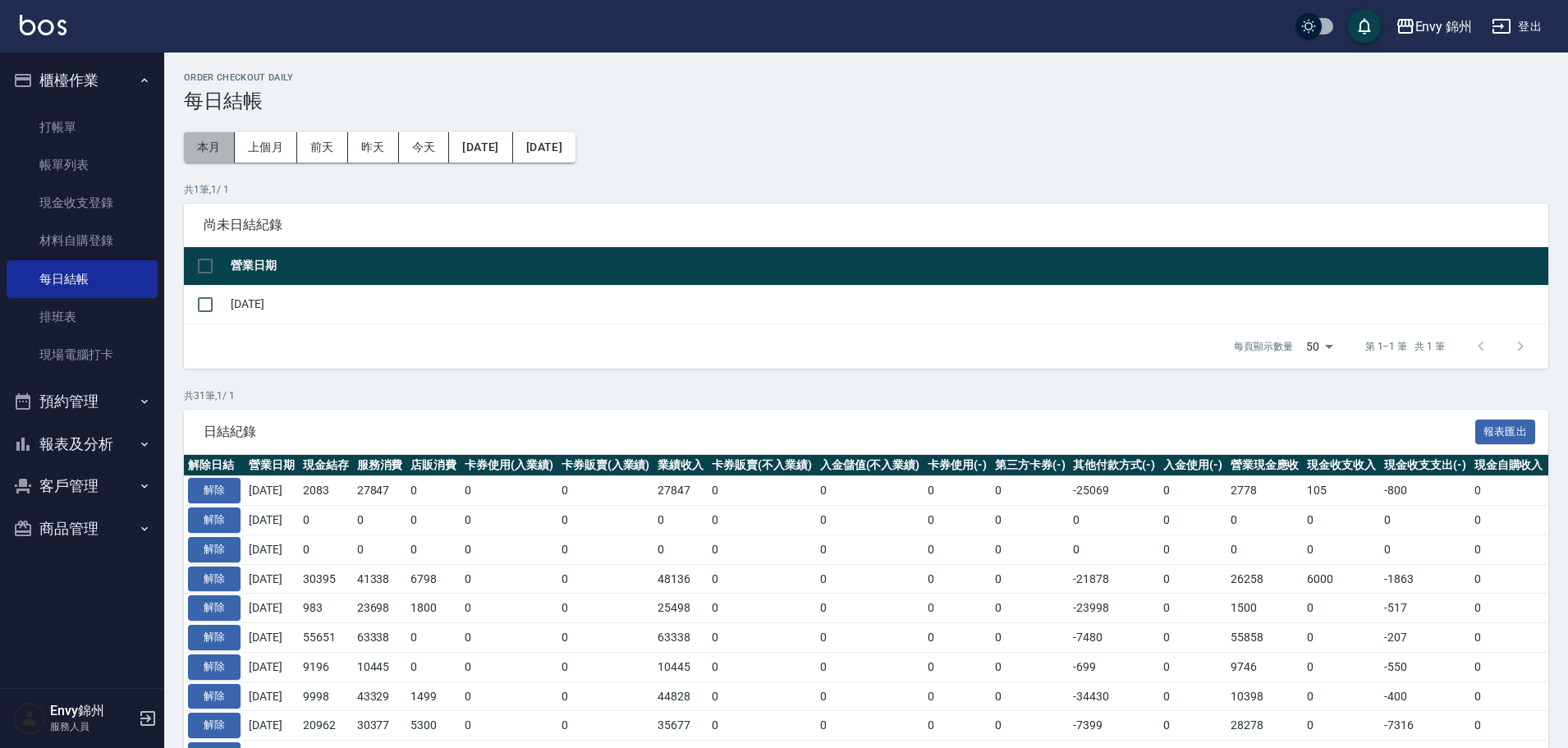
click at [213, 152] on button "本月" at bounding box center [210, 147] width 51 height 30
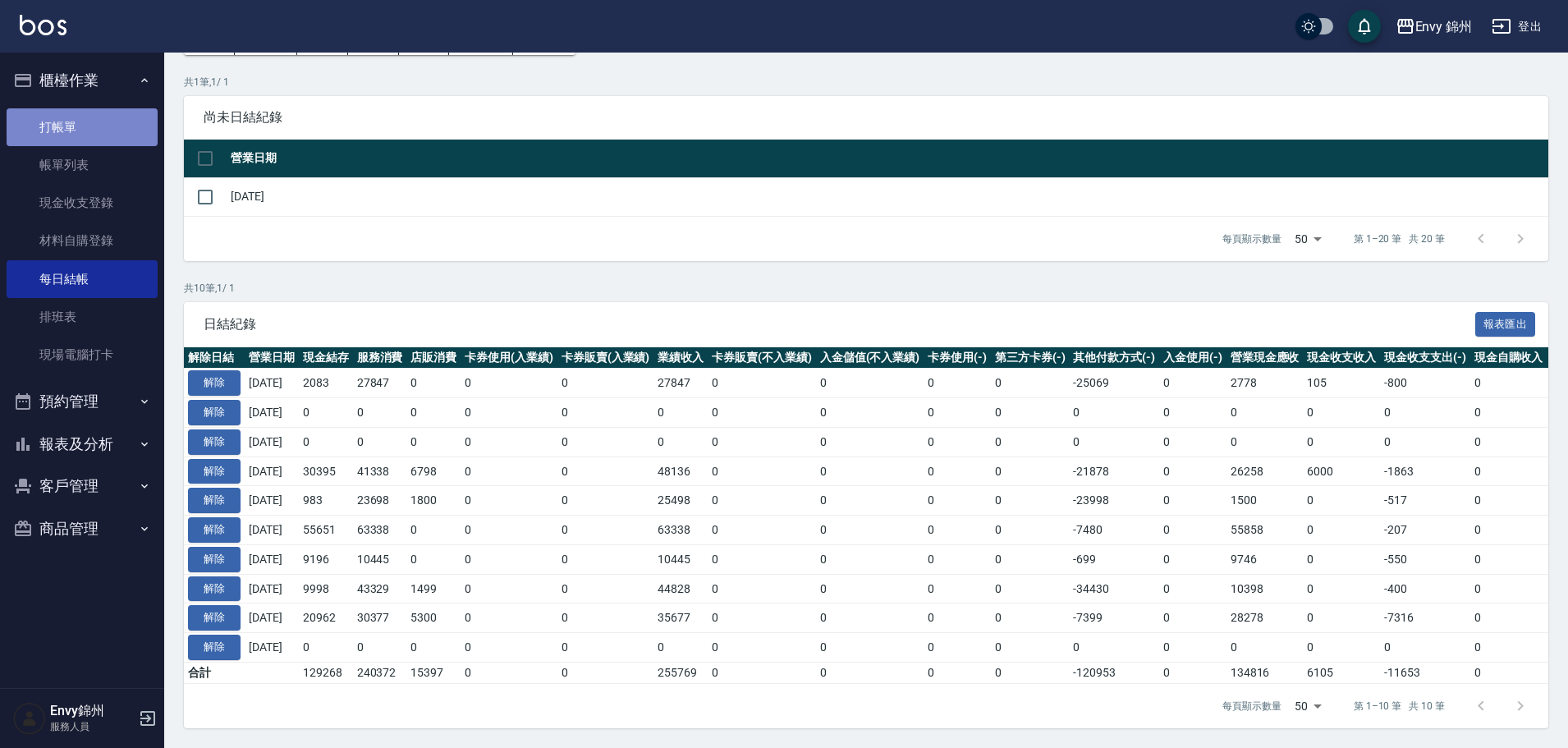
click at [46, 123] on link "打帳單" at bounding box center [82, 126] width 151 height 38
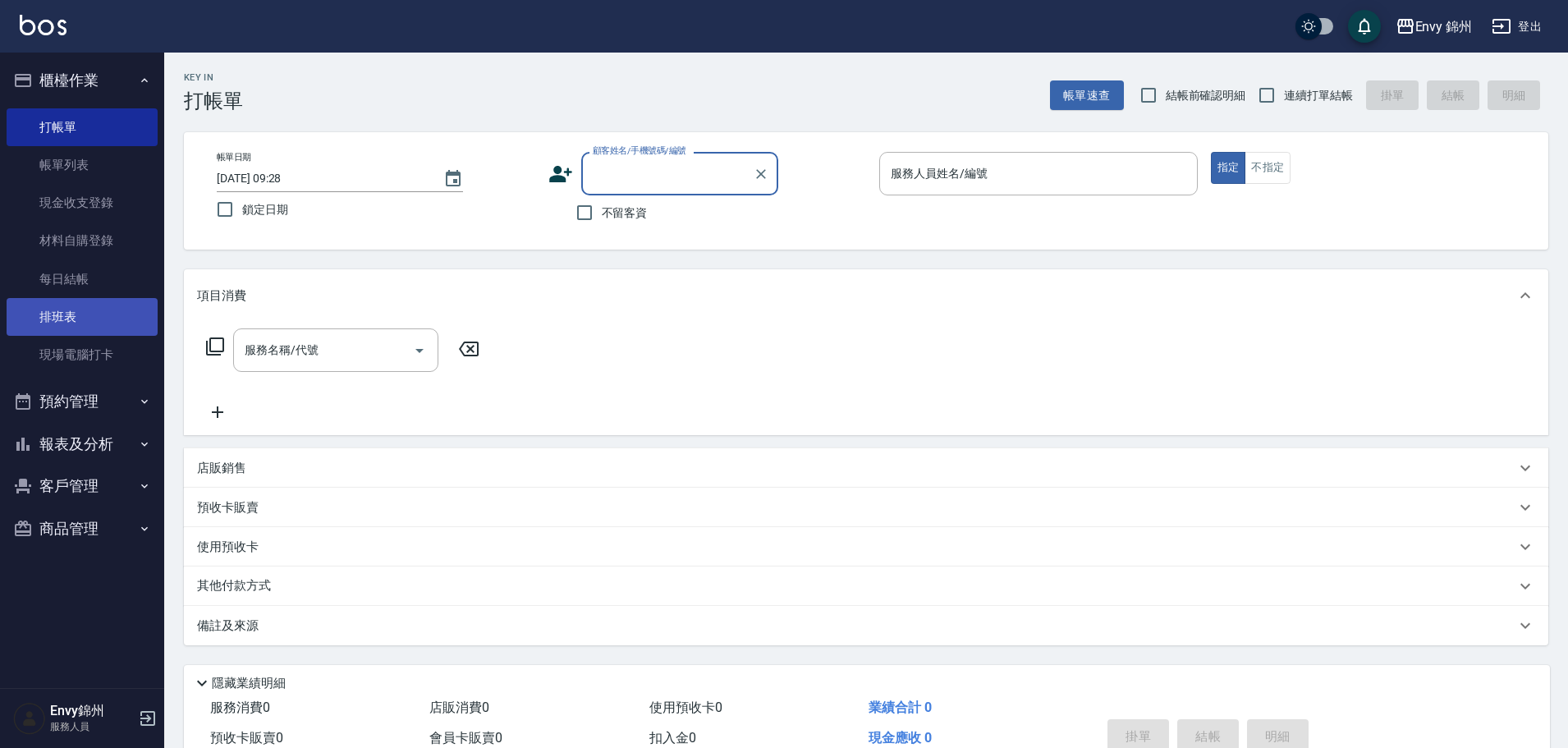
click at [62, 327] on link "排班表" at bounding box center [82, 316] width 151 height 38
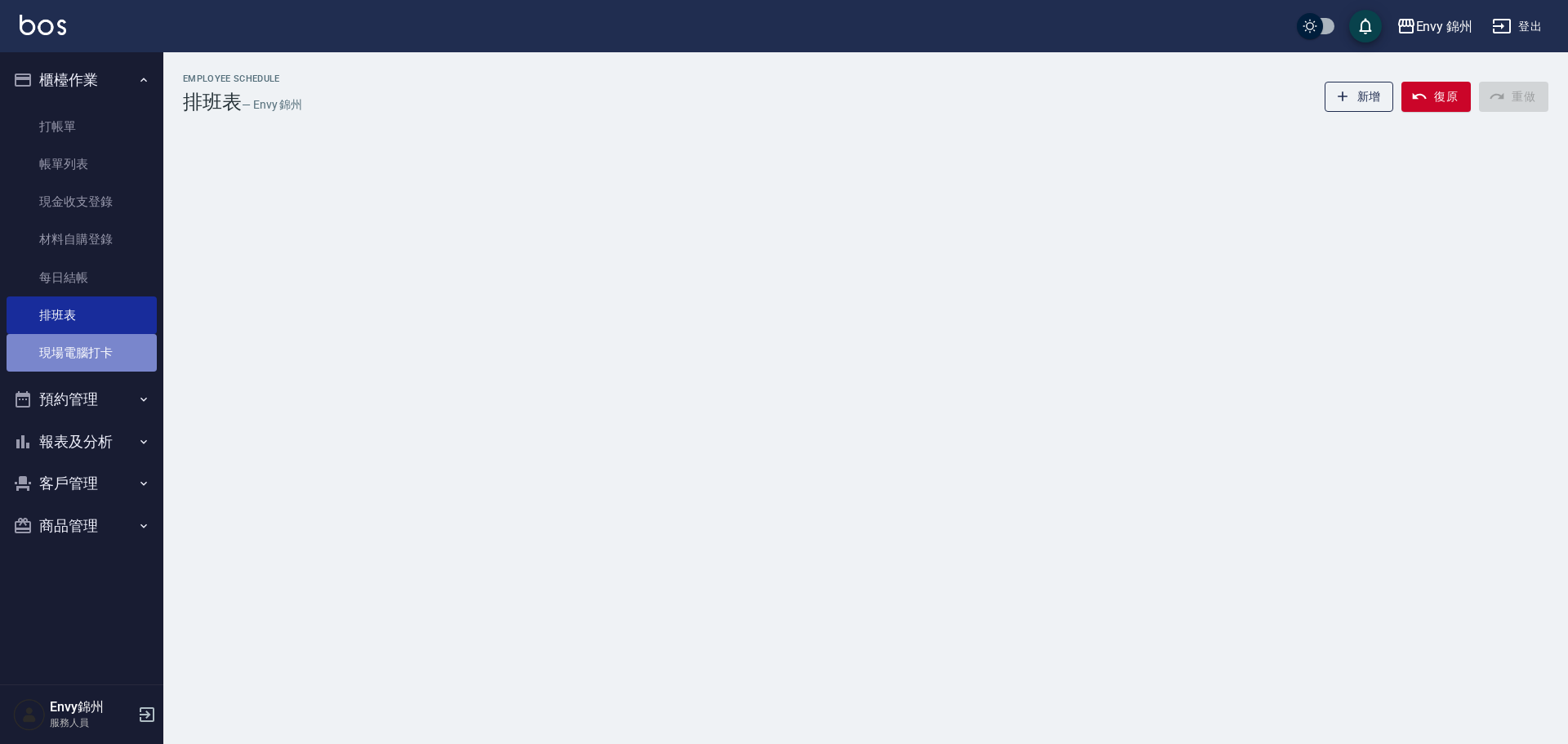
click at [67, 362] on link "現場電腦打卡" at bounding box center [81, 352] width 150 height 37
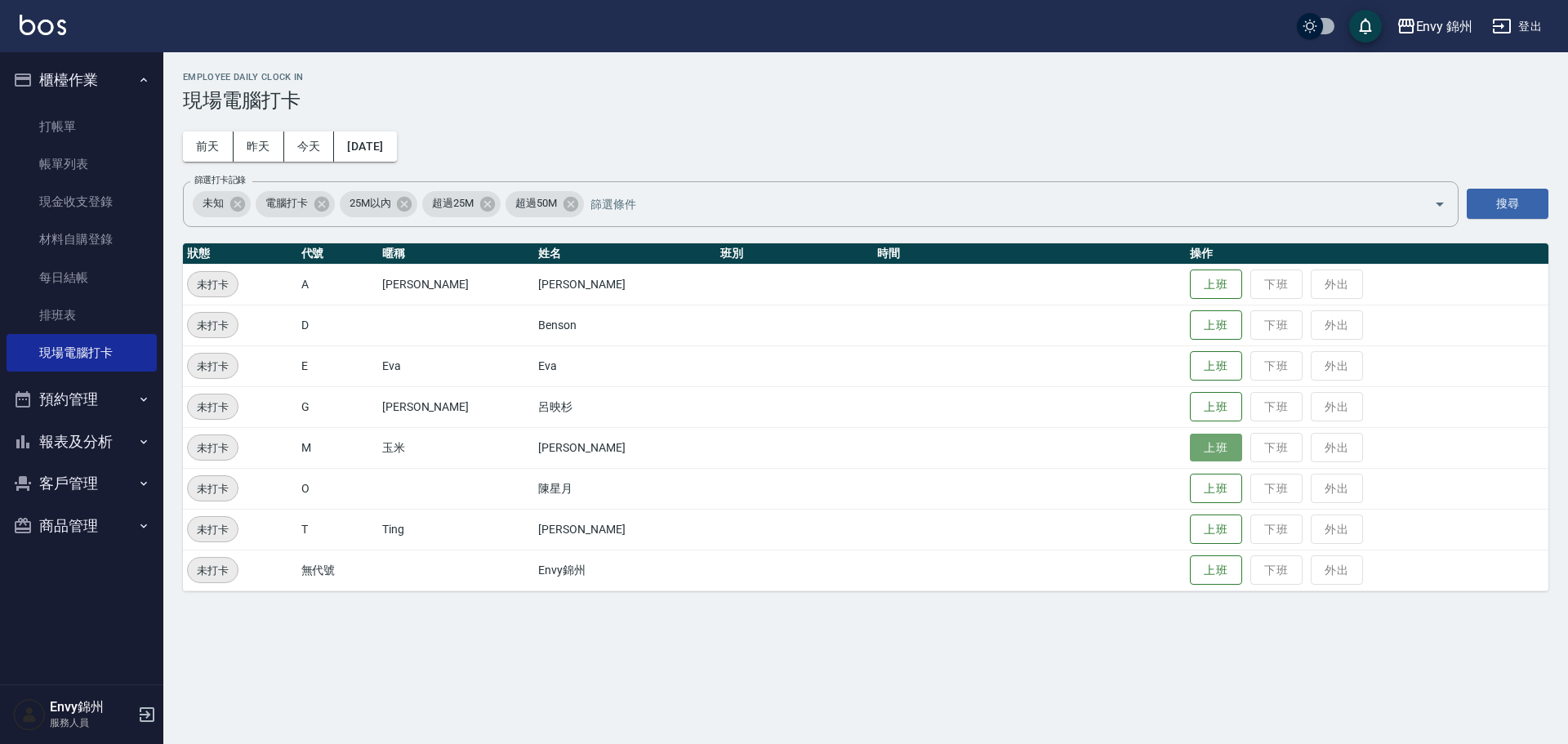
click at [1190, 445] on button "上班" at bounding box center [1215, 448] width 52 height 28
click at [941, 149] on div "Employee Daily Clock In 現場電腦打卡 [DATE] [DATE] [DATE] [DATE] 篩選打卡記錄 未知 電腦打卡 25M以內…" at bounding box center [865, 331] width 1405 height 559
